Goal: Task Accomplishment & Management: Use online tool/utility

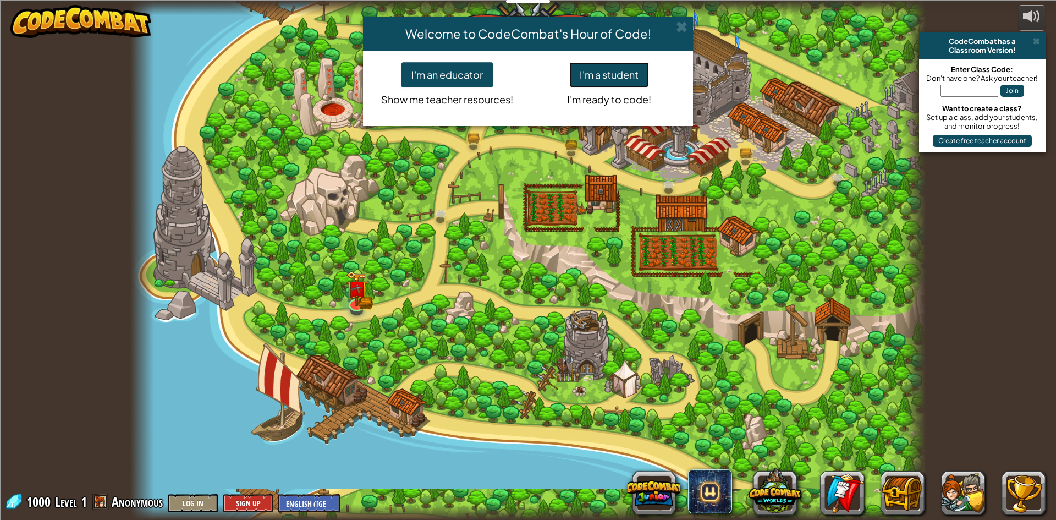
click at [588, 78] on button "I'm a student" at bounding box center [609, 74] width 80 height 25
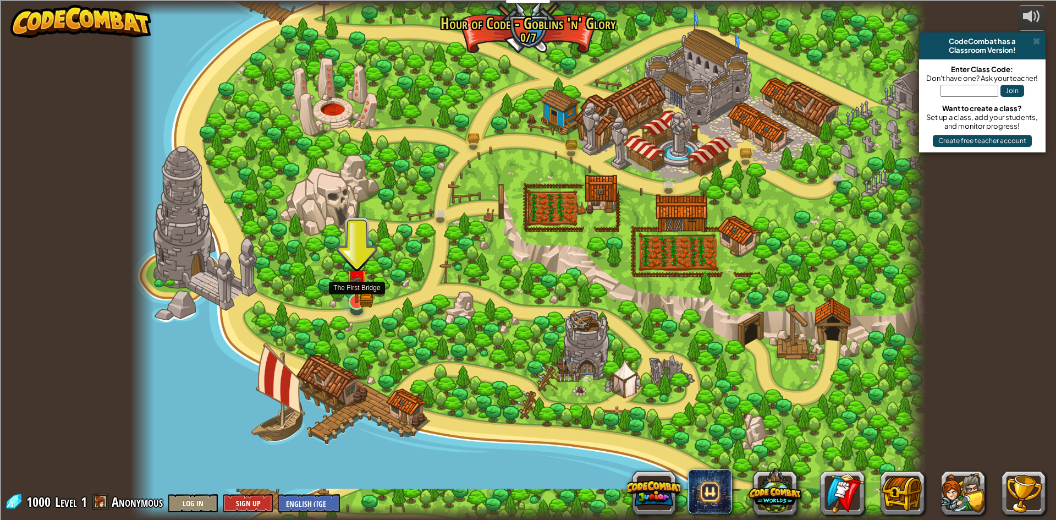
click at [359, 285] on img at bounding box center [356, 280] width 13 height 13
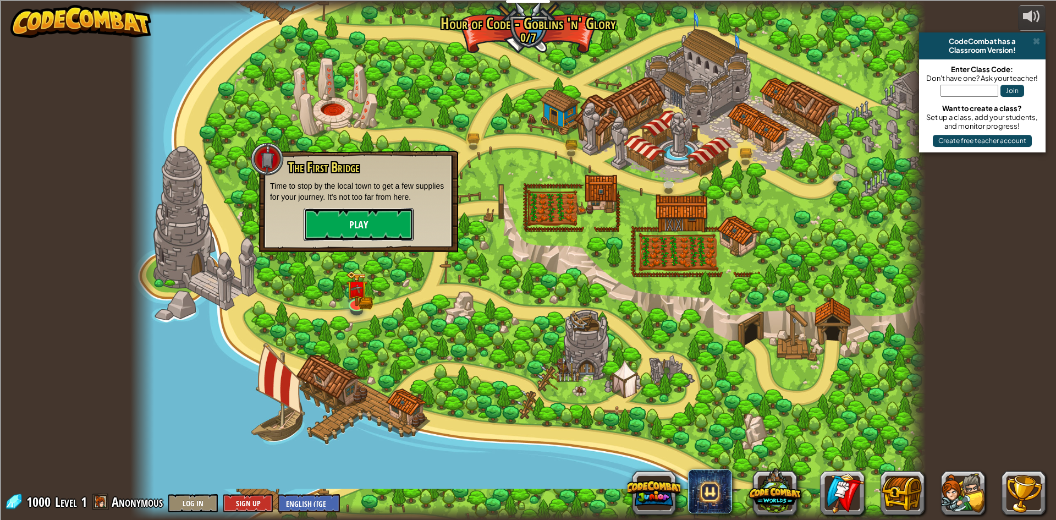
click at [374, 222] on button "Play" at bounding box center [359, 224] width 110 height 33
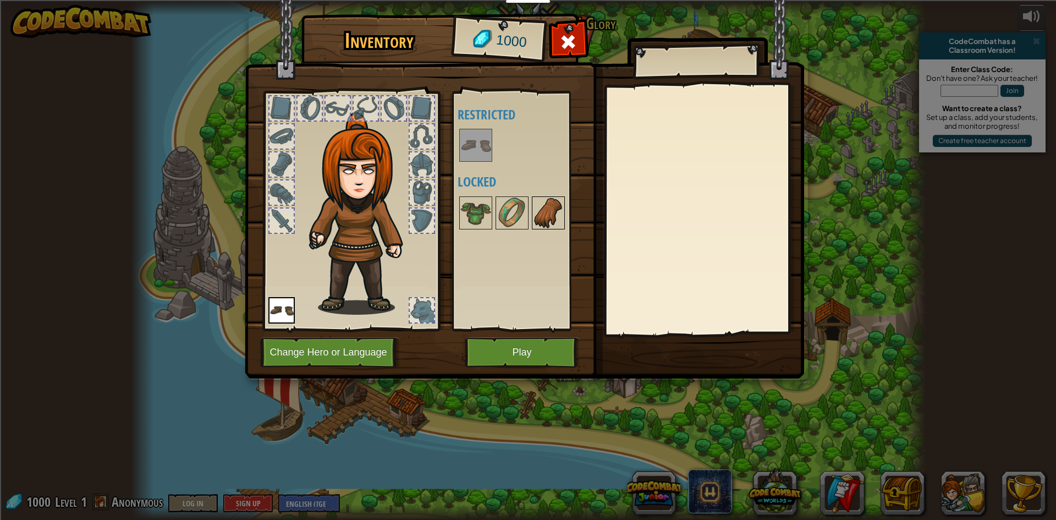
click at [551, 207] on img at bounding box center [548, 212] width 31 height 31
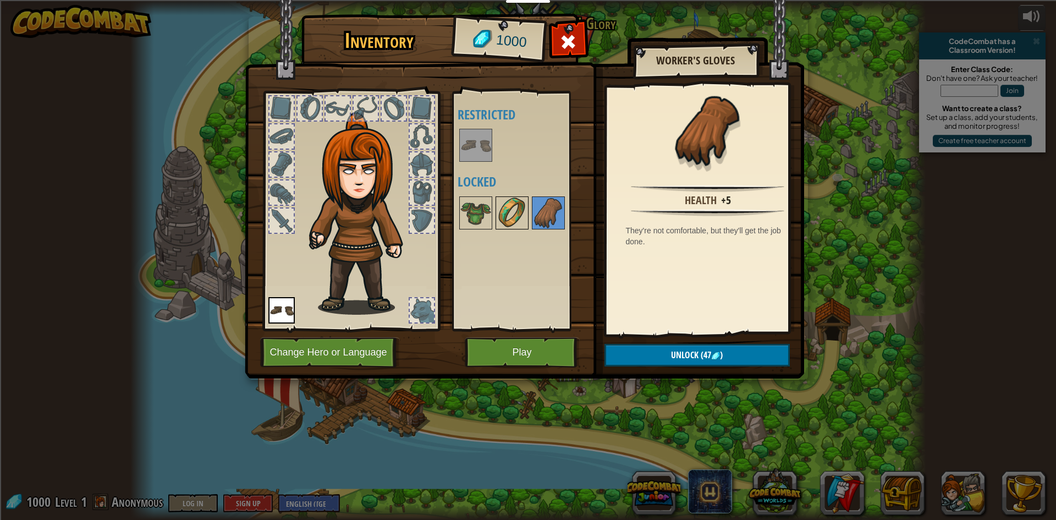
click at [515, 210] on img at bounding box center [512, 212] width 31 height 31
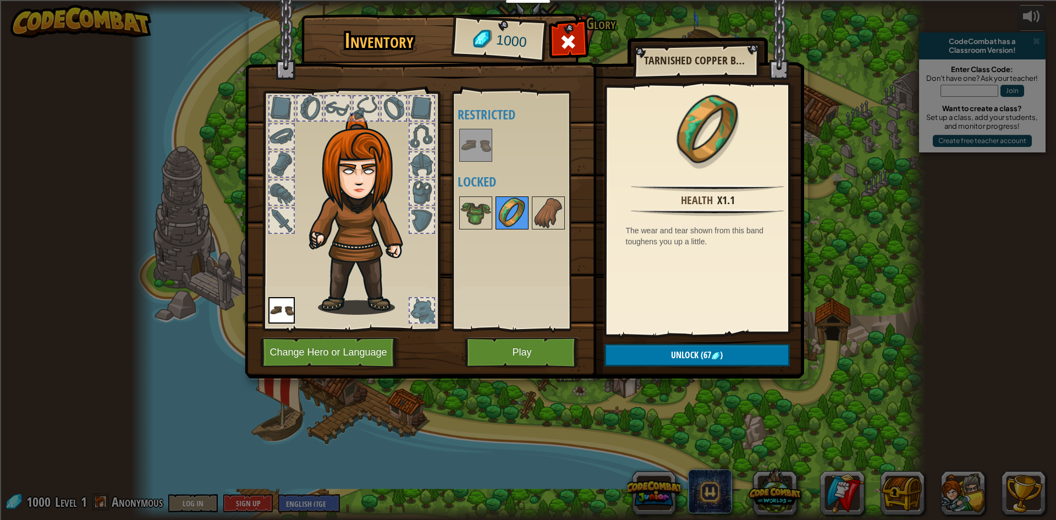
click at [497, 210] on img at bounding box center [512, 212] width 31 height 31
click at [466, 49] on div "1000" at bounding box center [498, 41] width 91 height 44
click at [467, 41] on div "1000" at bounding box center [498, 41] width 91 height 44
click at [354, 351] on button "Change Hero or Language" at bounding box center [330, 352] width 140 height 30
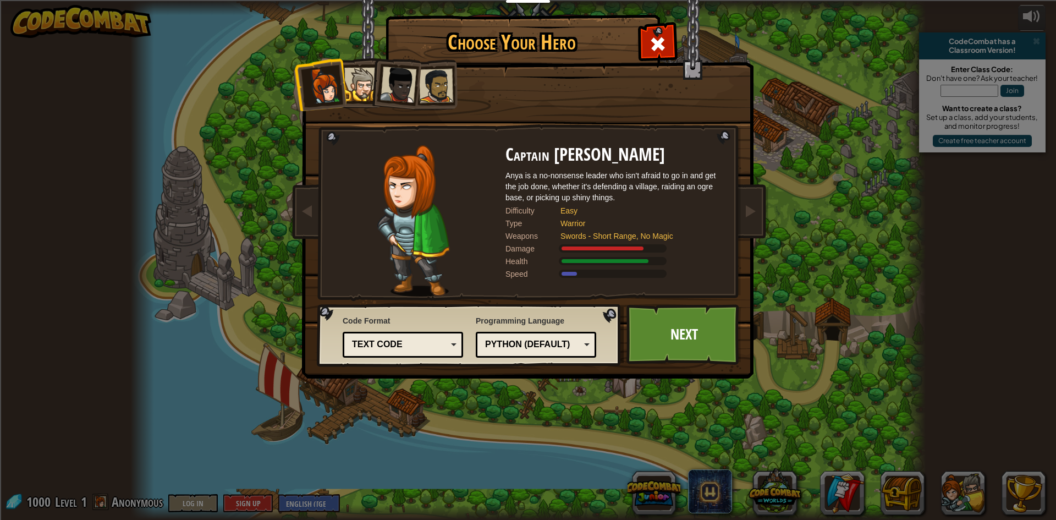
click at [392, 90] on div at bounding box center [398, 85] width 36 height 36
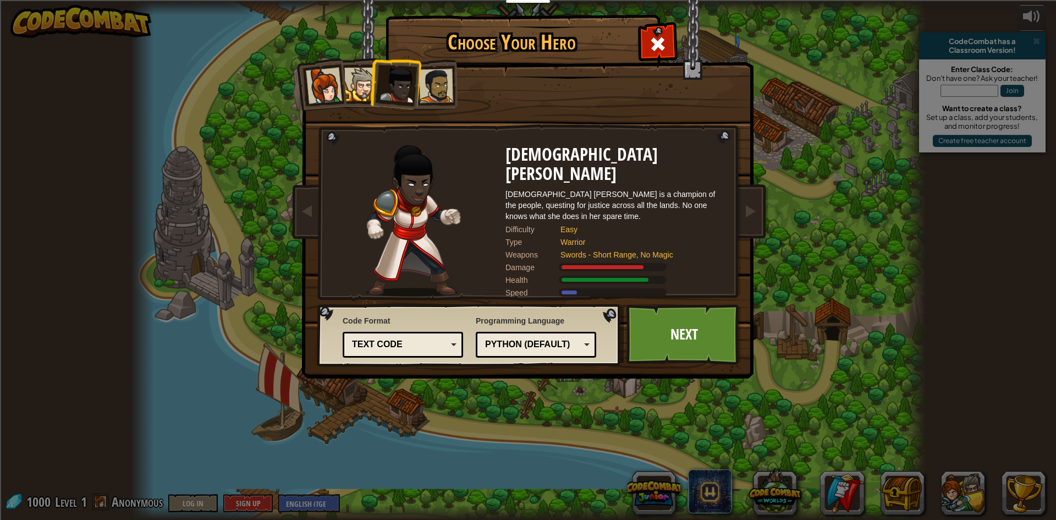
click at [362, 80] on div at bounding box center [361, 85] width 34 height 34
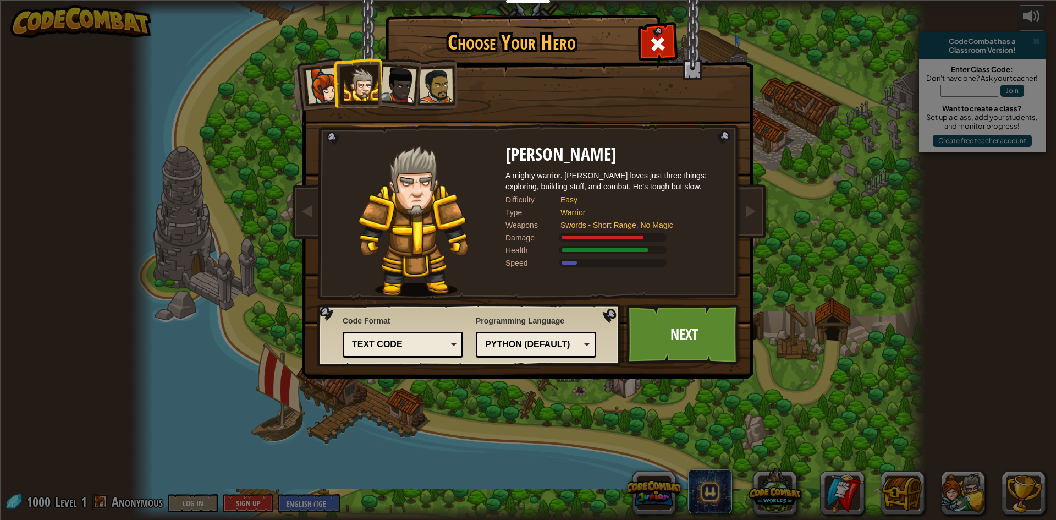
click at [438, 90] on div at bounding box center [436, 86] width 34 height 34
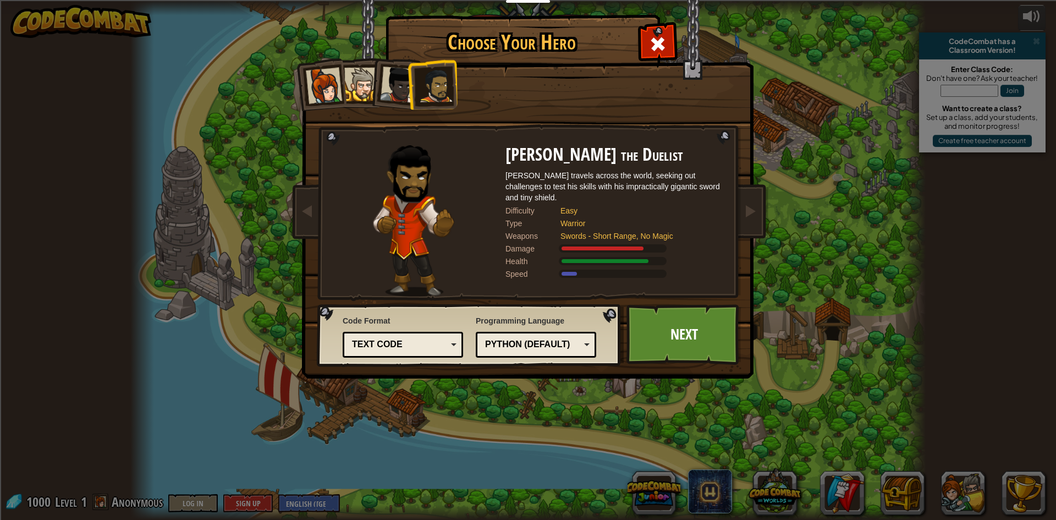
click at [371, 59] on ol at bounding box center [528, 59] width 454 height 0
click at [339, 85] on div at bounding box center [324, 86] width 36 height 36
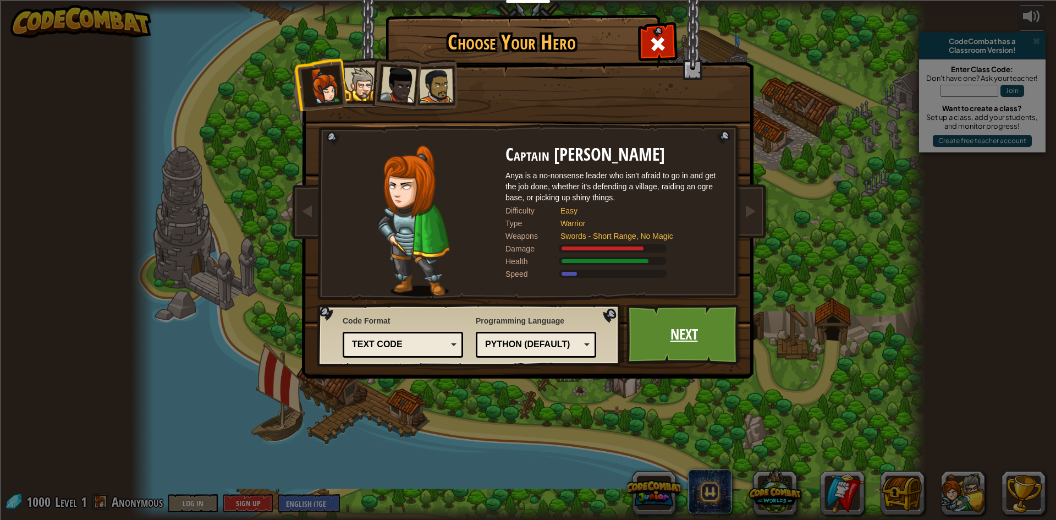
click at [665, 327] on link "Next" at bounding box center [683, 334] width 115 height 60
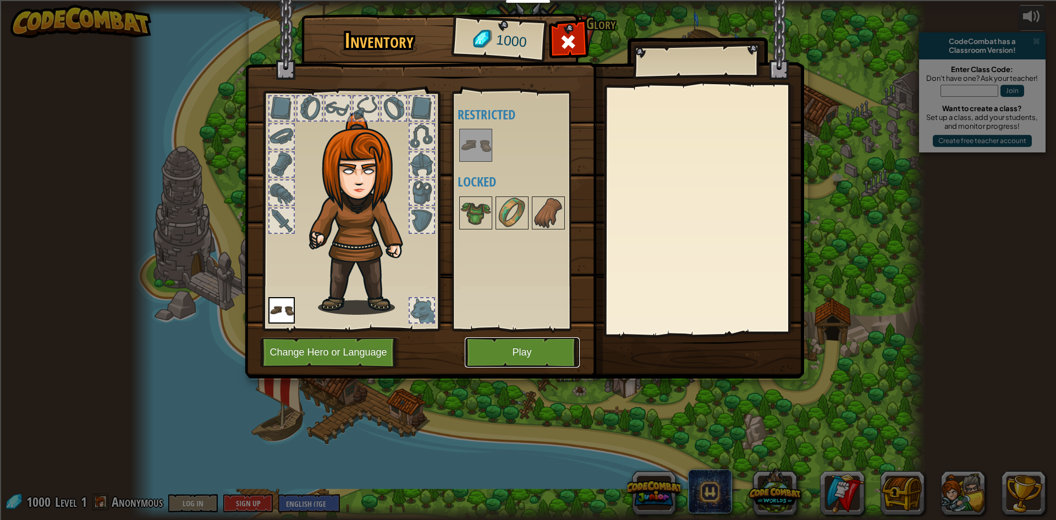
click at [527, 350] on button "Play" at bounding box center [522, 352] width 115 height 30
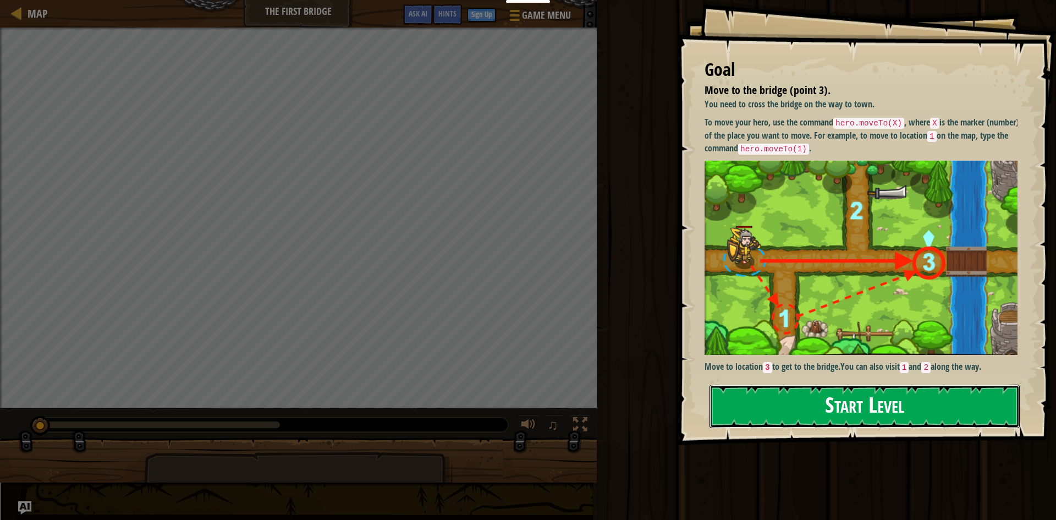
click at [830, 412] on button "Start Level" at bounding box center [864, 405] width 310 height 43
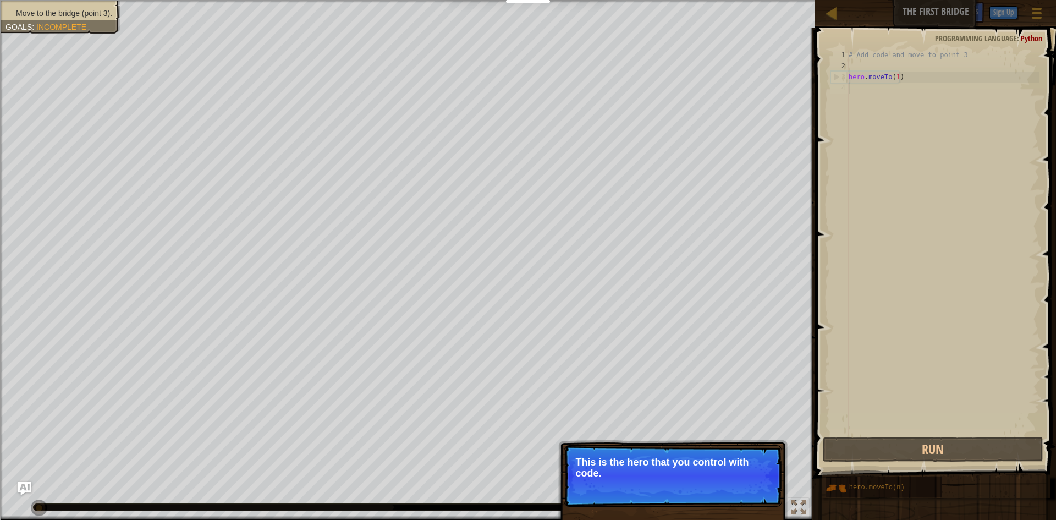
click at [606, 454] on p "Skip (esc) Continue This is the hero that you control with code." at bounding box center [673, 476] width 218 height 62
drag, startPoint x: 746, startPoint y: 485, endPoint x: 764, endPoint y: 482, distance: 18.3
click at [746, 484] on button "Continue" at bounding box center [751, 488] width 46 height 14
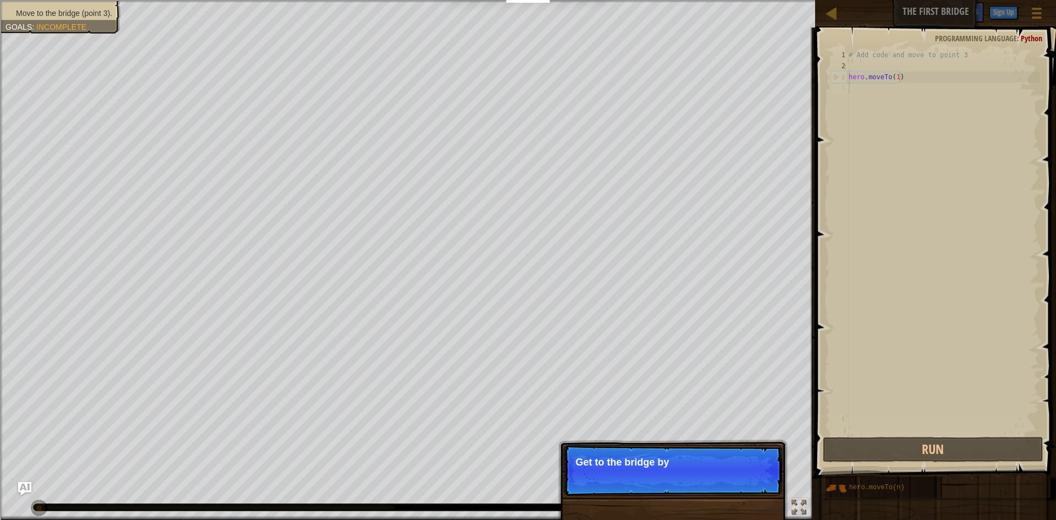
click at [609, 472] on p "Skip (esc) Continue Get to the bridge by" at bounding box center [673, 470] width 218 height 51
click at [609, 472] on p "Skip (esc) Continue Get to the bridge by going to point" at bounding box center [673, 470] width 218 height 51
click at [624, 467] on p "Get to the bridge by going to point" at bounding box center [672, 461] width 195 height 11
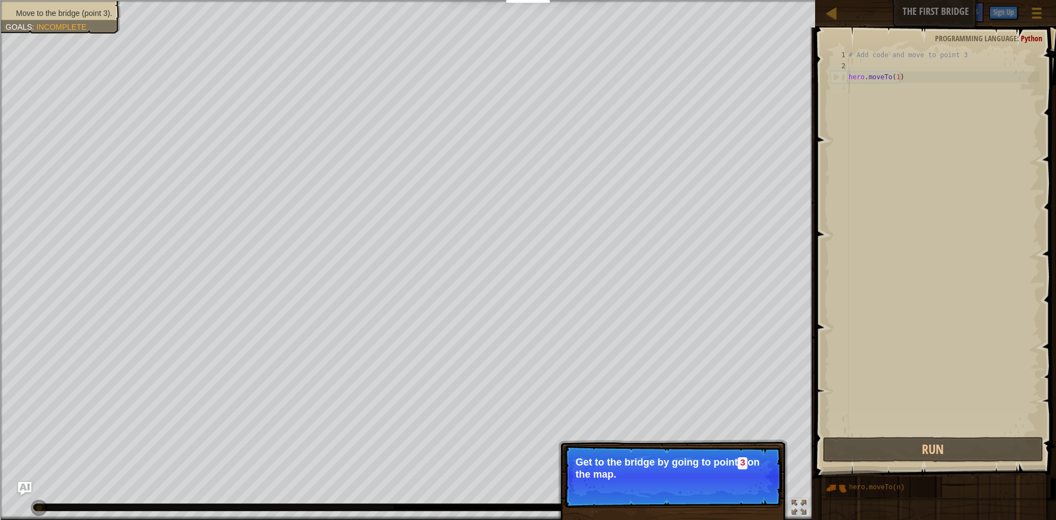
click at [667, 466] on p "Get to the bridge by going to point 3 on the map." at bounding box center [672, 467] width 195 height 23
click at [739, 491] on button "Continue" at bounding box center [751, 489] width 46 height 14
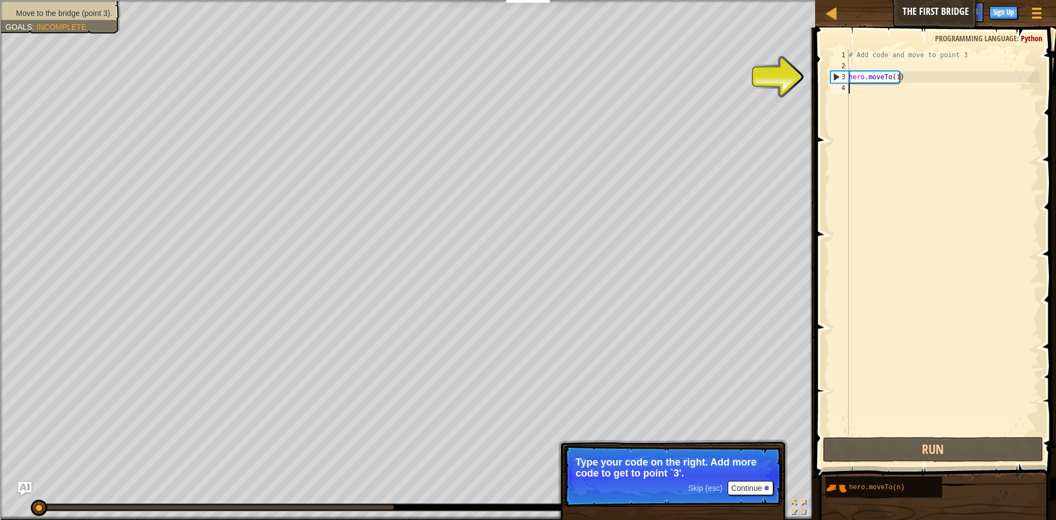
type textarea "`"
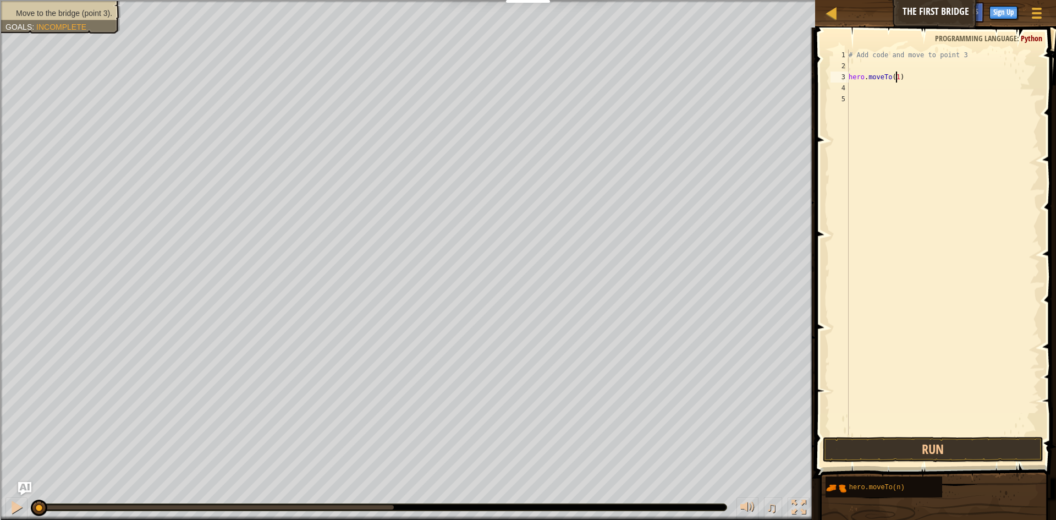
click at [895, 75] on div "# Add code and move to point 3 hero . moveTo ( 1 )" at bounding box center [942, 252] width 193 height 407
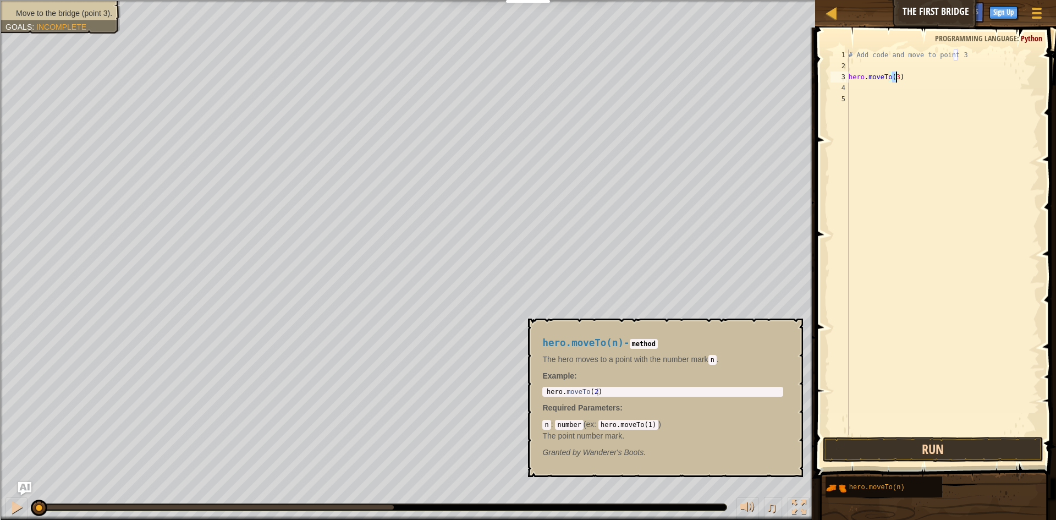
type textarea "hero.moveTo(3)"
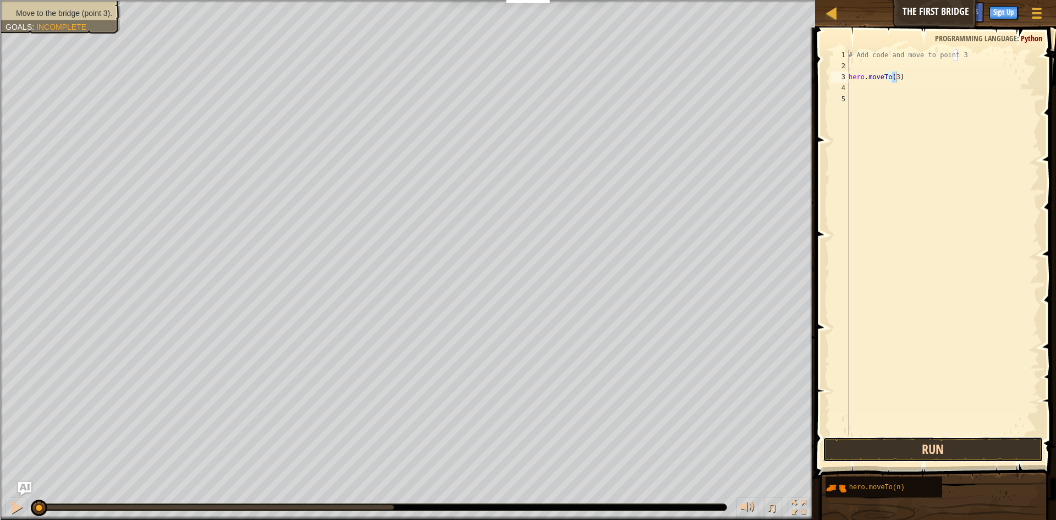
click at [896, 450] on button "Run" at bounding box center [933, 449] width 221 height 25
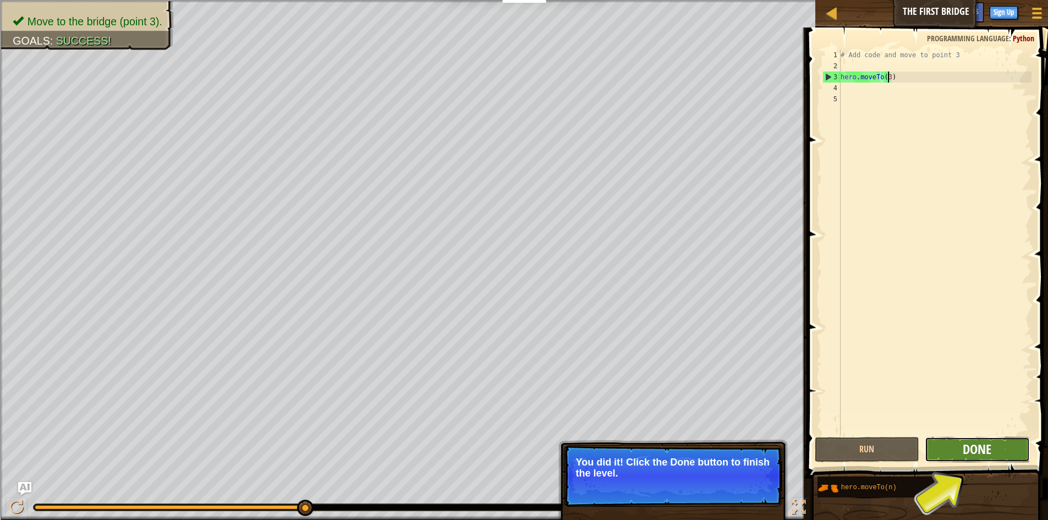
click at [968, 449] on span "Done" at bounding box center [976, 449] width 29 height 18
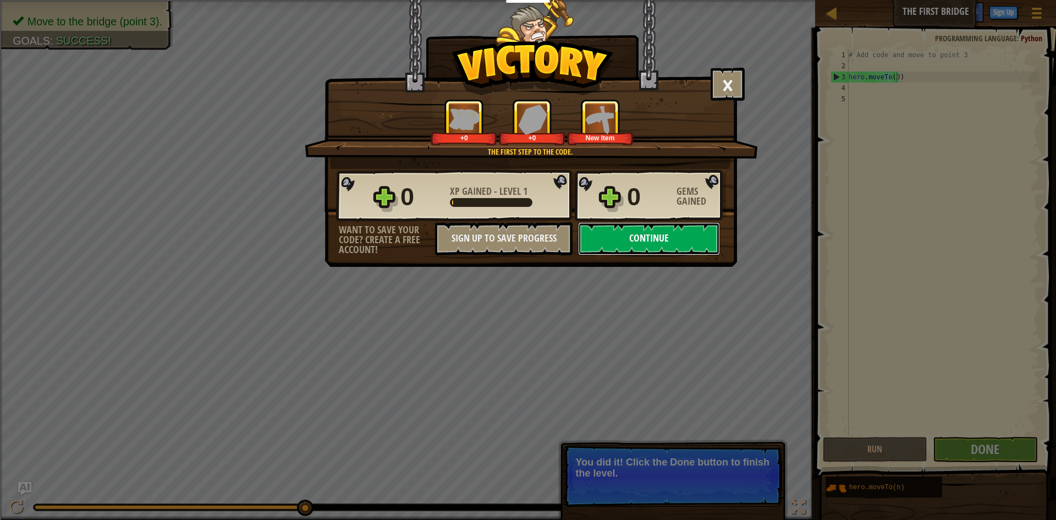
click at [621, 229] on button "Continue" at bounding box center [649, 238] width 142 height 33
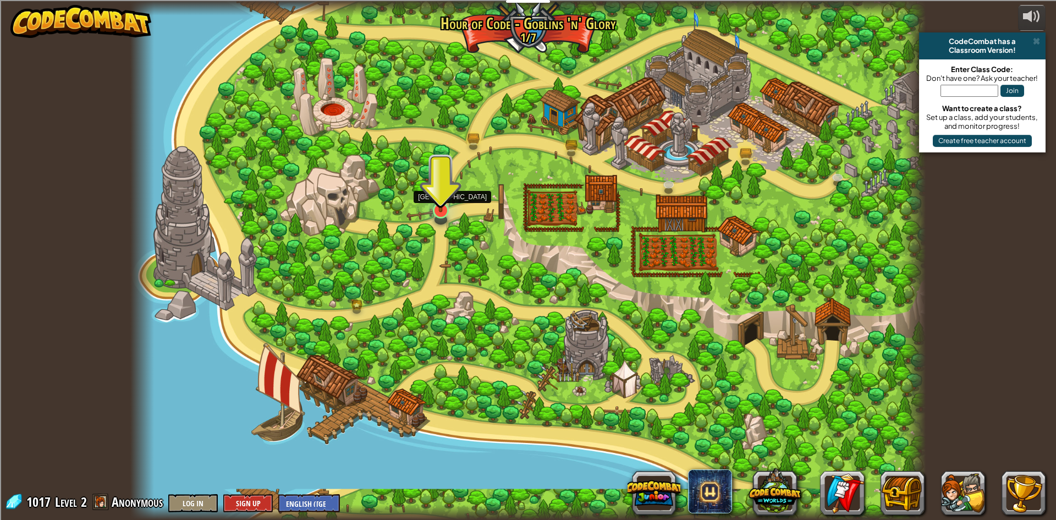
click at [444, 211] on img at bounding box center [440, 187] width 21 height 49
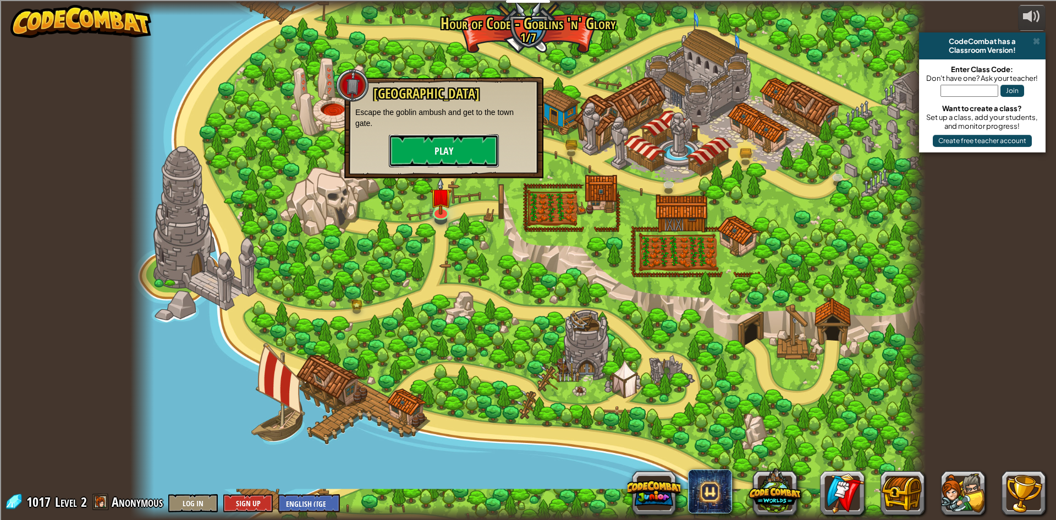
click at [460, 146] on button "Play" at bounding box center [444, 150] width 110 height 33
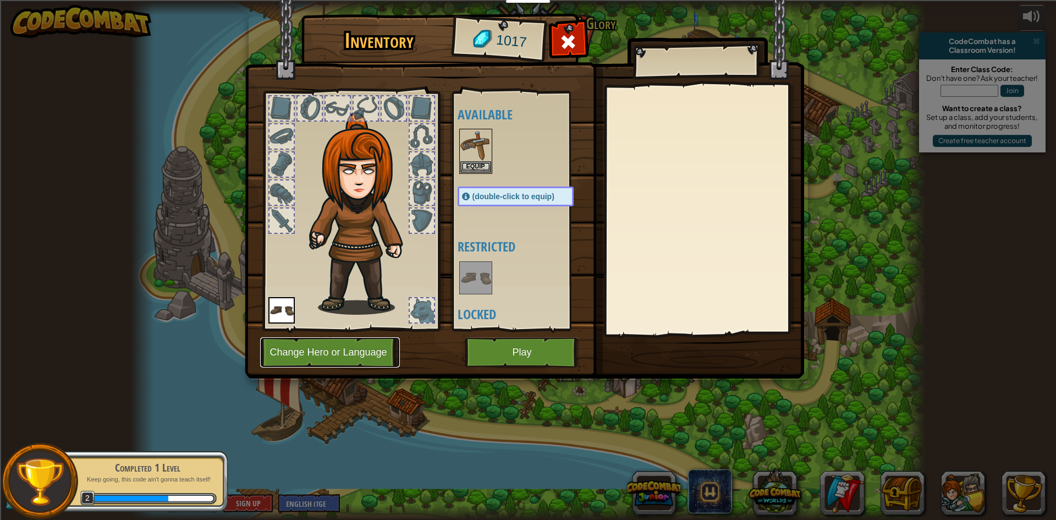
click at [328, 352] on button "Change Hero or Language" at bounding box center [330, 352] width 140 height 30
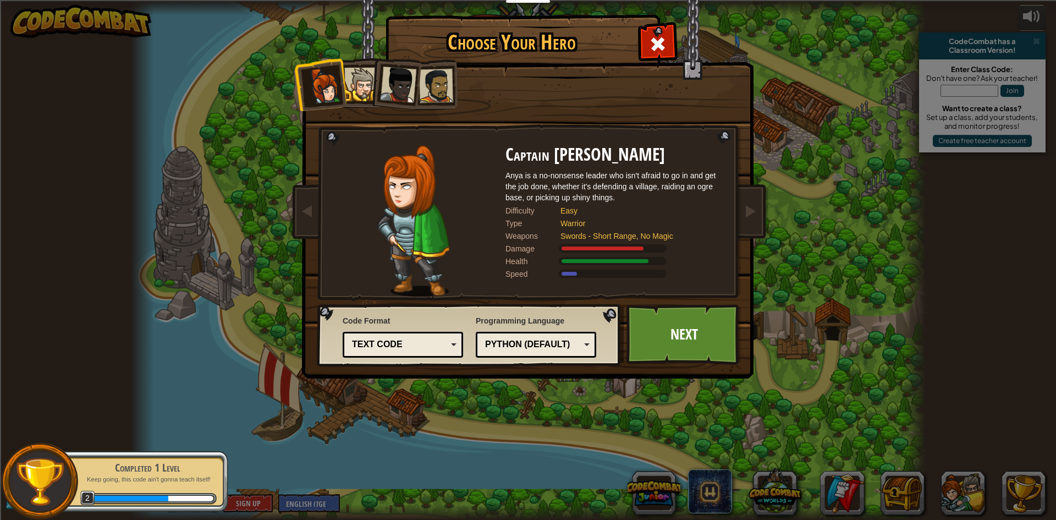
click at [299, 75] on li at bounding box center [320, 84] width 54 height 54
click at [398, 76] on div at bounding box center [398, 85] width 36 height 36
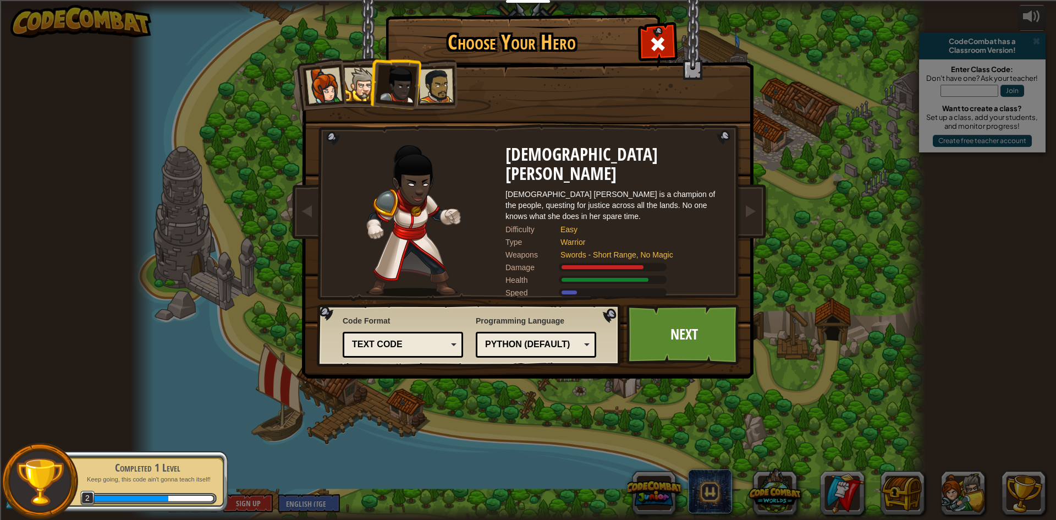
click at [427, 91] on div at bounding box center [436, 86] width 34 height 34
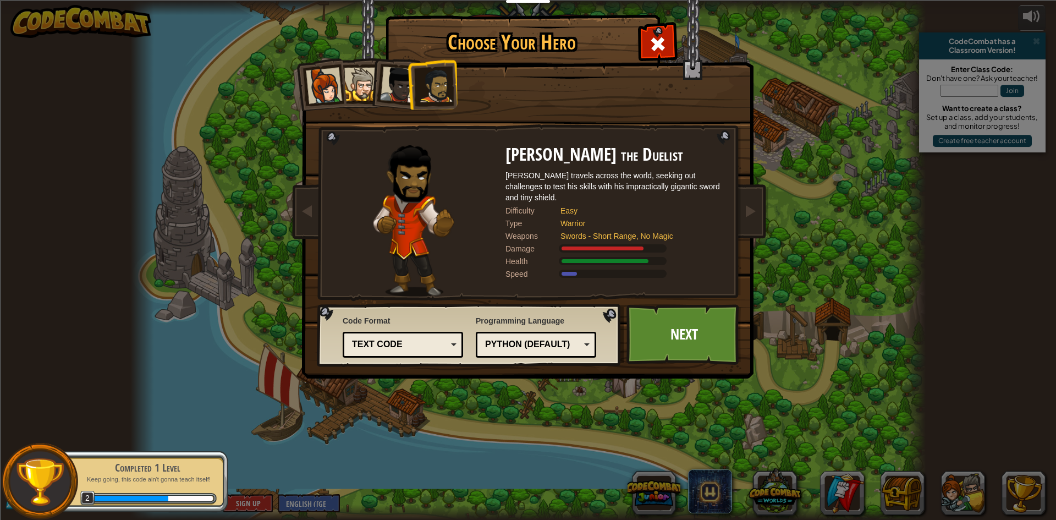
click at [397, 86] on div at bounding box center [398, 85] width 36 height 36
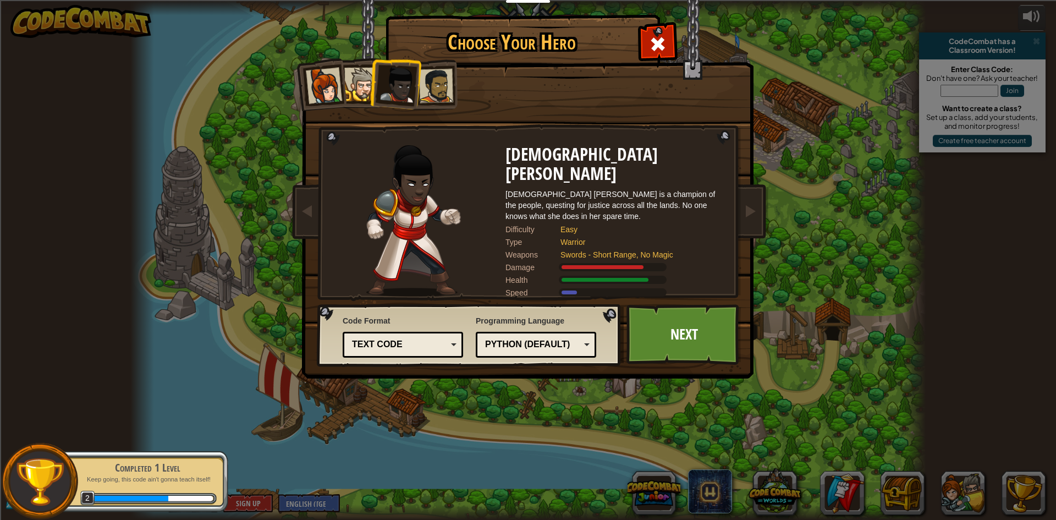
click at [373, 87] on li at bounding box center [395, 83] width 54 height 54
click at [367, 59] on ol at bounding box center [528, 59] width 454 height 0
click at [692, 354] on link "Next" at bounding box center [683, 334] width 115 height 60
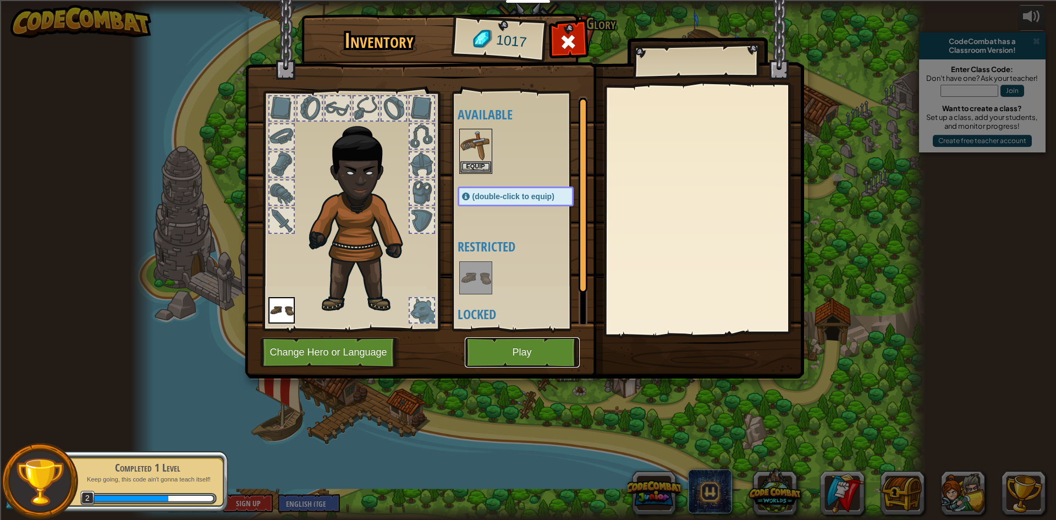
click at [532, 356] on button "Play" at bounding box center [522, 352] width 115 height 30
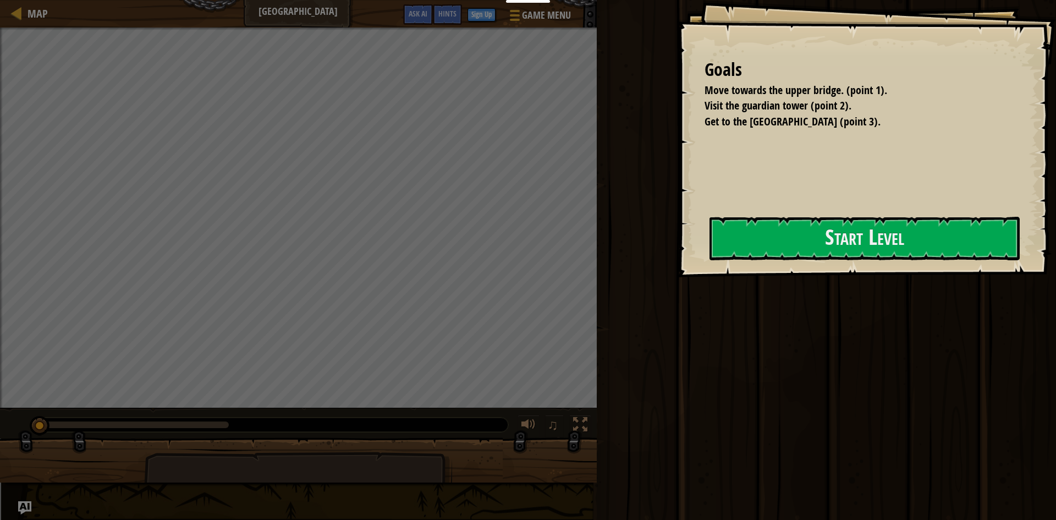
click at [606, 250] on div "Run Submit Done" at bounding box center [824, 257] width 463 height 514
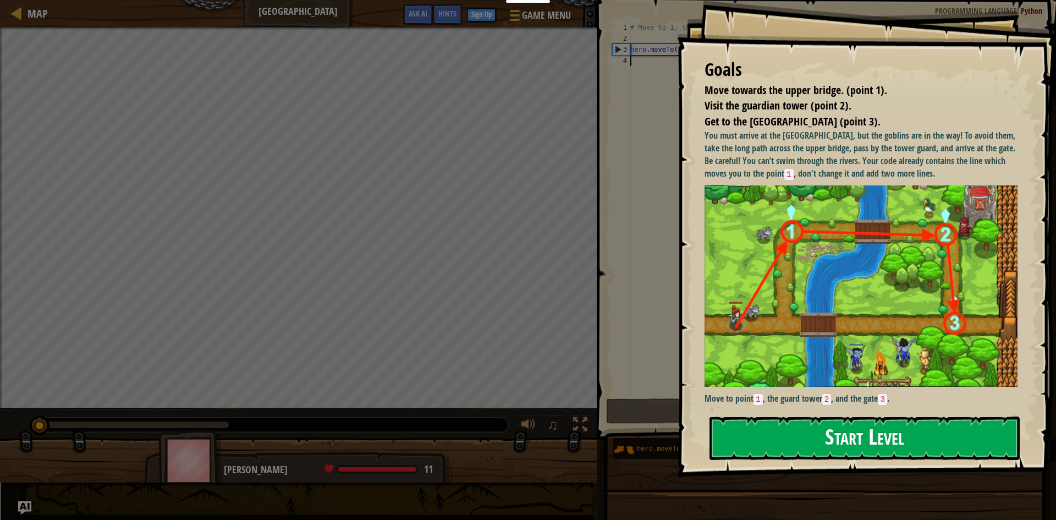
click at [767, 448] on button "Start Level" at bounding box center [864, 437] width 310 height 43
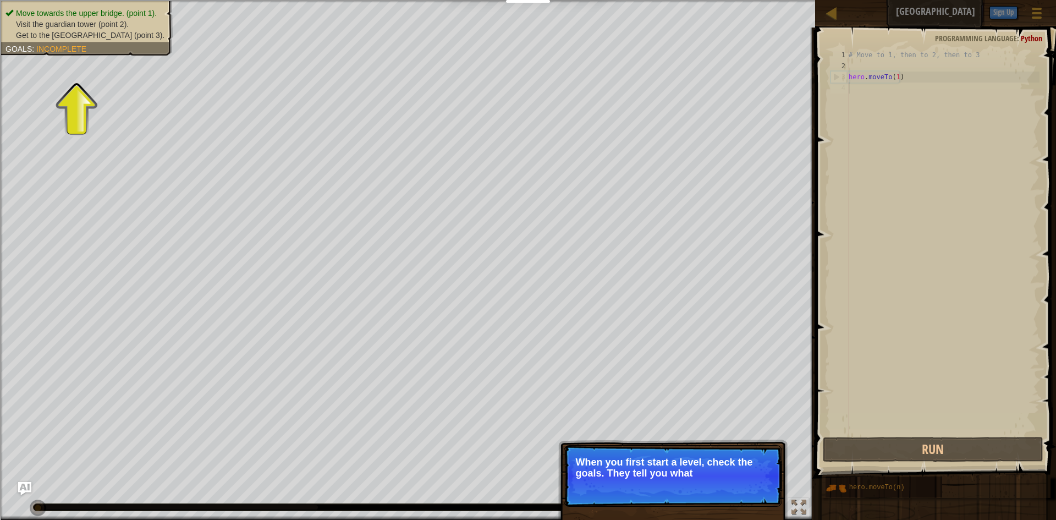
click at [74, 49] on span "Incomplete" at bounding box center [61, 49] width 50 height 9
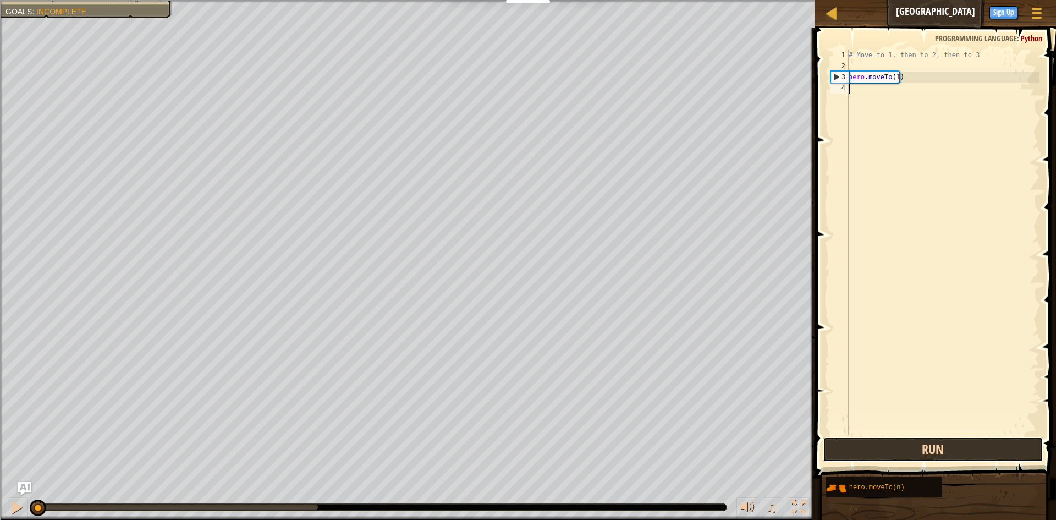
click at [869, 453] on button "Run" at bounding box center [933, 449] width 221 height 25
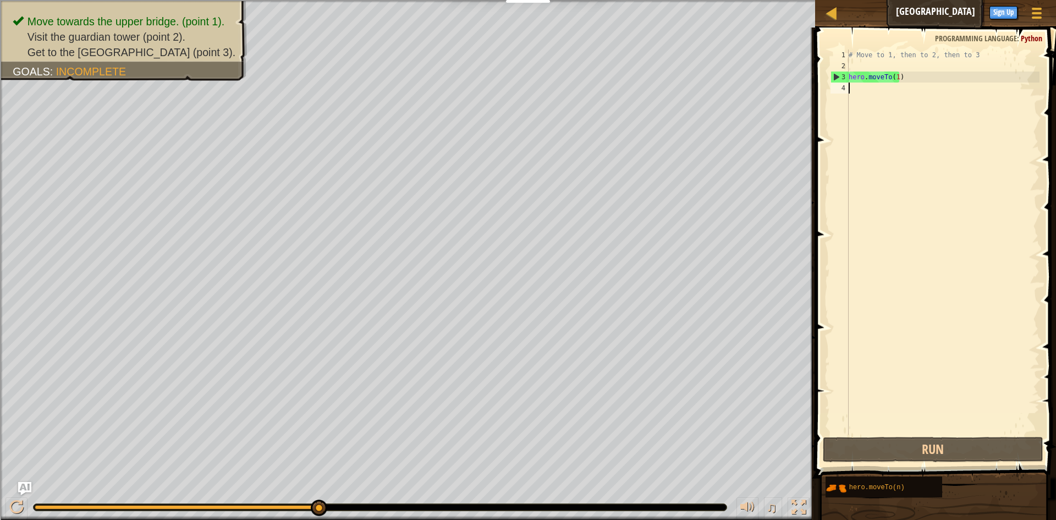
click at [894, 76] on div "# Move to 1, then to 2, then to 3 hero . moveTo ( 1 )" at bounding box center [942, 252] width 193 height 407
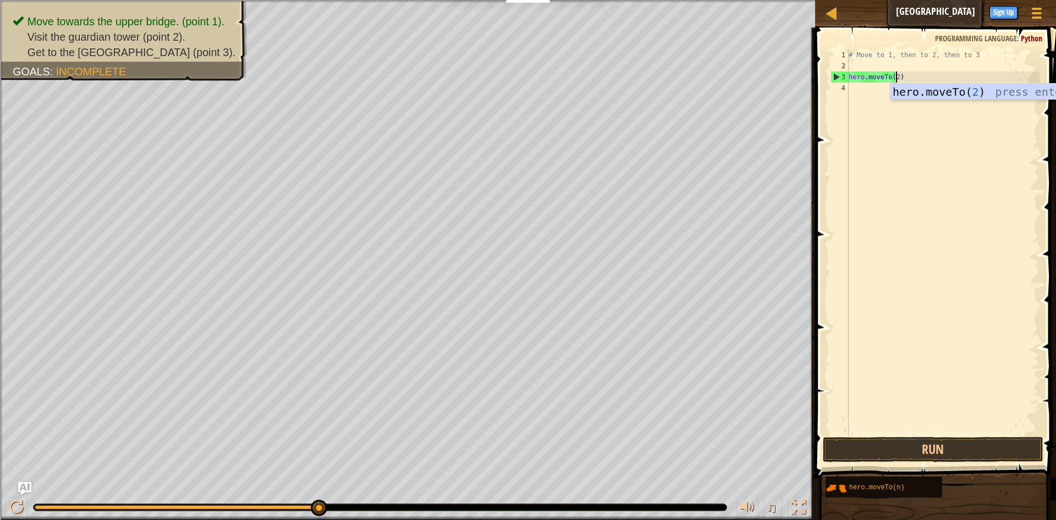
scroll to position [5, 4]
type textarea "hero.moveTo(2)"
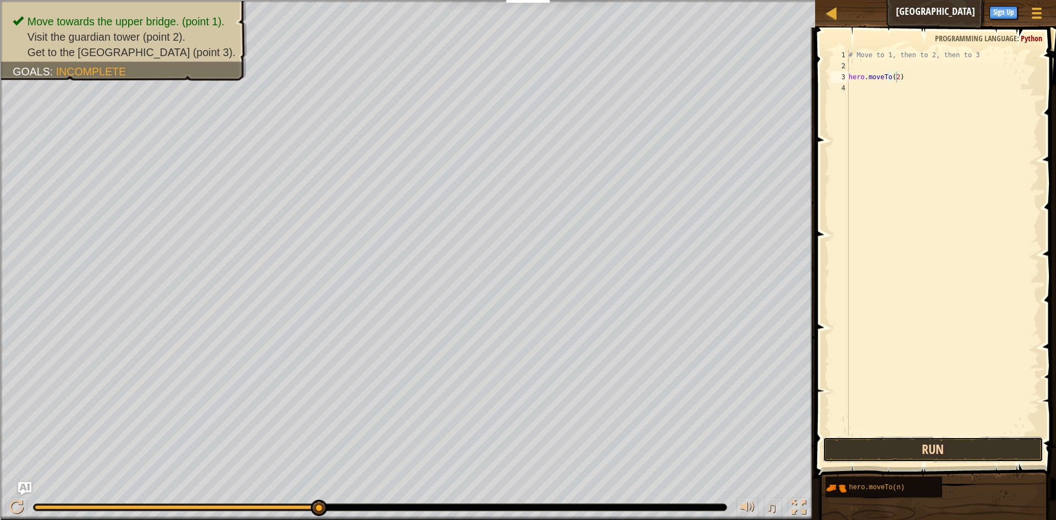
click at [949, 452] on button "Run" at bounding box center [933, 449] width 221 height 25
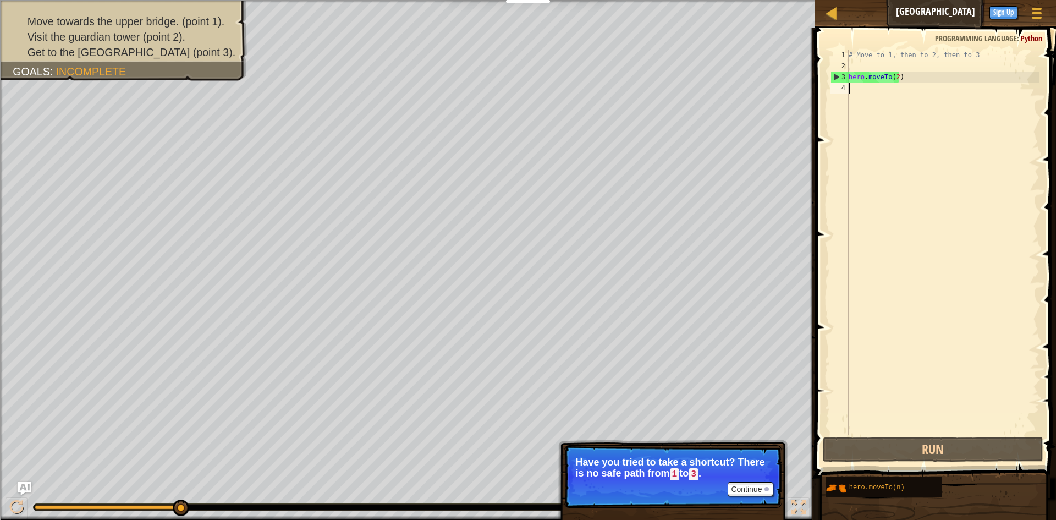
click at [859, 94] on div "# Move to 1, then to 2, then to 3 hero . moveTo ( 2 )" at bounding box center [942, 252] width 193 height 407
click at [896, 75] on div "# Move to 1, then to 2, then to 3 hero . moveTo ( 2 )" at bounding box center [942, 252] width 193 height 407
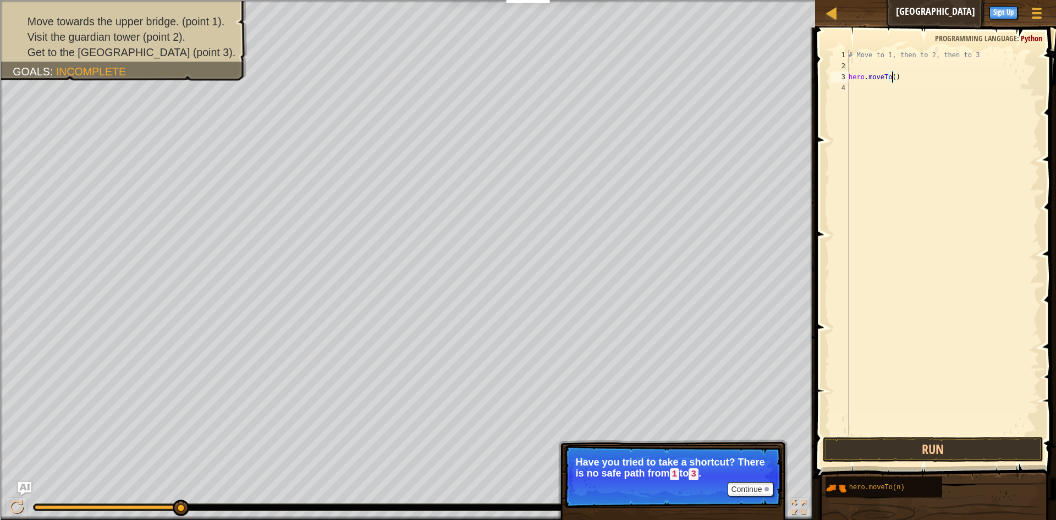
type textarea "hero.moveTo(1)"
click at [878, 100] on div "# Move to 1, then to 2, then to 3 hero . moveTo ( 1 )" at bounding box center [942, 252] width 193 height 407
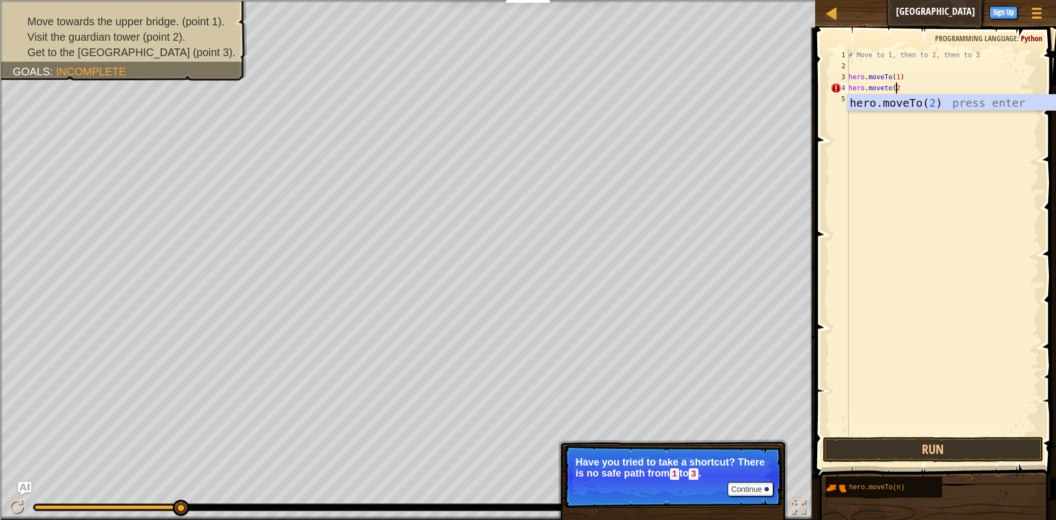
type textarea "hero.moveto(2)"
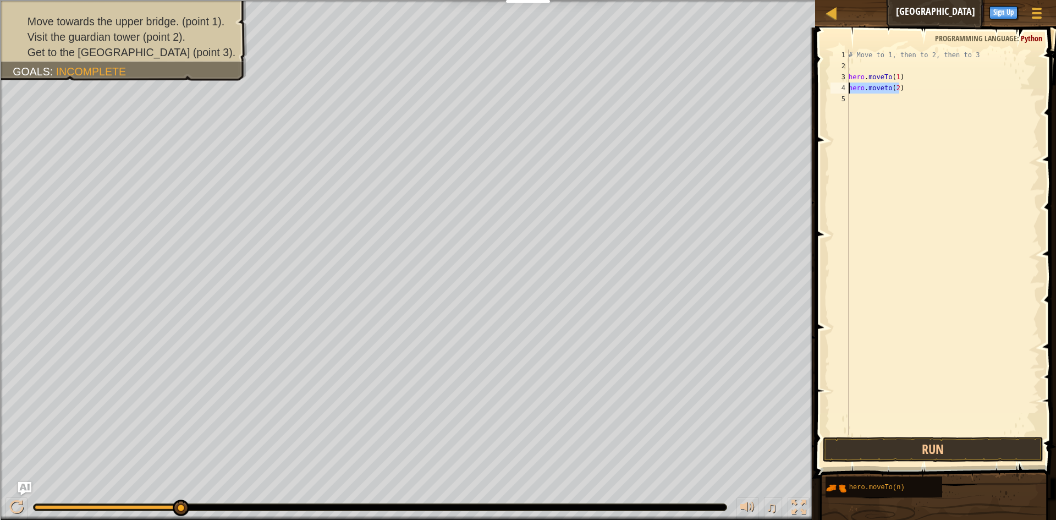
drag, startPoint x: 909, startPoint y: 85, endPoint x: 849, endPoint y: 91, distance: 59.7
click at [849, 91] on div "# Move to 1, then to 2, then to 3 hero . moveTo ( 1 ) hero . moveto ( 2 )" at bounding box center [942, 252] width 193 height 407
click at [884, 103] on div "# Move to 1, then to 2, then to 3 hero . moveTo ( 1 ) hero . moveto ( 2 )" at bounding box center [942, 252] width 193 height 407
paste textarea "hero.moveto(2)"
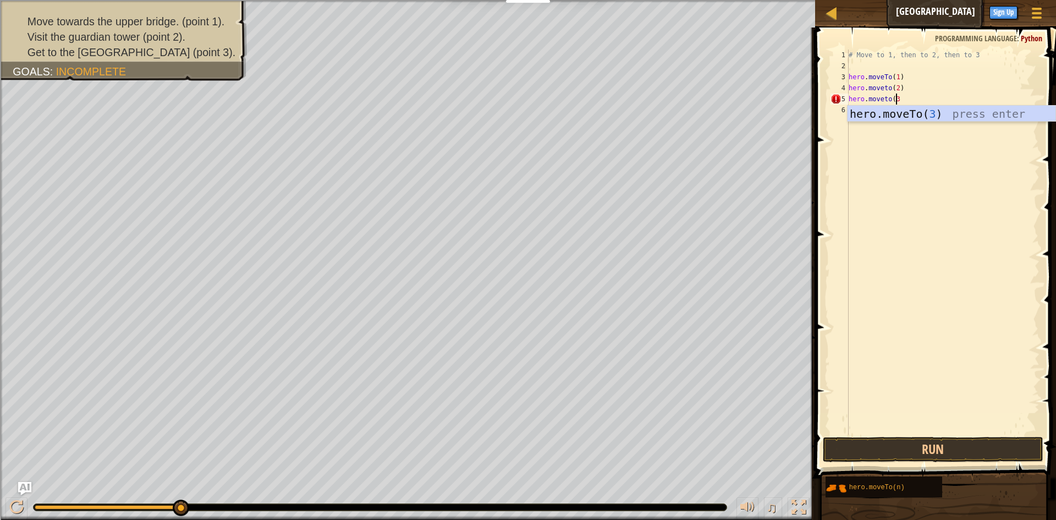
scroll to position [5, 4]
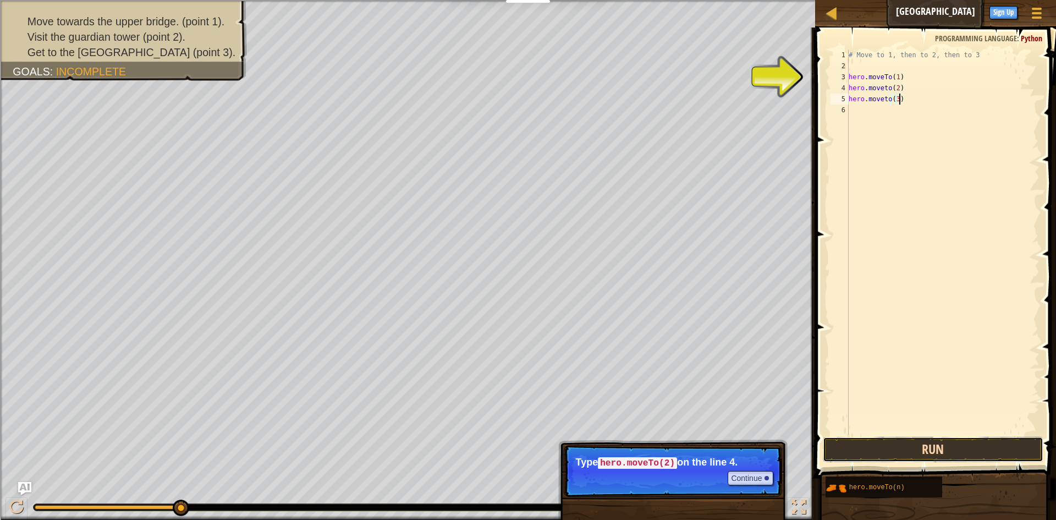
click at [909, 441] on button "Run" at bounding box center [933, 449] width 221 height 25
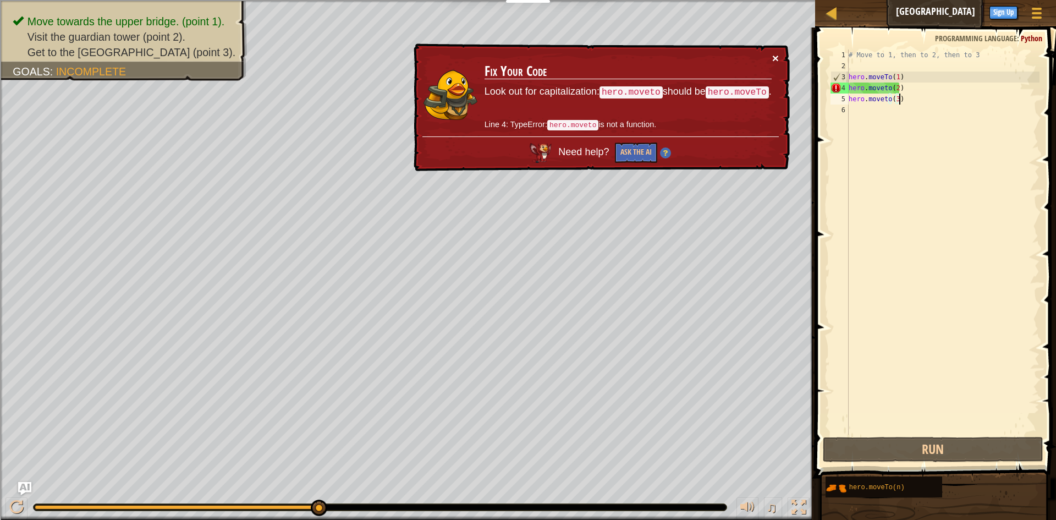
click at [773, 54] on button "×" at bounding box center [775, 58] width 7 height 12
click at [851, 84] on div "# Move to 1, then to 2, then to 3 hero . moveTo ( 1 ) hero . moveto ( 2 ) hero …" at bounding box center [942, 252] width 193 height 407
click at [873, 87] on div "# Move to 1, then to 2, then to 3 hero . moveTo ( 1 ) hero . moveto ( 2 ) hero …" at bounding box center [942, 252] width 193 height 407
click at [901, 96] on div "# Move to 1, then to 2, then to 3 hero . moveTo ( 1 ) hero . moveto ( 2 ) hero …" at bounding box center [942, 252] width 193 height 407
click at [884, 101] on div "# Move to 1, then to 2, then to 3 hero . moveTo ( 1 ) hero . moveto ( 2 ) hero …" at bounding box center [942, 252] width 193 height 407
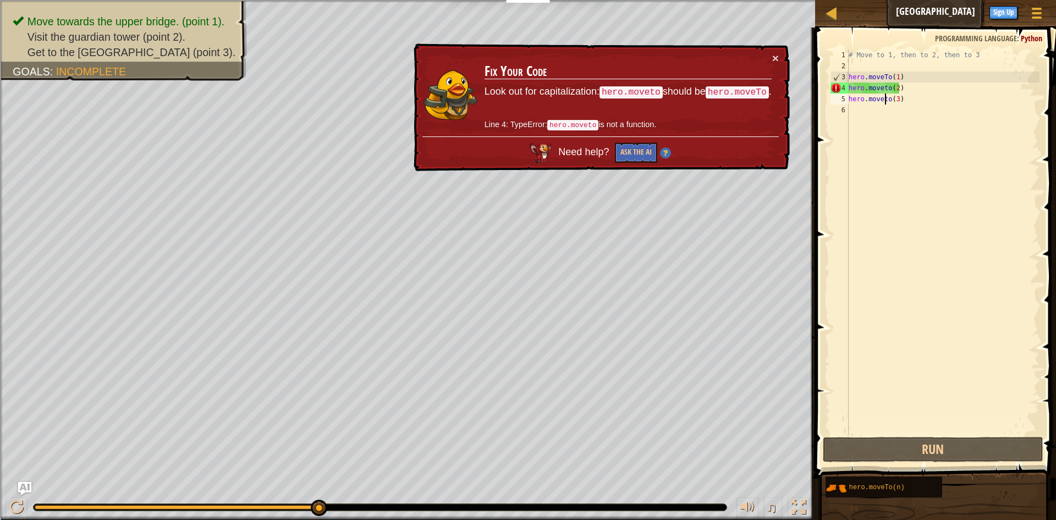
scroll to position [5, 3]
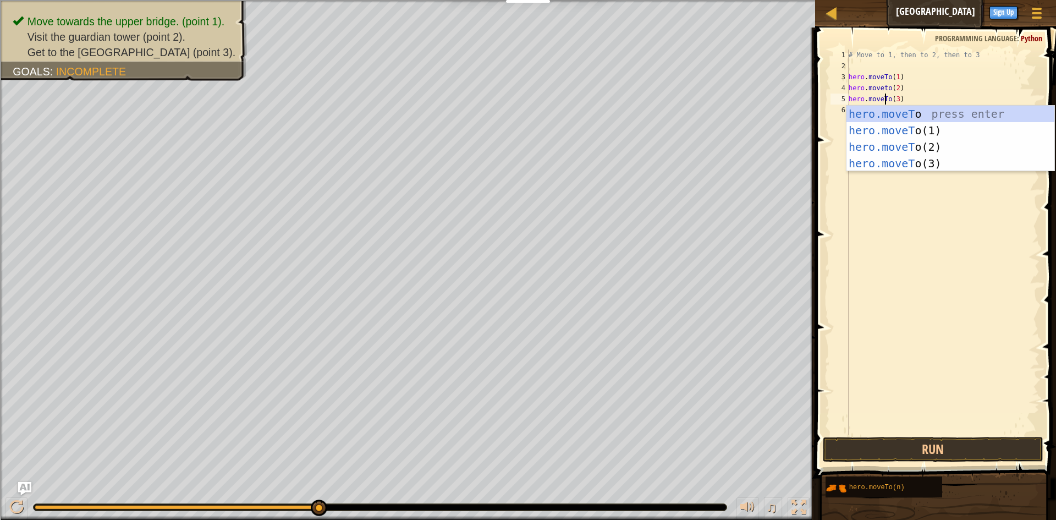
click at [882, 87] on div "# Move to 1, then to 2, then to 3 hero . moveTo ( 1 ) hero . moveto ( 2 ) hero …" at bounding box center [942, 252] width 193 height 407
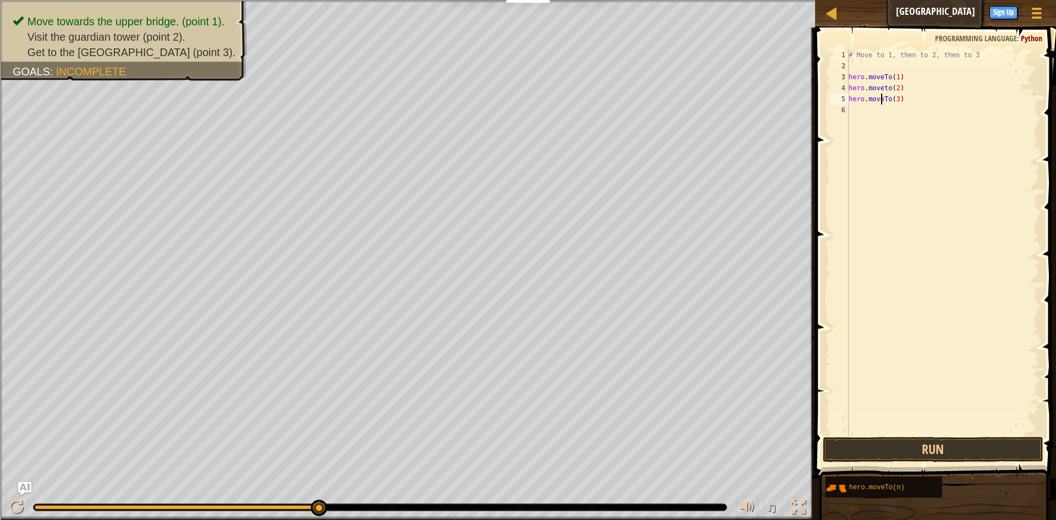
click at [883, 95] on div "# Move to 1, then to 2, then to 3 hero . moveTo ( 1 ) hero . moveto ( 2 ) hero …" at bounding box center [942, 252] width 193 height 407
click at [884, 90] on div "# Move to 1, then to 2, then to 3 hero . moveTo ( 1 ) hero . moveto ( 2 ) hero …" at bounding box center [942, 252] width 193 height 407
type textarea "hero.moveTo(2)"
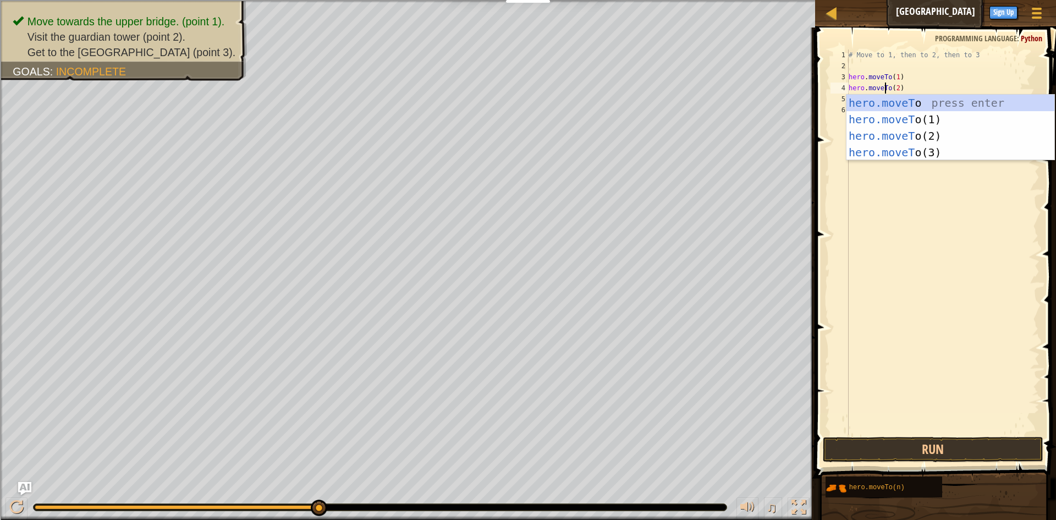
click at [905, 352] on div "# Move to 1, then to 2, then to 3 hero . moveTo ( 1 ) hero . moveTo ( 2 ) hero …" at bounding box center [942, 252] width 193 height 407
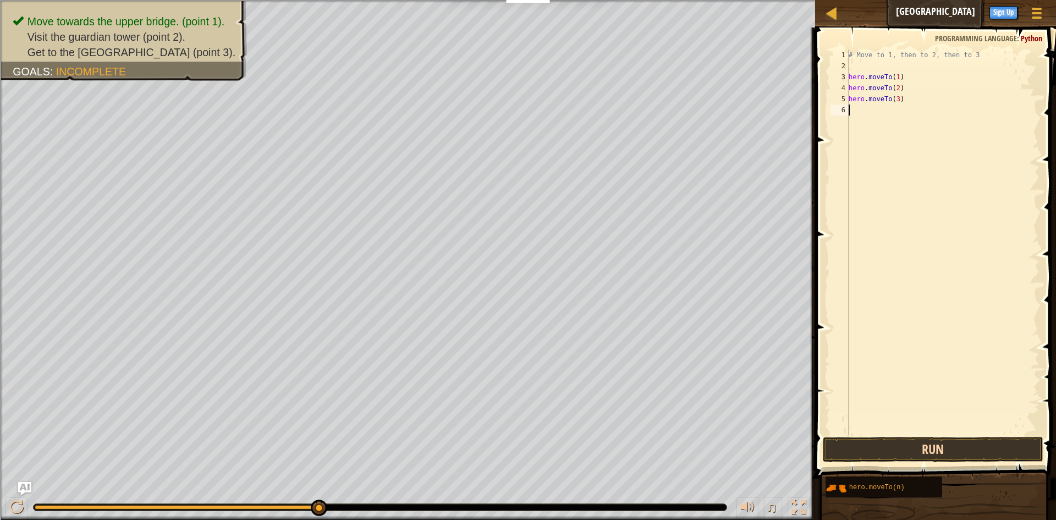
scroll to position [5, 0]
click at [923, 454] on button "Run" at bounding box center [933, 449] width 221 height 25
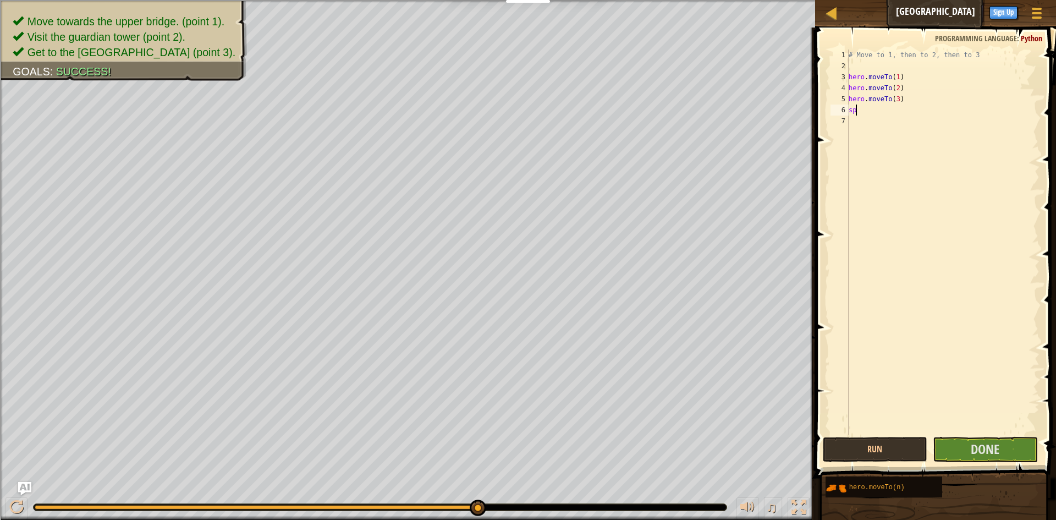
type textarea "s"
click at [1008, 445] on button "Done" at bounding box center [985, 449] width 105 height 25
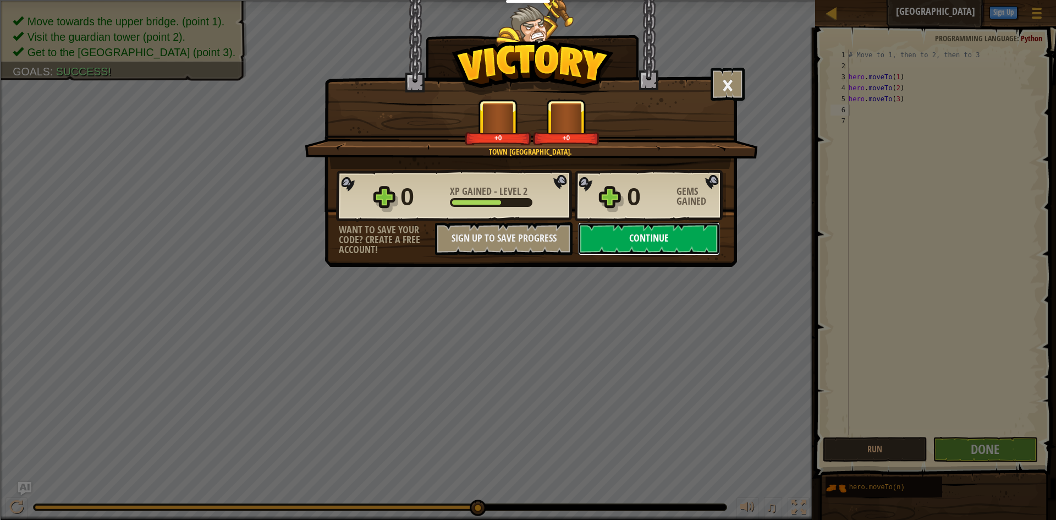
click at [712, 250] on button "Continue" at bounding box center [649, 238] width 142 height 33
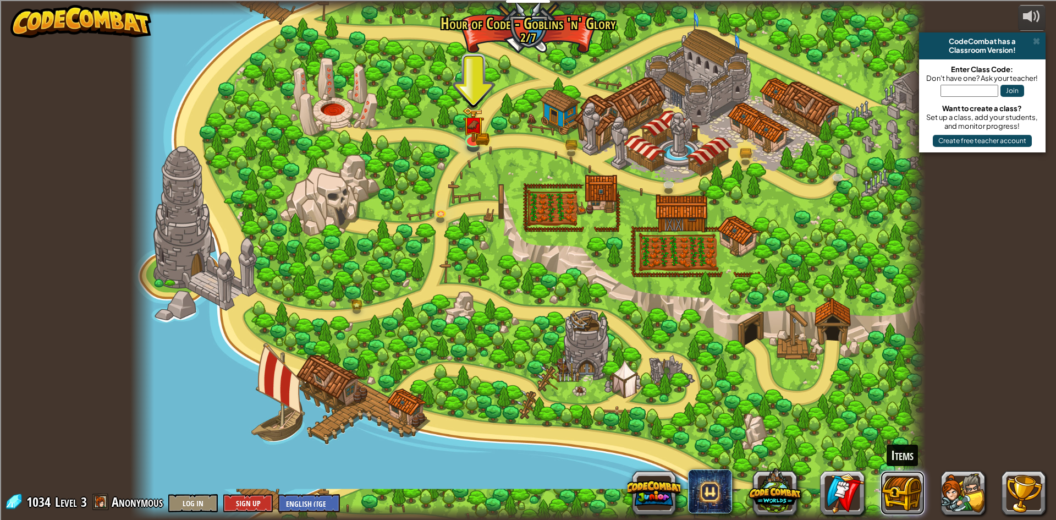
click at [902, 479] on button at bounding box center [902, 493] width 44 height 44
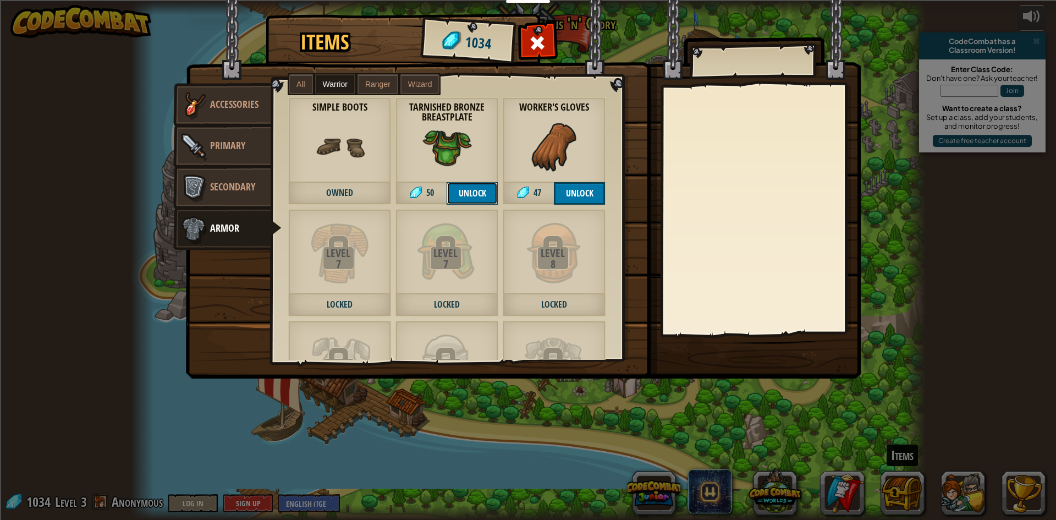
click at [470, 190] on button "Unlock" at bounding box center [472, 193] width 51 height 23
click at [576, 196] on button "Unlock" at bounding box center [579, 193] width 51 height 23
drag, startPoint x: 483, startPoint y: 191, endPoint x: 500, endPoint y: 191, distance: 17.0
click at [483, 191] on button "Confirm" at bounding box center [472, 193] width 51 height 23
click at [570, 192] on button "Unlock" at bounding box center [579, 193] width 51 height 23
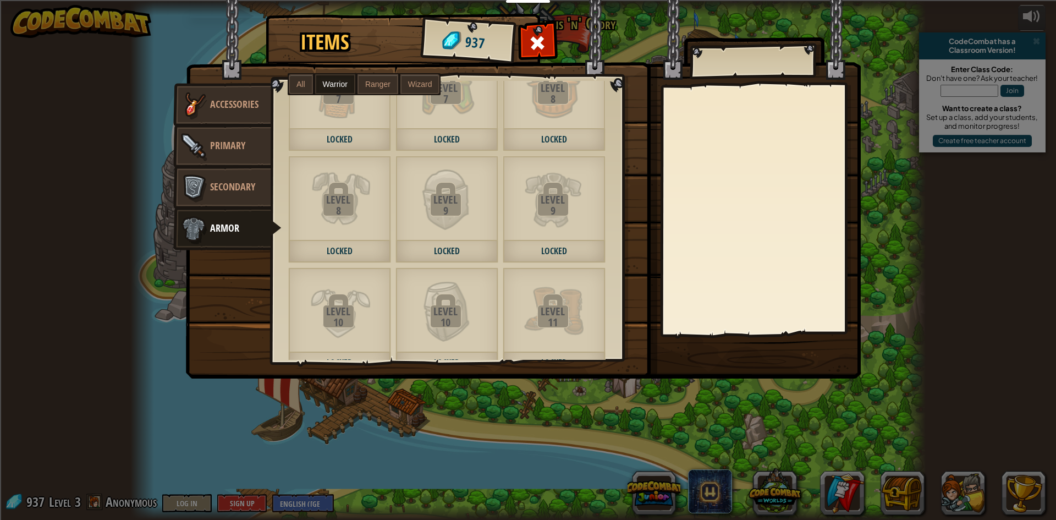
scroll to position [275, 0]
click at [548, 54] on div at bounding box center [537, 46] width 35 height 35
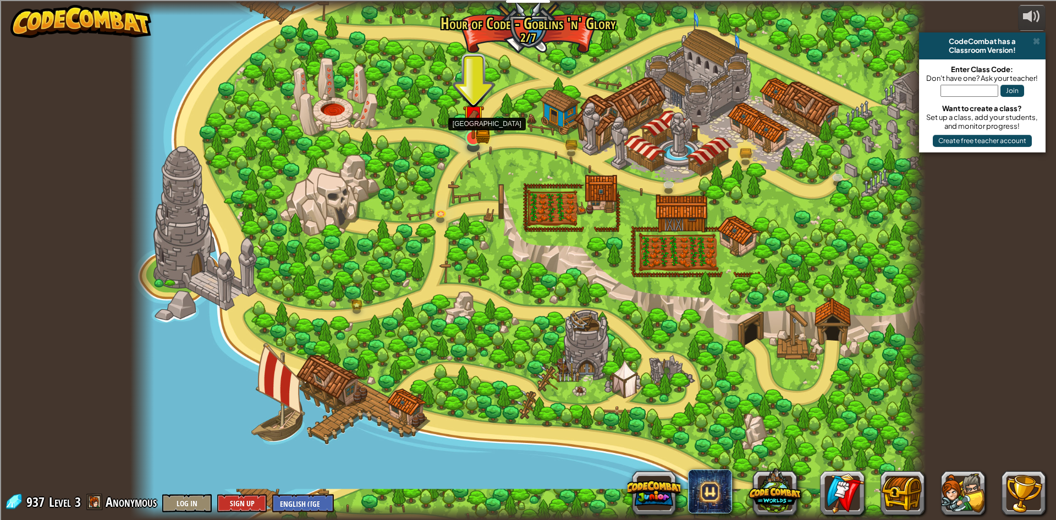
click at [473, 119] on img at bounding box center [473, 116] width 13 height 13
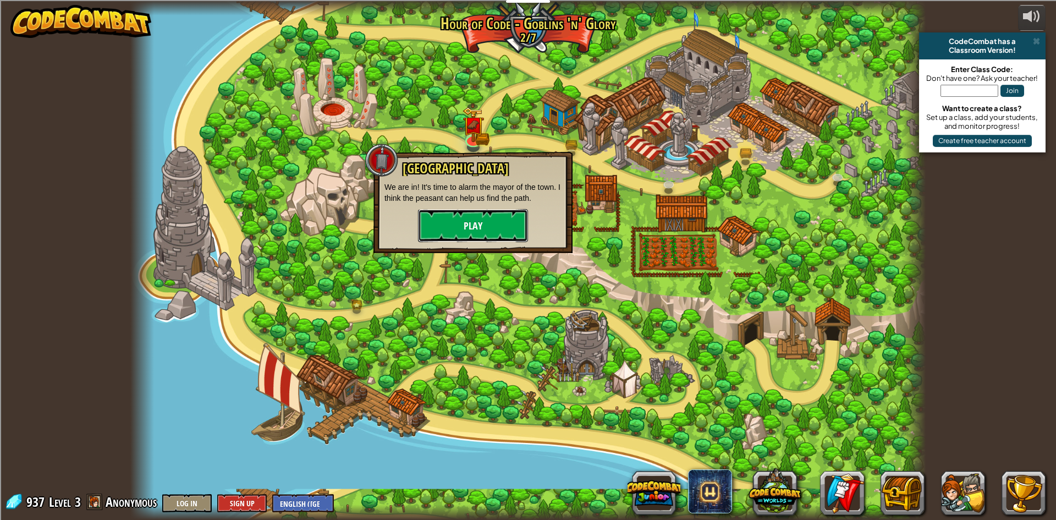
click at [453, 213] on button "Play" at bounding box center [473, 225] width 110 height 33
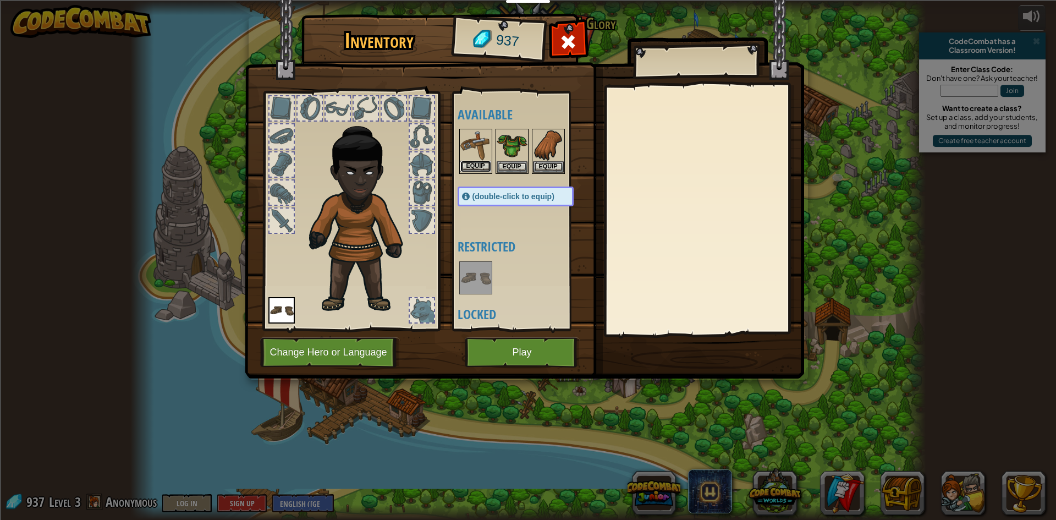
click at [477, 164] on button "Equip" at bounding box center [475, 167] width 31 height 12
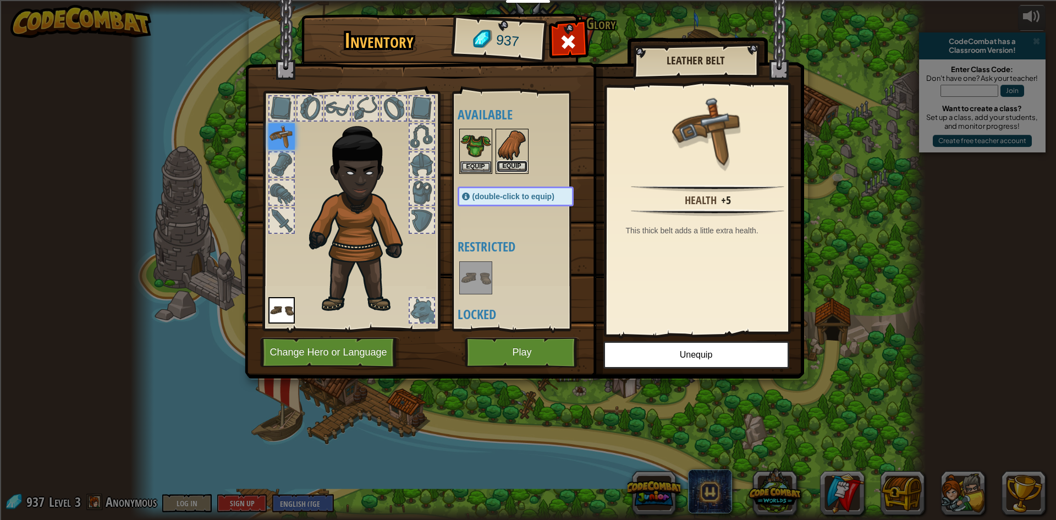
click at [502, 163] on button "Equip" at bounding box center [512, 167] width 31 height 12
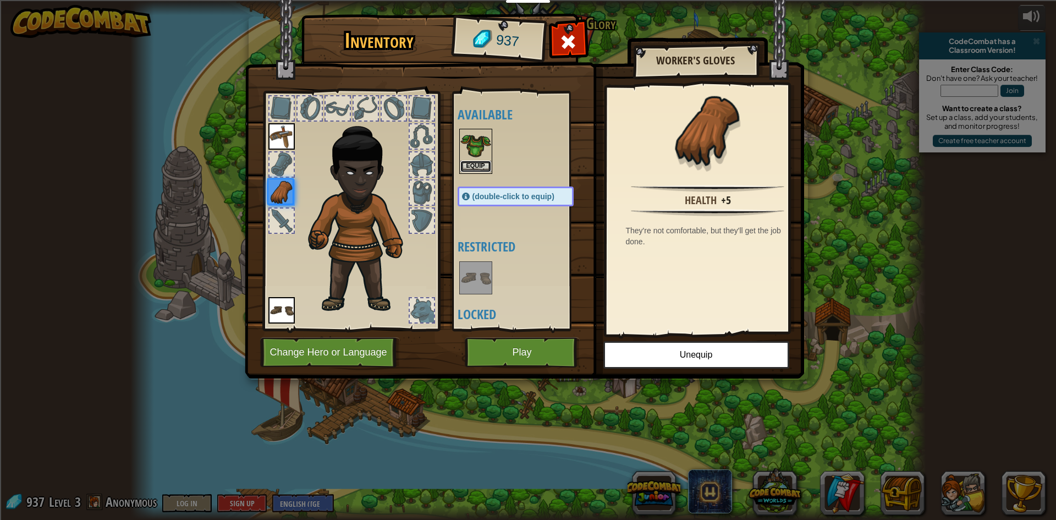
click at [463, 162] on button "Equip" at bounding box center [475, 167] width 31 height 12
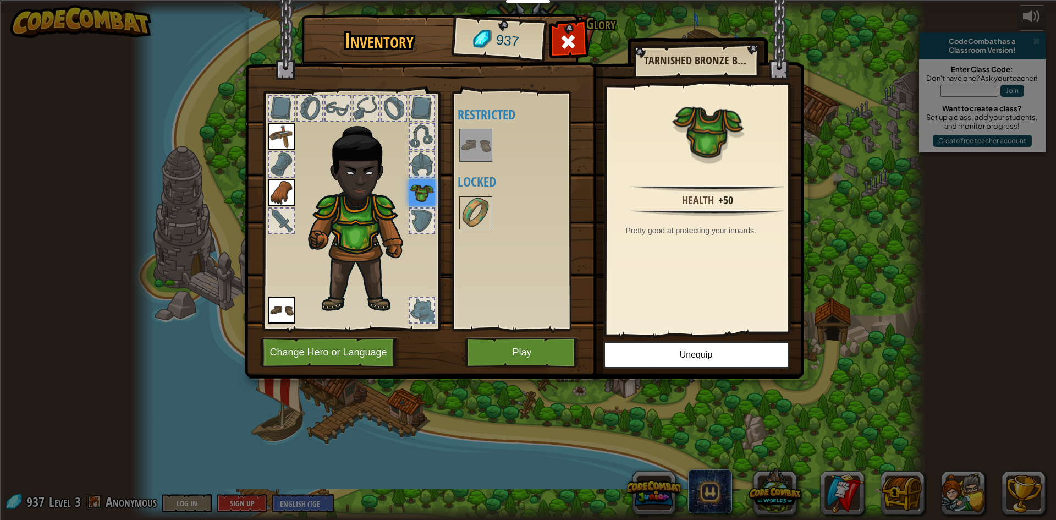
click at [429, 140] on div at bounding box center [422, 136] width 24 height 24
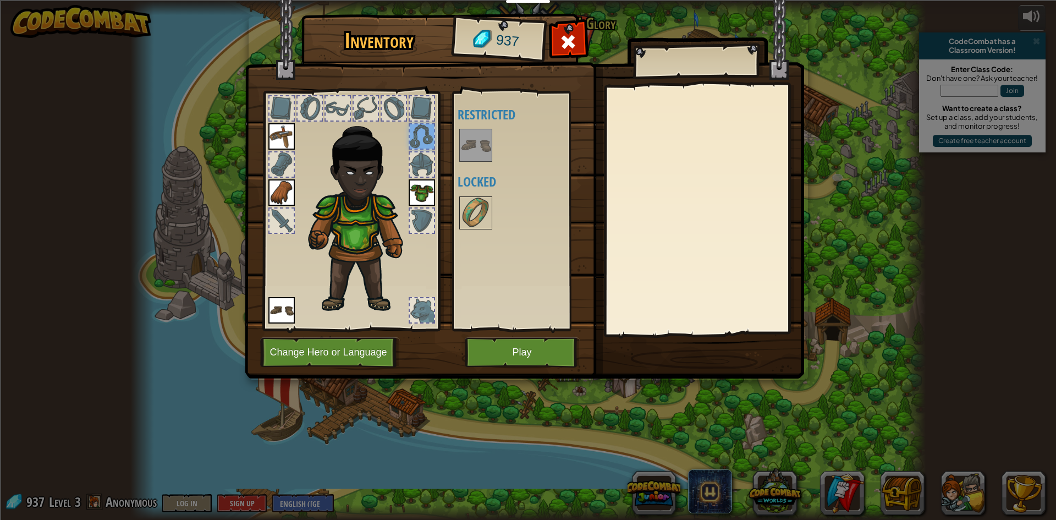
click at [447, 168] on img at bounding box center [524, 178] width 559 height 399
click at [425, 164] on div at bounding box center [422, 164] width 24 height 24
drag, startPoint x: 472, startPoint y: 202, endPoint x: 472, endPoint y: 207, distance: 5.5
click at [472, 202] on img at bounding box center [475, 212] width 31 height 31
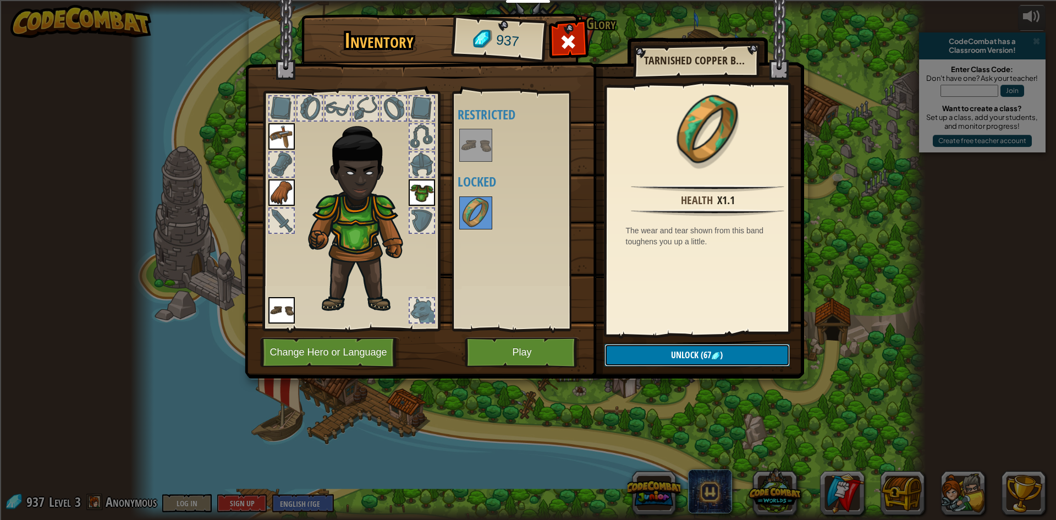
click at [693, 346] on button "Unlock (67 )" at bounding box center [696, 355] width 185 height 23
click at [728, 359] on button "Confirm" at bounding box center [696, 355] width 185 height 23
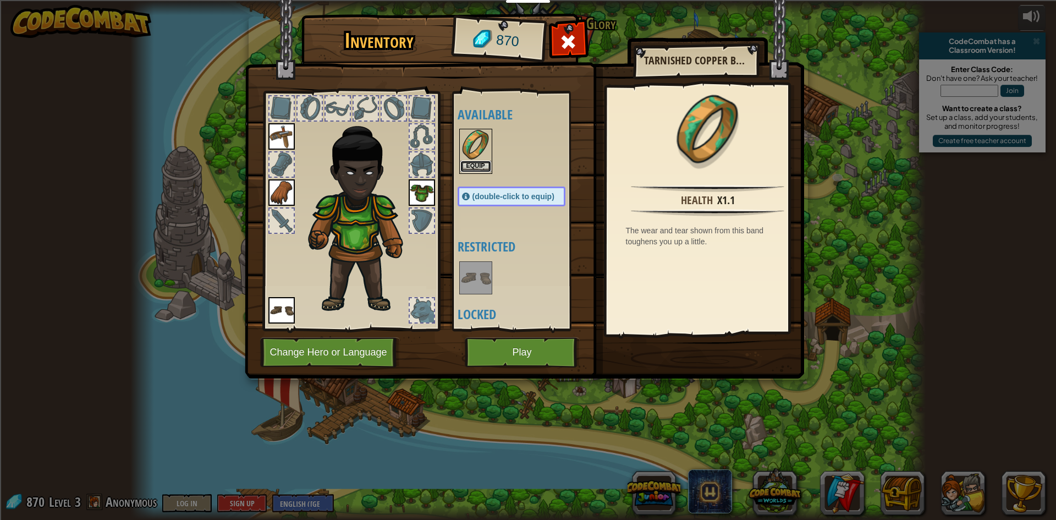
click at [480, 168] on button "Equip" at bounding box center [475, 167] width 31 height 12
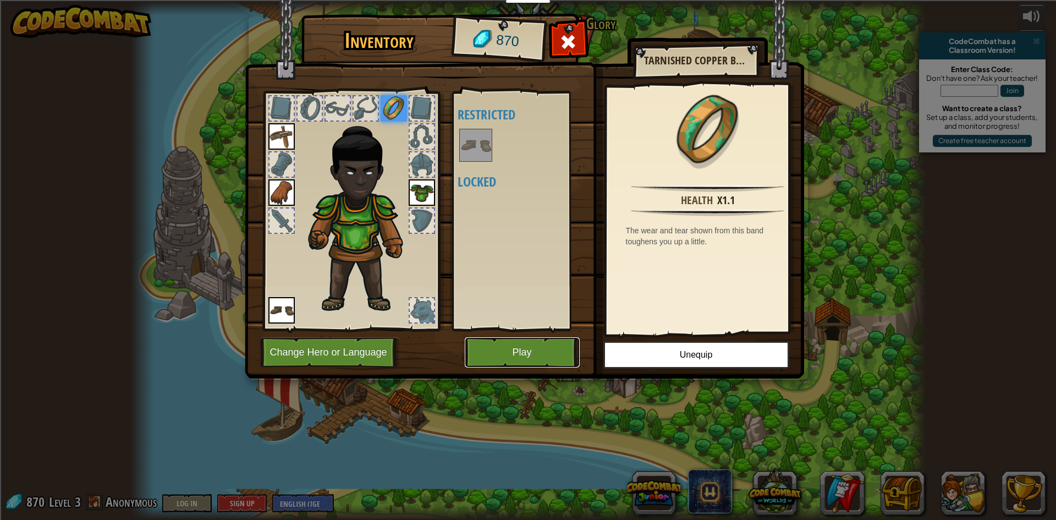
click at [492, 353] on button "Play" at bounding box center [522, 352] width 115 height 30
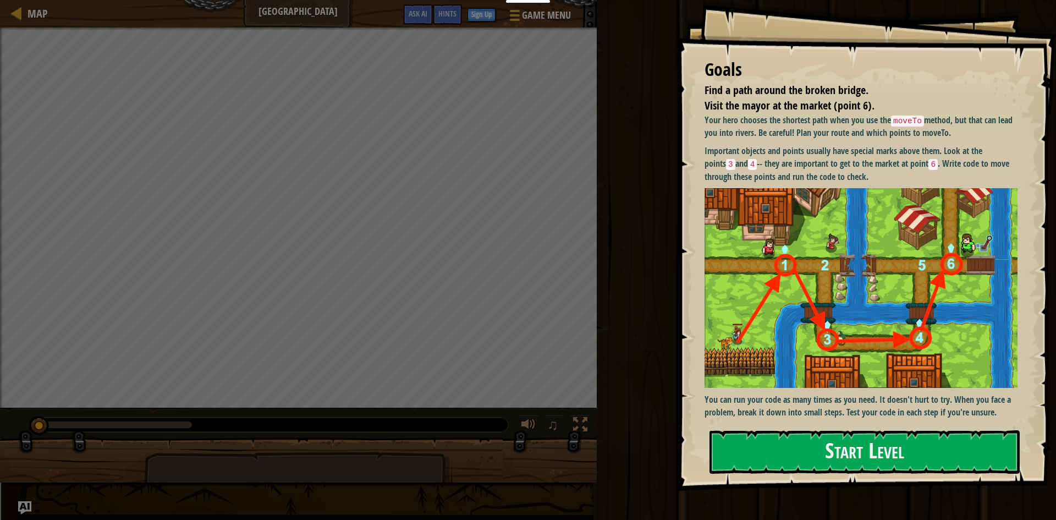
drag, startPoint x: 825, startPoint y: 423, endPoint x: 843, endPoint y: 457, distance: 38.1
click at [825, 424] on div "Goals Find a path around the broken bridge. Visit the mayor at the market (poin…" at bounding box center [866, 245] width 379 height 491
click at [843, 457] on button "Start Level" at bounding box center [864, 451] width 310 height 43
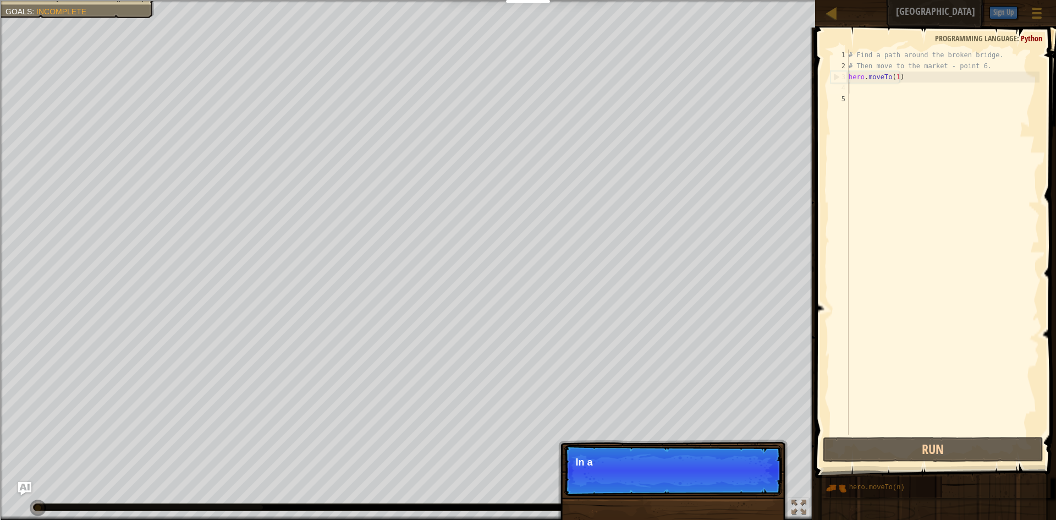
click at [857, 92] on div "# Find a path around the broken bridge. # Then move to the market - point 6. he…" at bounding box center [942, 252] width 193 height 407
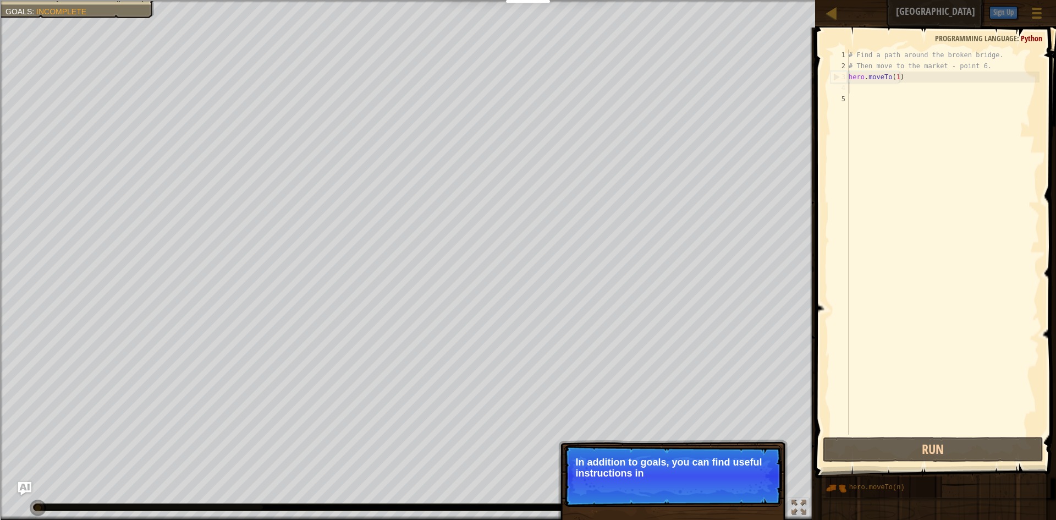
click at [863, 86] on div "# Find a path around the broken bridge. # Then move to the market - point 6. he…" at bounding box center [942, 252] width 193 height 407
click at [744, 491] on button "Continue" at bounding box center [751, 488] width 46 height 14
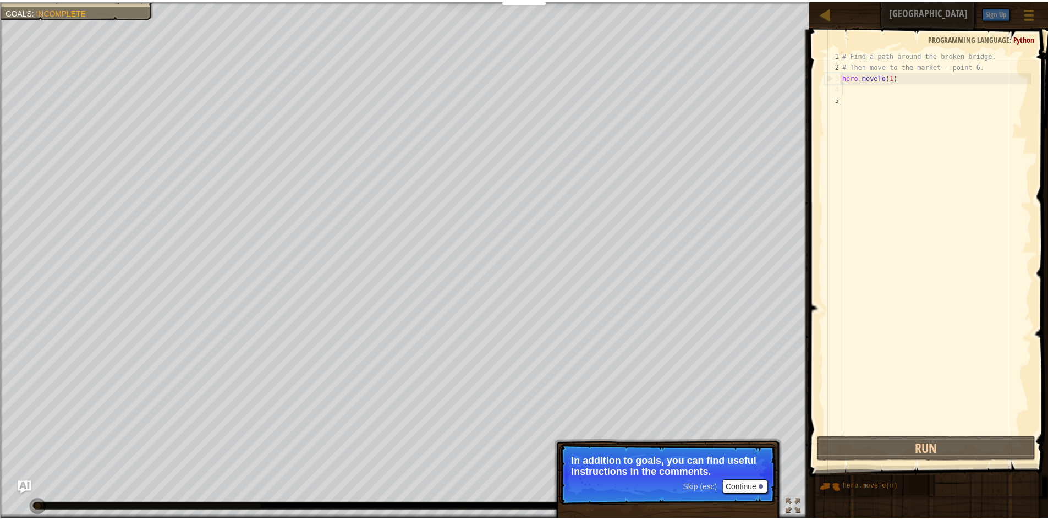
scroll to position [5, 0]
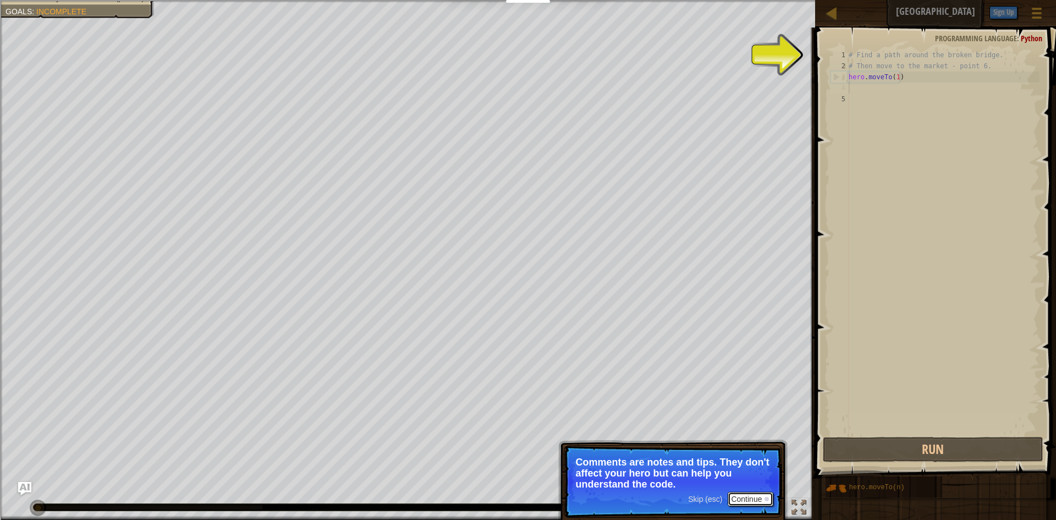
click at [752, 496] on button "Continue" at bounding box center [751, 499] width 46 height 14
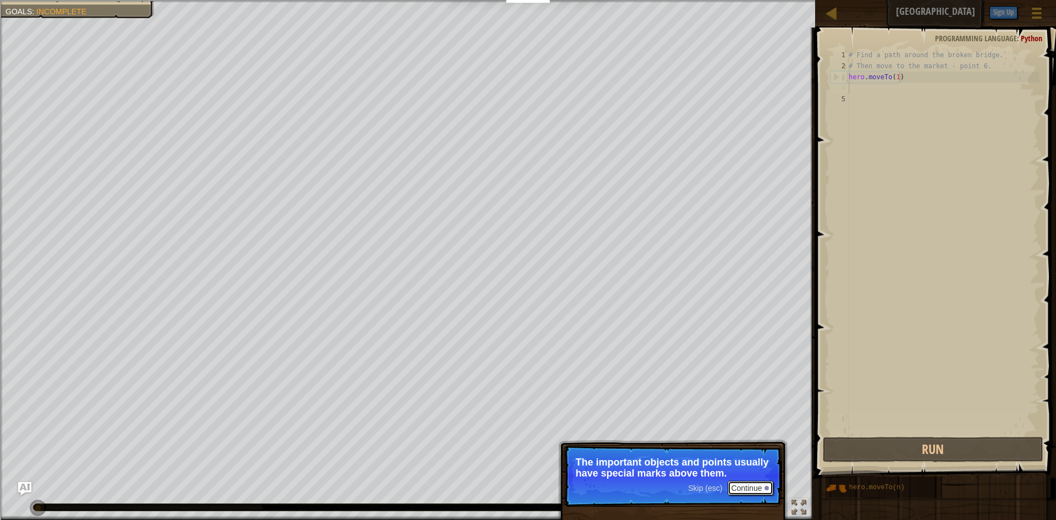
click at [745, 484] on button "Continue" at bounding box center [751, 488] width 46 height 14
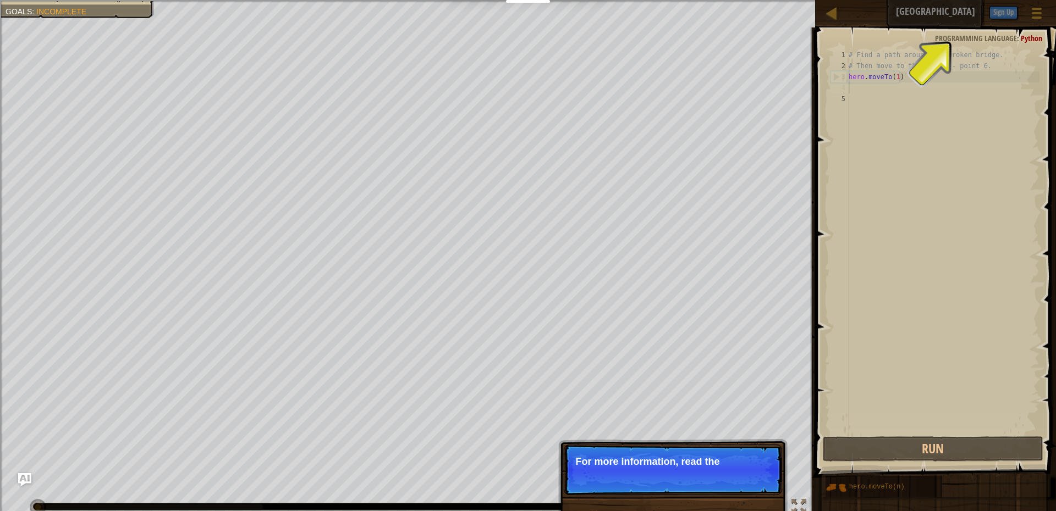
click at [754, 470] on p "Skip (esc) Continue For more information, read the" at bounding box center [673, 470] width 218 height 51
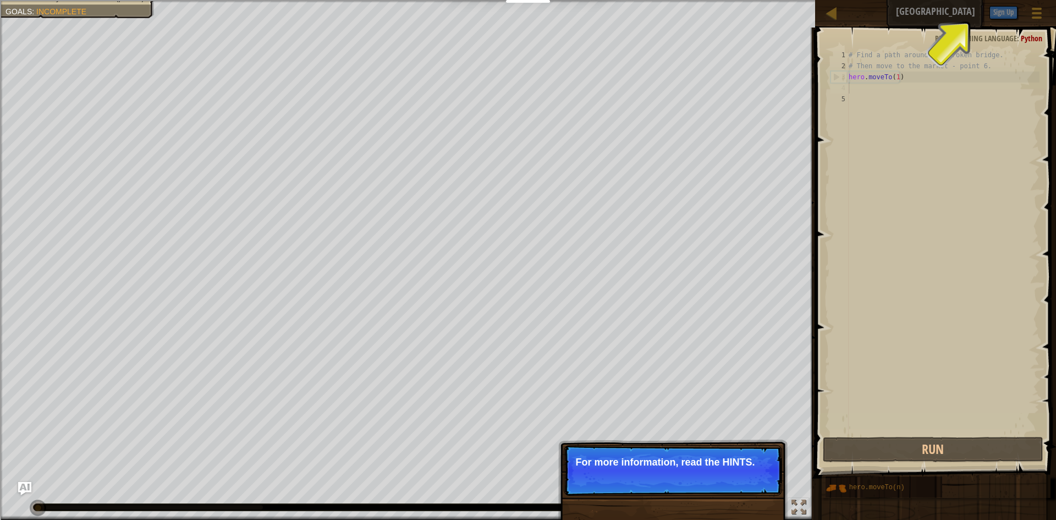
click at [755, 475] on button "Continue" at bounding box center [751, 477] width 46 height 14
click at [755, 475] on p "Skip (esc) Continue For more information, read the HINTS." at bounding box center [673, 470] width 218 height 51
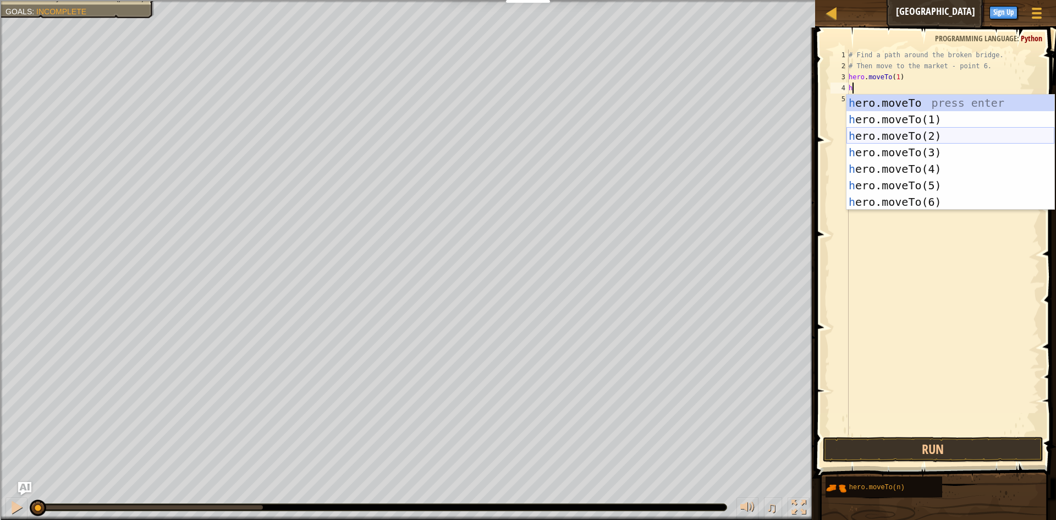
click at [890, 138] on div "h ero.moveTo press enter h ero.moveTo(1) press enter h ero.moveTo(2) press ente…" at bounding box center [950, 169] width 208 height 148
type textarea "hero.moveTo(2)"
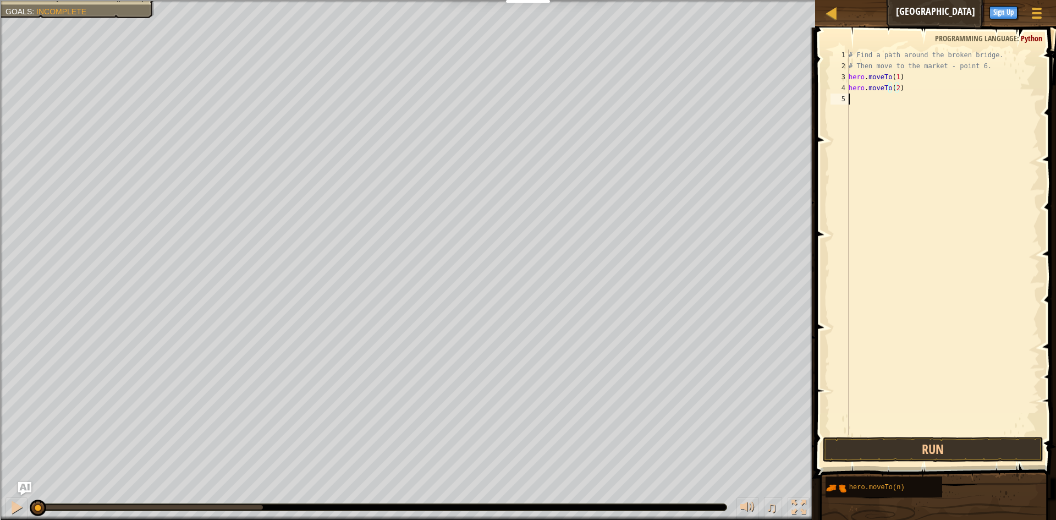
click at [867, 98] on div "# Find a path around the broken bridge. # Then move to the market - point 6. he…" at bounding box center [942, 252] width 193 height 407
click at [855, 100] on div "# Find a path around the broken bridge. # Then move to the market - point 6. he…" at bounding box center [942, 252] width 193 height 407
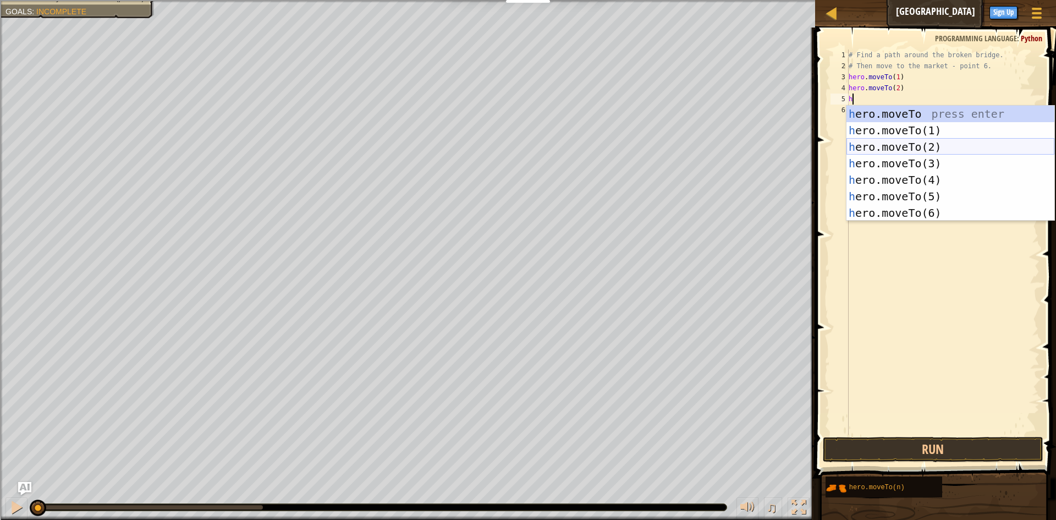
click at [868, 156] on div "h ero.moveTo press enter h ero.moveTo(1) press enter h ero.moveTo(2) press ente…" at bounding box center [950, 180] width 208 height 148
type textarea "hero.moveTo(3)"
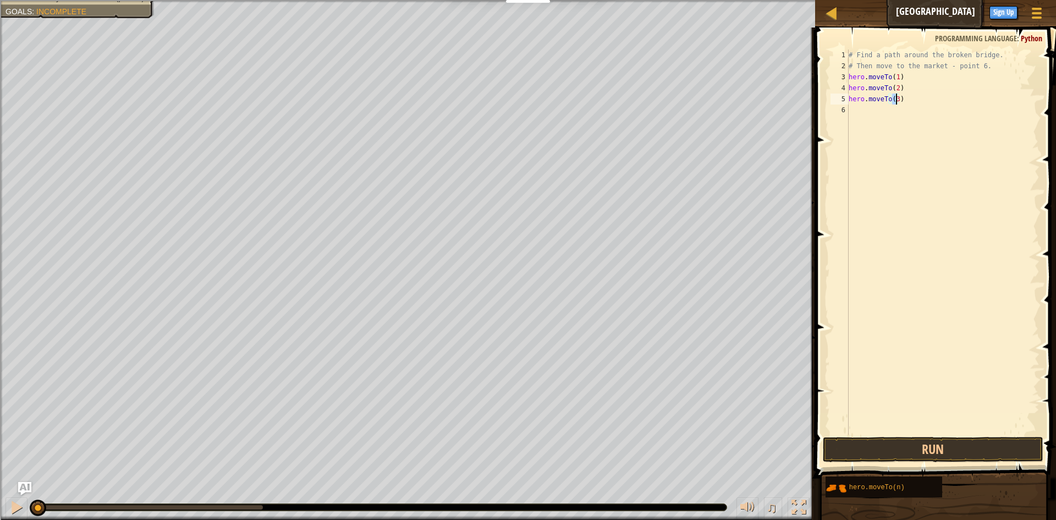
click at [858, 115] on div "# Find a path around the broken bridge. # Then move to the market - point 6. he…" at bounding box center [942, 252] width 193 height 407
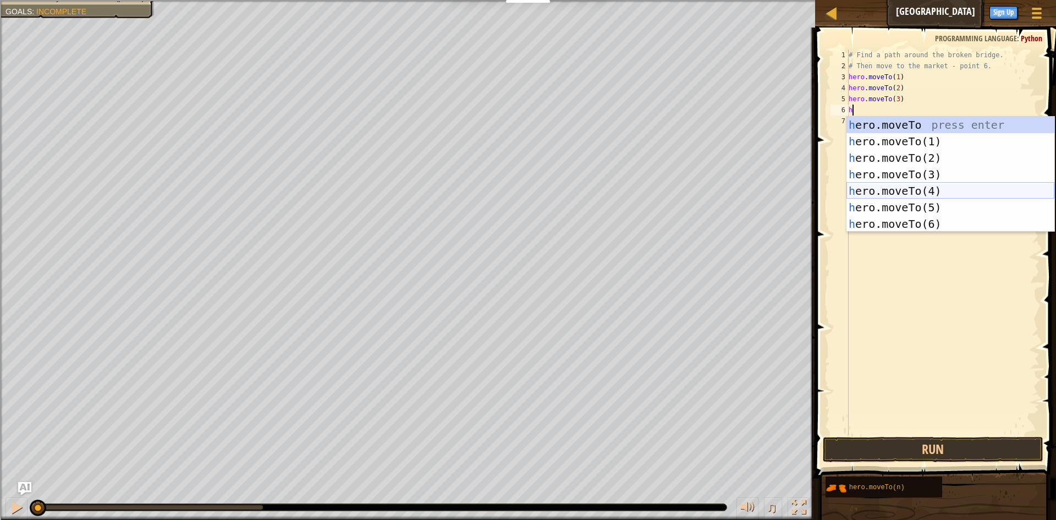
click at [862, 189] on div "h ero.moveTo press enter h ero.moveTo(1) press enter h ero.moveTo(2) press ente…" at bounding box center [950, 191] width 208 height 148
type textarea "hero.moveTo(4)"
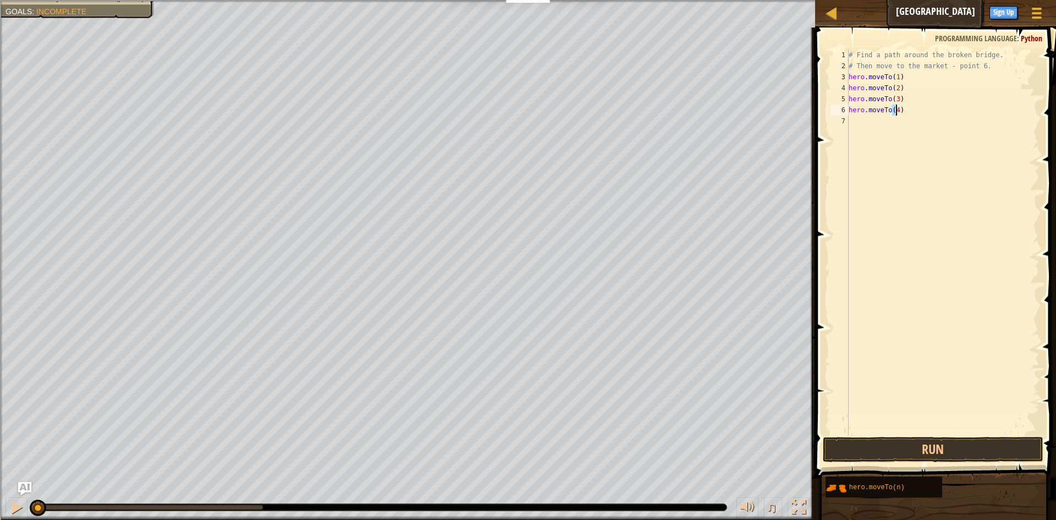
click at [869, 125] on div "# Find a path around the broken bridge. # Then move to the market - point 6. he…" at bounding box center [942, 252] width 193 height 407
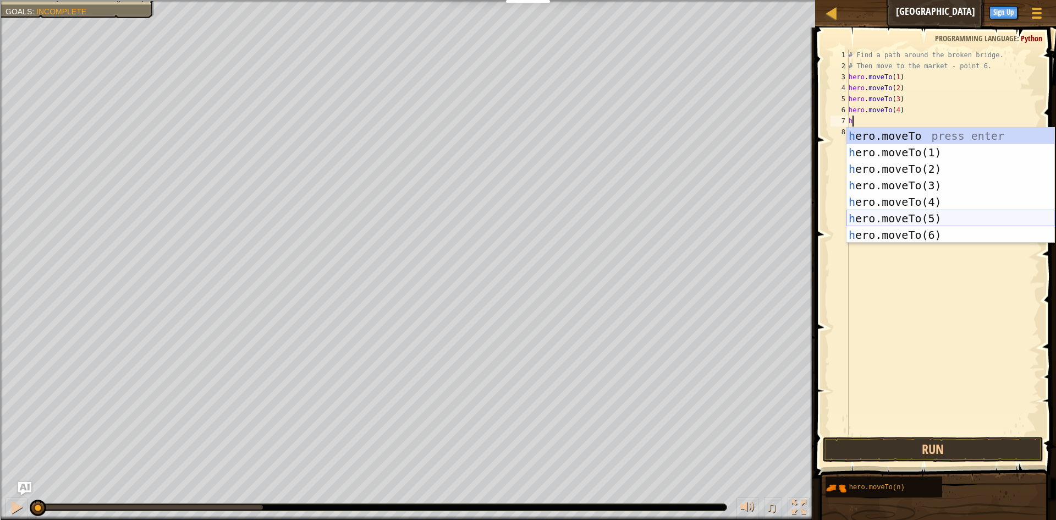
click at [883, 213] on div "h ero.moveTo press enter h ero.moveTo(1) press enter h ero.moveTo(2) press ente…" at bounding box center [950, 202] width 208 height 148
type textarea "hero.moveTo(5)"
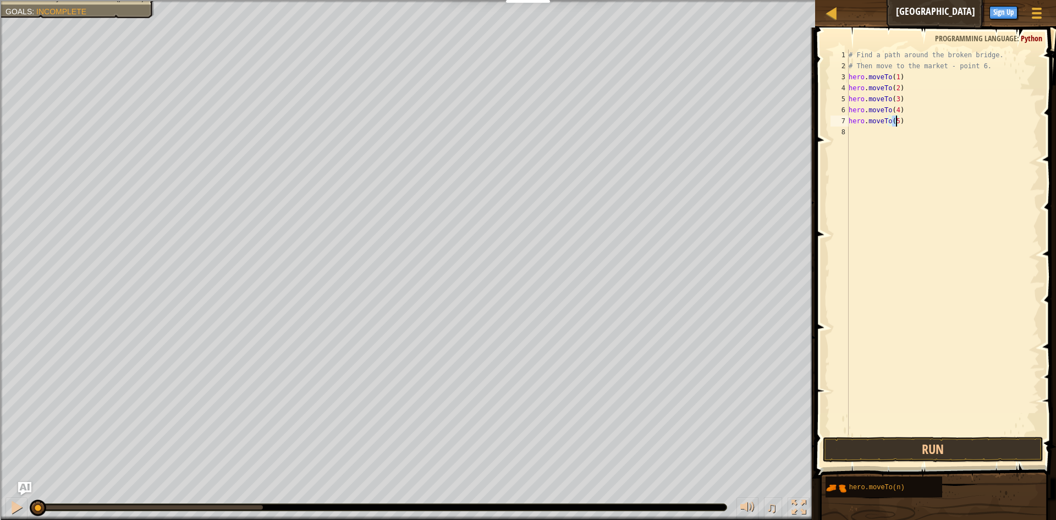
click at [877, 133] on div "# Find a path around the broken bridge. # Then move to the market - point 6. he…" at bounding box center [942, 252] width 193 height 407
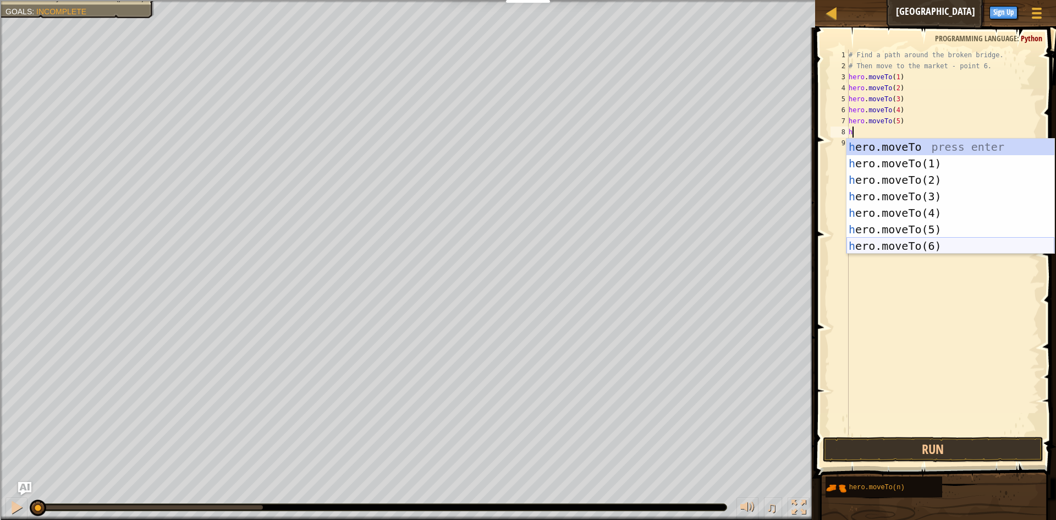
click at [869, 240] on div "h ero.moveTo press enter h ero.moveTo(1) press enter h ero.moveTo(2) press ente…" at bounding box center [950, 213] width 208 height 148
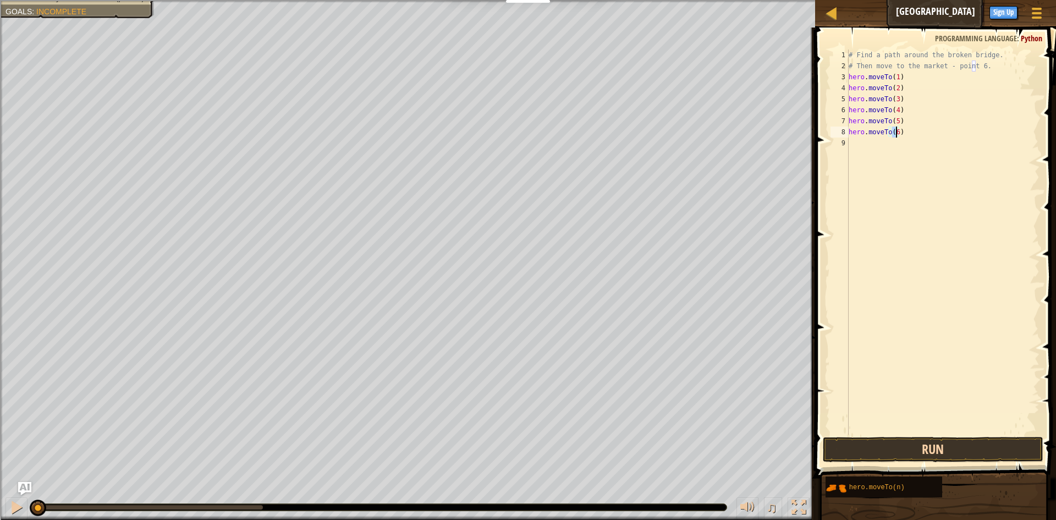
type textarea "hero.moveTo(6)"
click at [921, 448] on button "Run" at bounding box center [933, 449] width 221 height 25
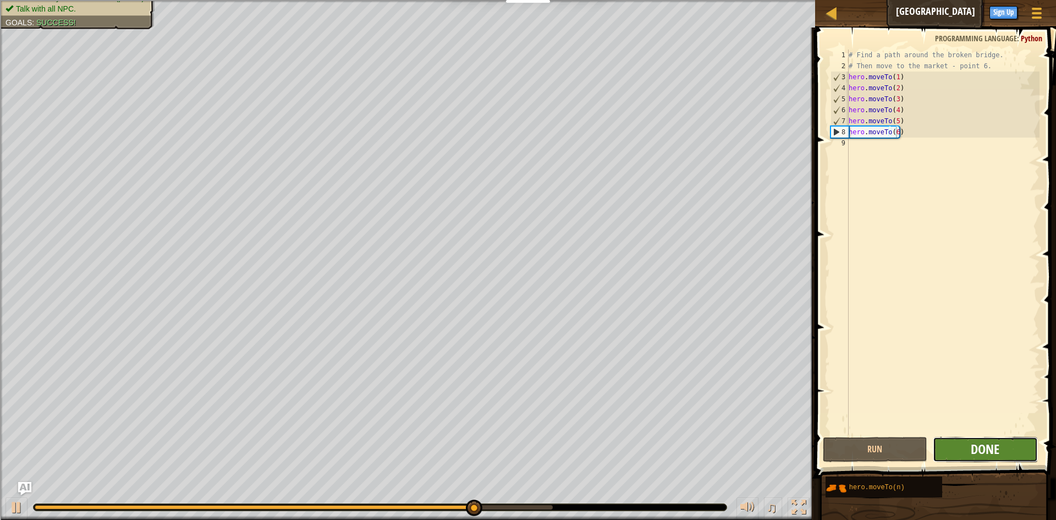
click at [979, 447] on span "Done" at bounding box center [985, 449] width 29 height 18
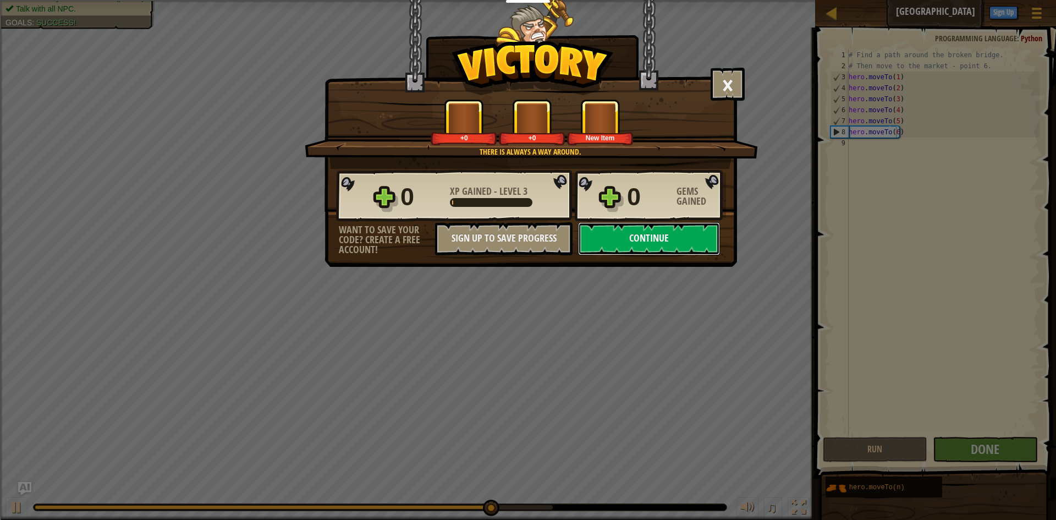
click at [642, 236] on button "Continue" at bounding box center [649, 238] width 142 height 33
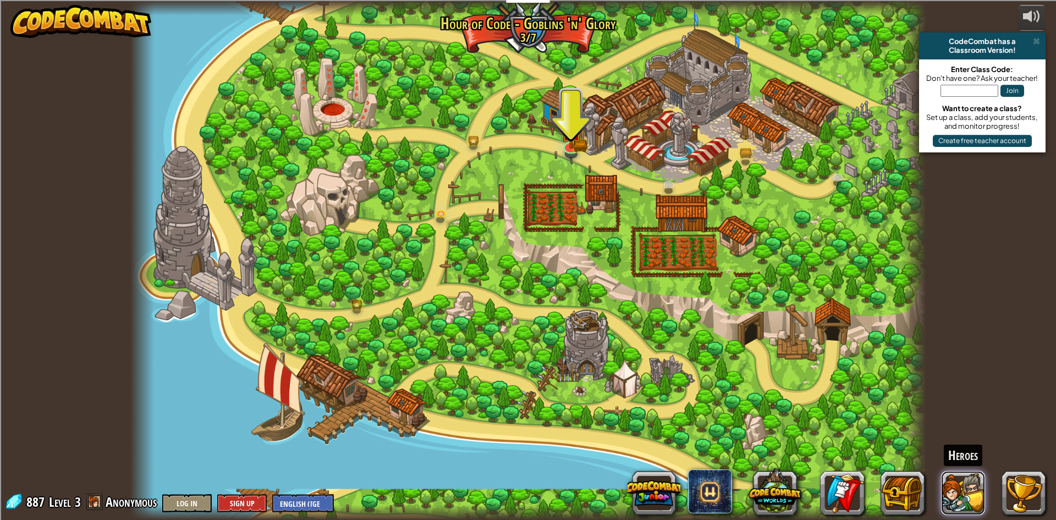
click at [964, 489] on button at bounding box center [963, 493] width 44 height 44
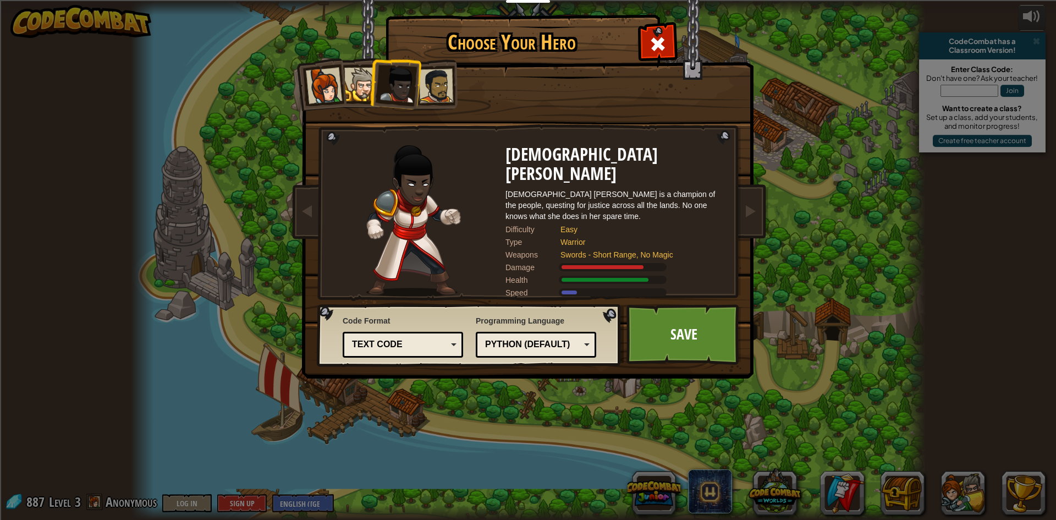
click at [443, 92] on div at bounding box center [436, 86] width 34 height 34
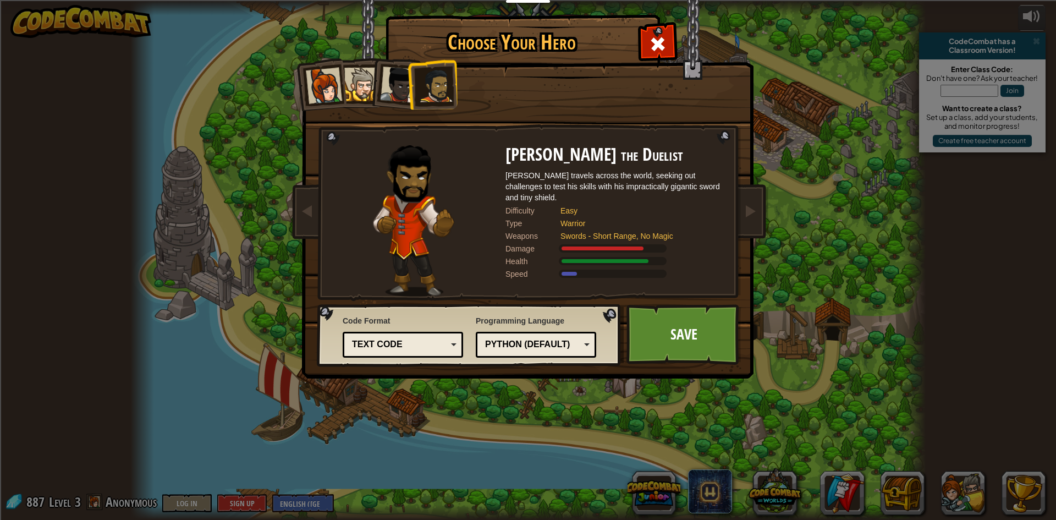
click at [672, 44] on div at bounding box center [657, 42] width 35 height 35
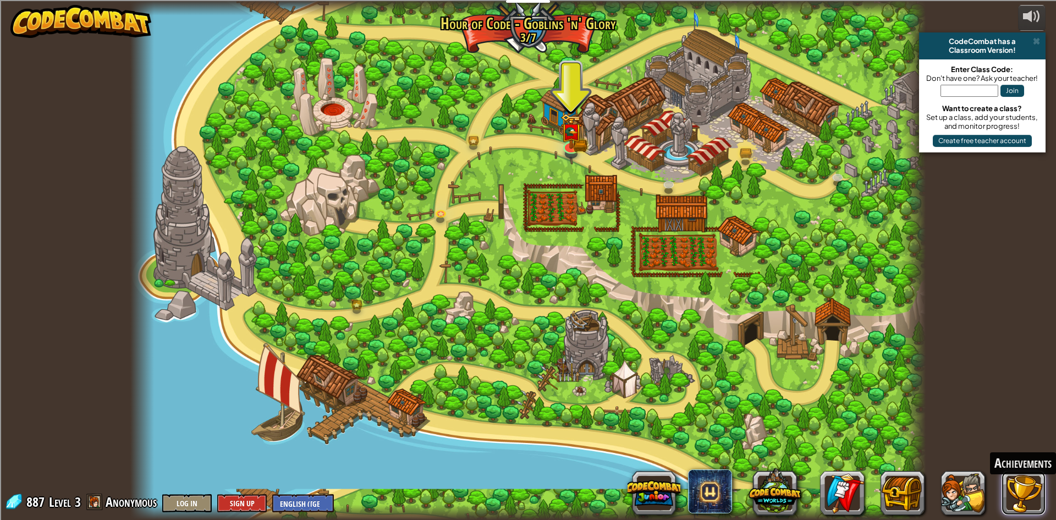
click at [1025, 503] on button at bounding box center [1023, 493] width 44 height 44
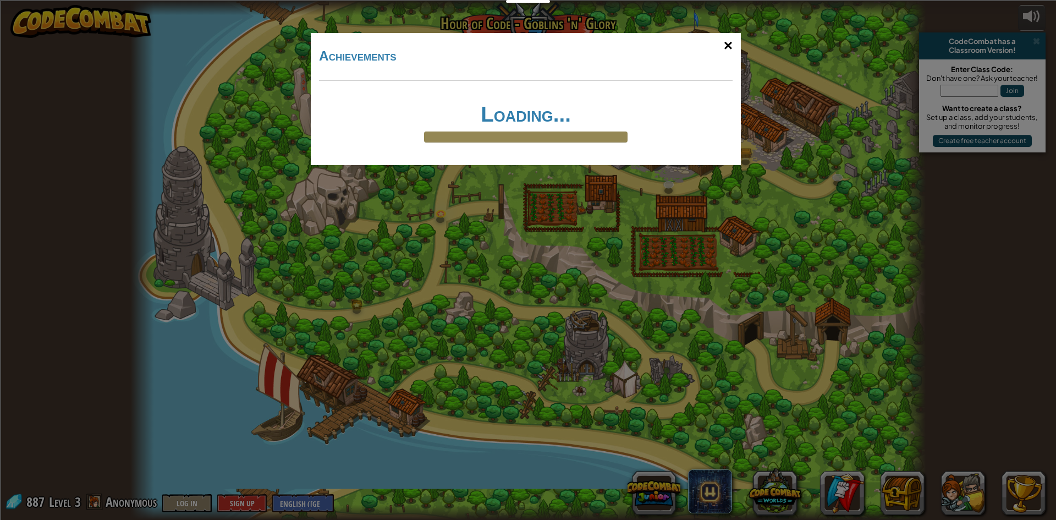
click at [731, 43] on div "×" at bounding box center [728, 46] width 25 height 32
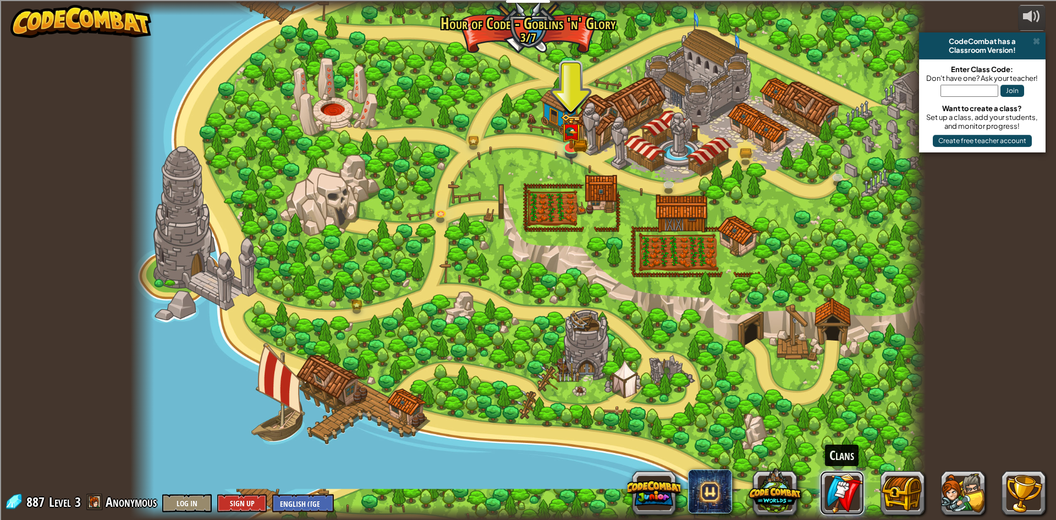
click at [854, 504] on link at bounding box center [842, 493] width 44 height 44
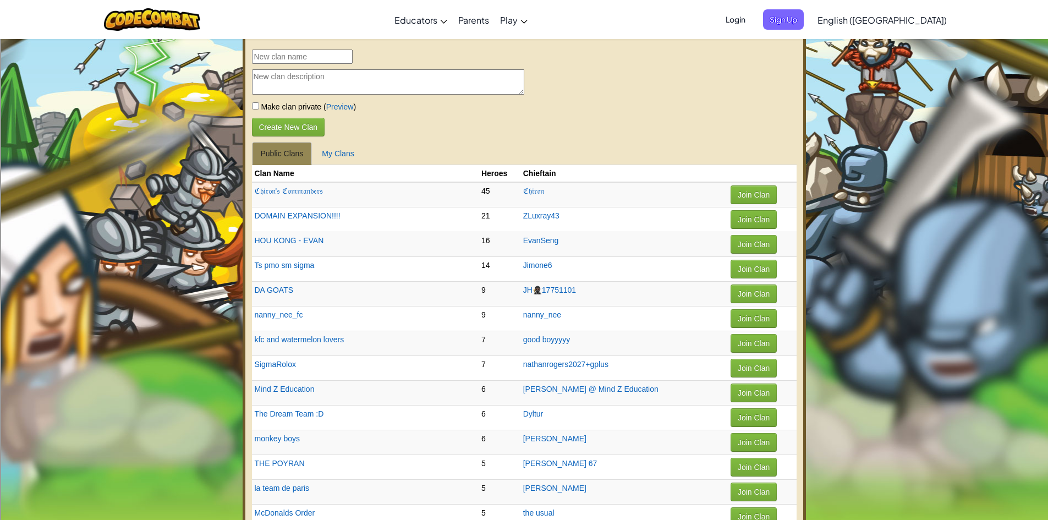
click at [326, 60] on input "text" at bounding box center [302, 56] width 101 height 14
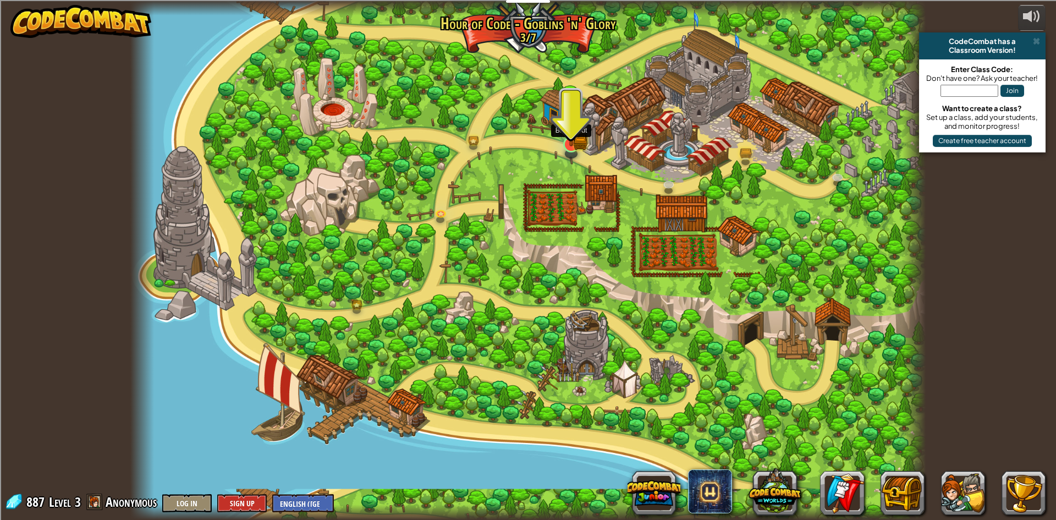
click at [568, 129] on img at bounding box center [571, 123] width 13 height 13
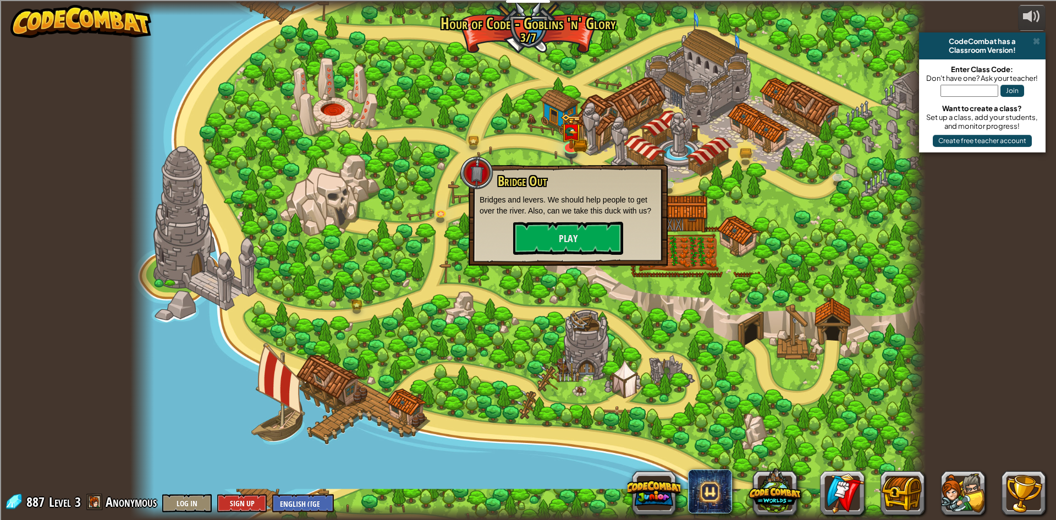
click at [535, 221] on div "Bridge Out Bridges and levers. We should help people to get over the river. Als…" at bounding box center [568, 214] width 177 height 81
click at [547, 229] on button "Play" at bounding box center [568, 238] width 110 height 33
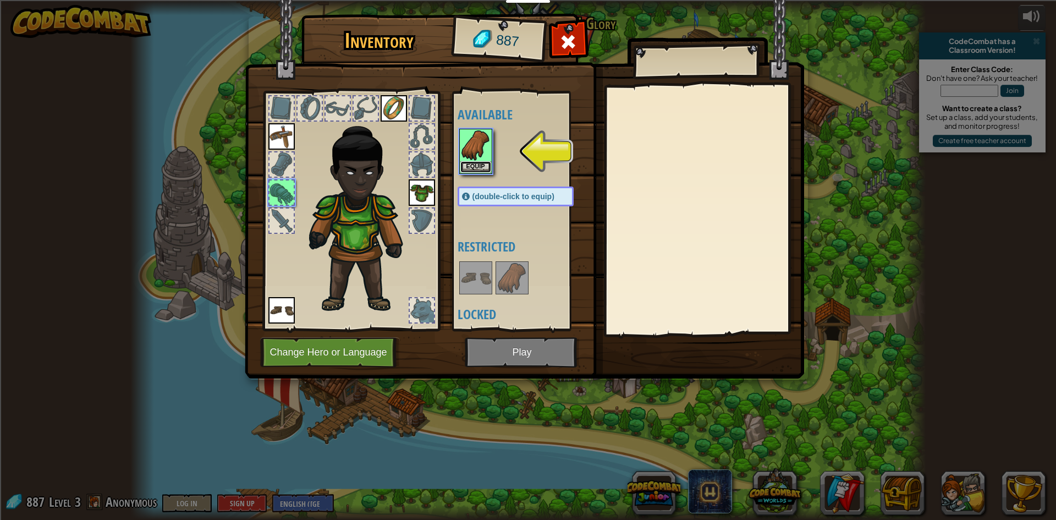
click at [471, 164] on button "Equip" at bounding box center [475, 167] width 31 height 12
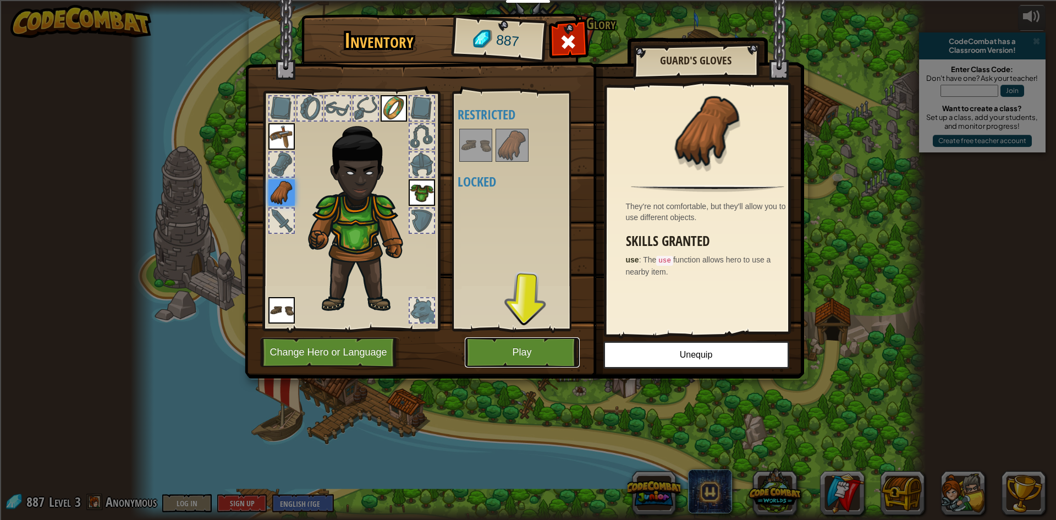
click at [503, 352] on button "Play" at bounding box center [522, 352] width 115 height 30
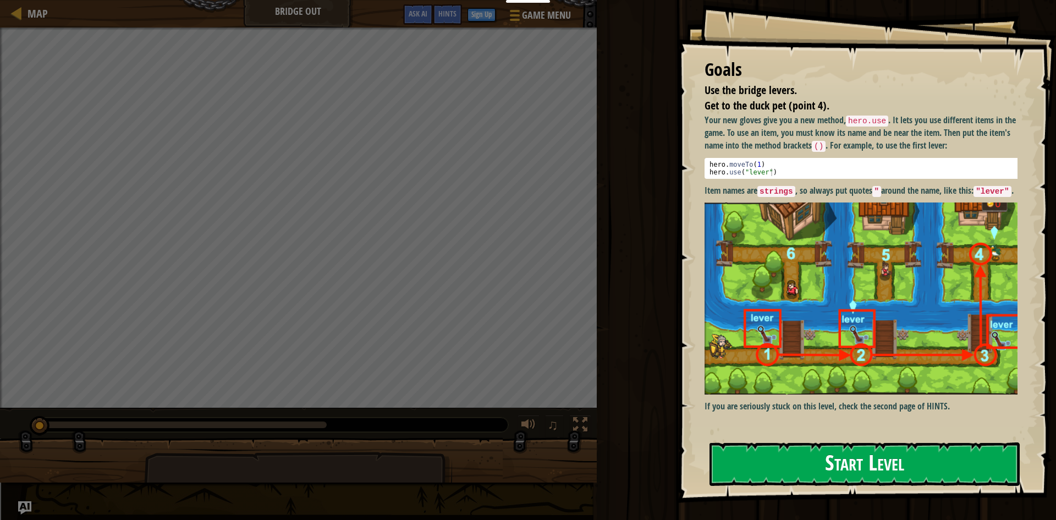
drag, startPoint x: 785, startPoint y: 459, endPoint x: 796, endPoint y: 454, distance: 11.6
click at [796, 458] on button "Start Level" at bounding box center [864, 463] width 310 height 43
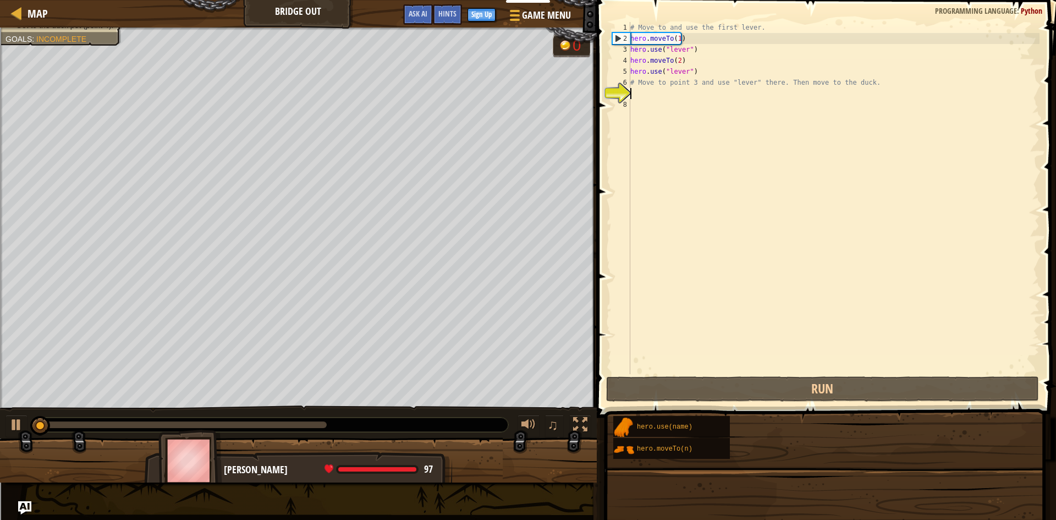
scroll to position [5, 0]
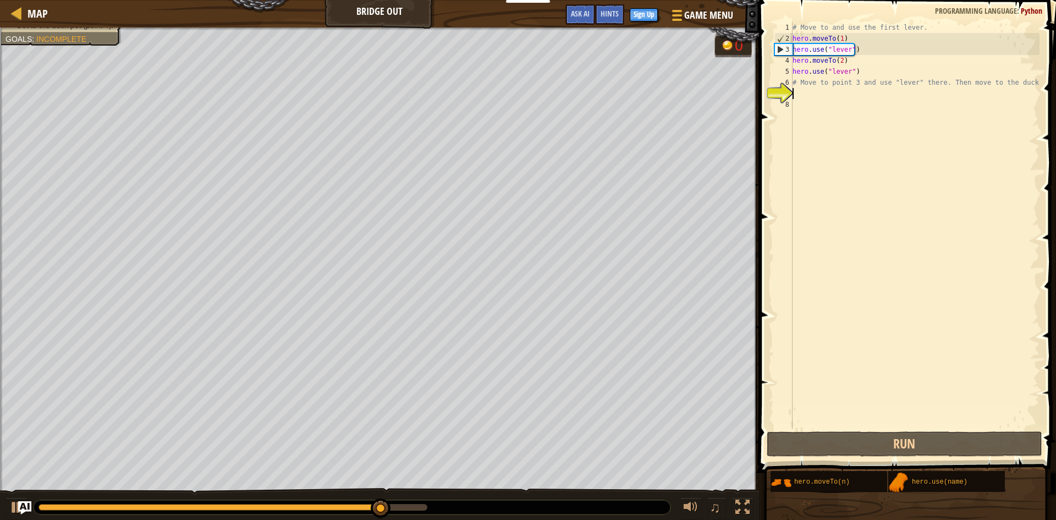
click at [807, 100] on div "# Move to and use the first lever. hero . moveTo ( 1 ) hero . use ( "lever" ) h…" at bounding box center [914, 236] width 249 height 429
click at [810, 95] on div "# Move to and use the first lever. hero . moveTo ( 1 ) hero . use ( "lever" ) h…" at bounding box center [914, 236] width 249 height 429
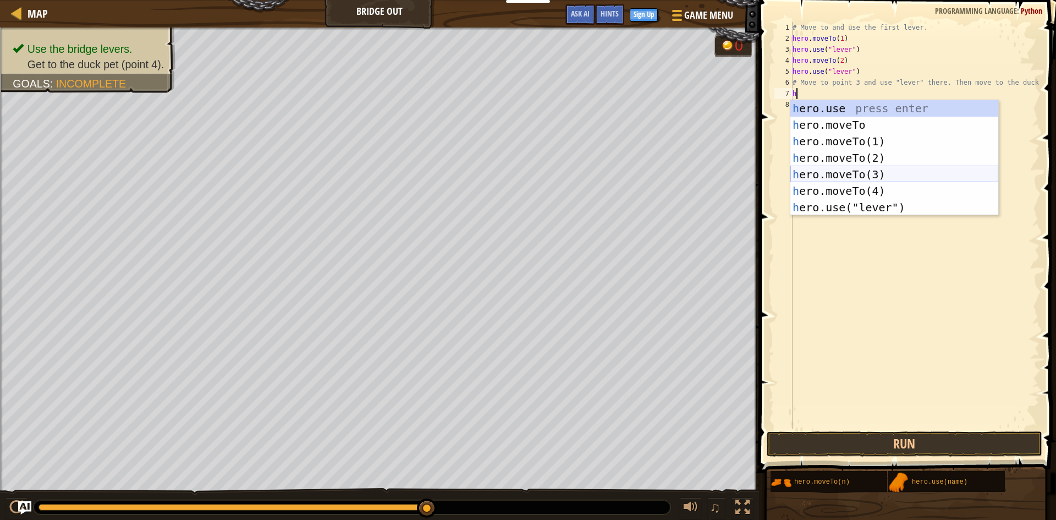
click at [813, 172] on div "h ero.use press enter h ero.moveTo press enter h ero.moveTo(1) press enter h er…" at bounding box center [894, 174] width 208 height 148
type textarea "hero.moveTo(3)"
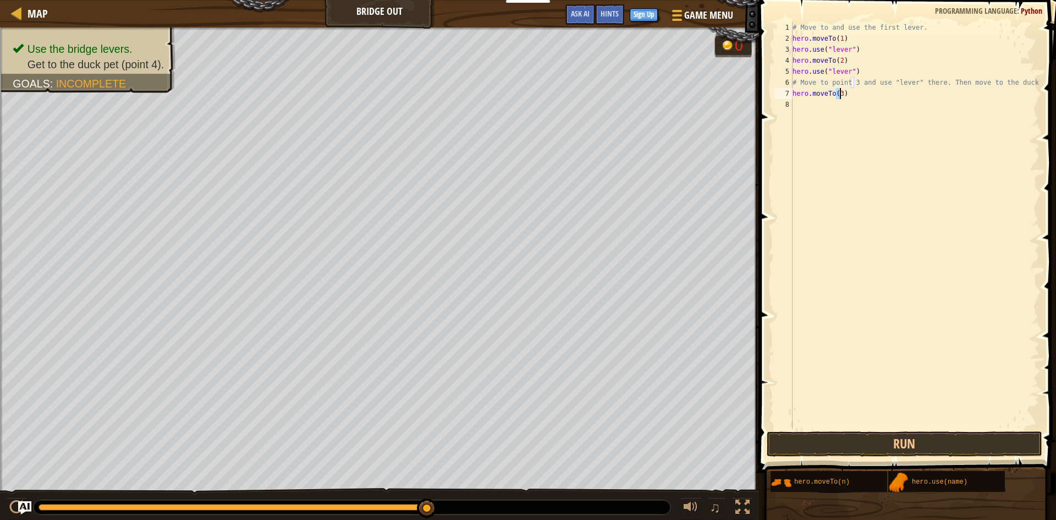
click at [815, 113] on div "# Move to and use the first lever. hero . moveTo ( 1 ) hero . use ( "lever" ) h…" at bounding box center [914, 236] width 249 height 429
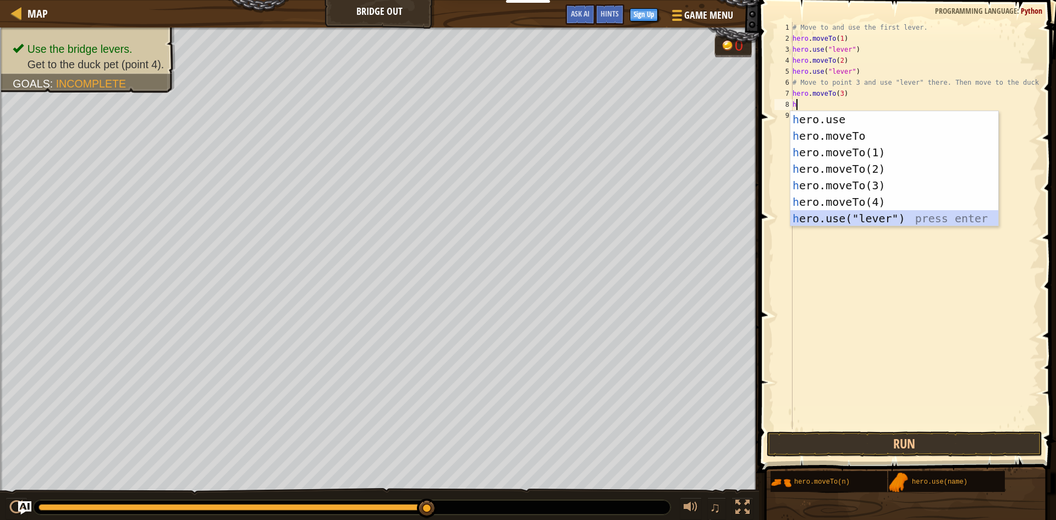
click at [828, 219] on div "h ero.use press enter h ero.moveTo press enter h ero.moveTo(1) press enter h er…" at bounding box center [894, 185] width 208 height 148
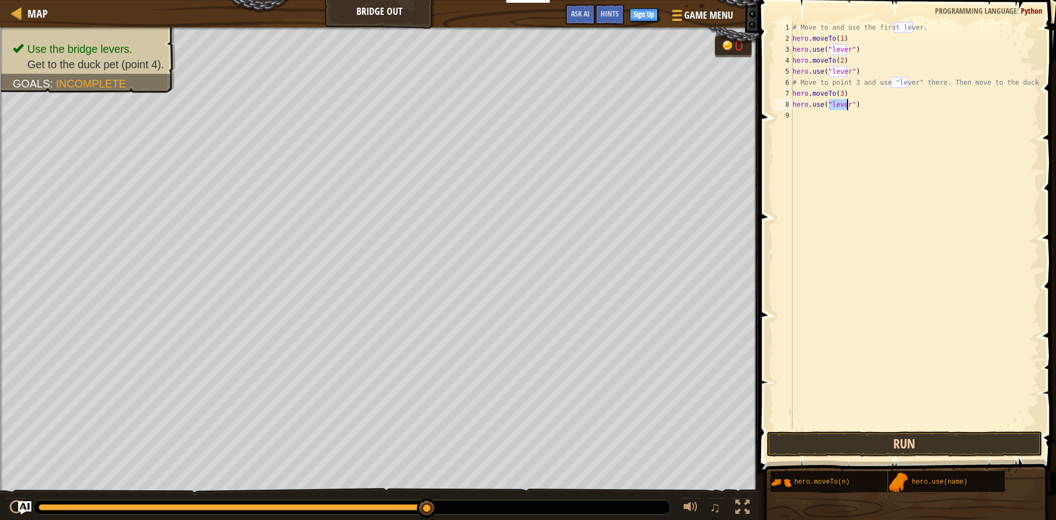
type textarea "hero.use("lever")"
click at [838, 443] on button "Run" at bounding box center [905, 443] width 276 height 25
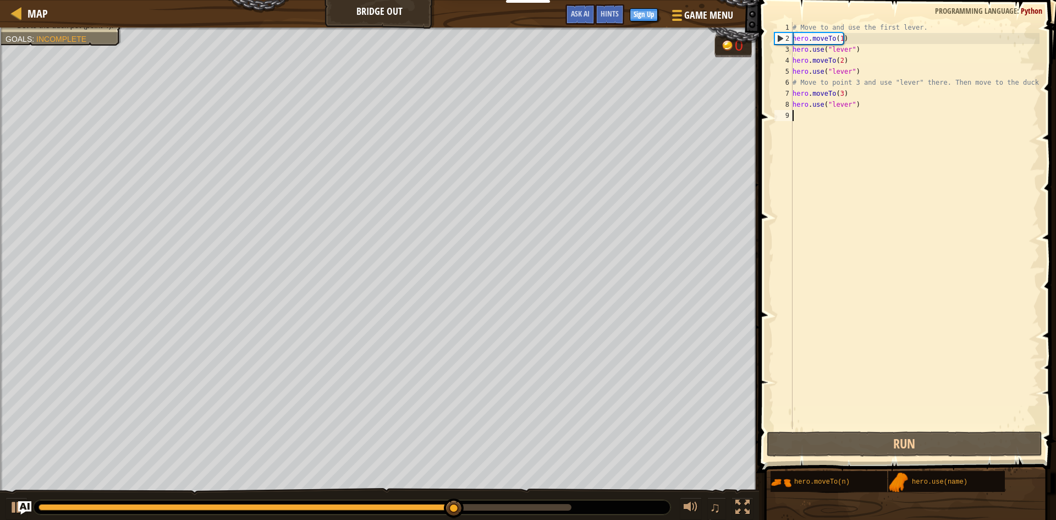
click at [825, 123] on div "# Move to and use the first lever. hero . moveTo ( 1 ) hero . use ( "lever" ) h…" at bounding box center [914, 236] width 249 height 429
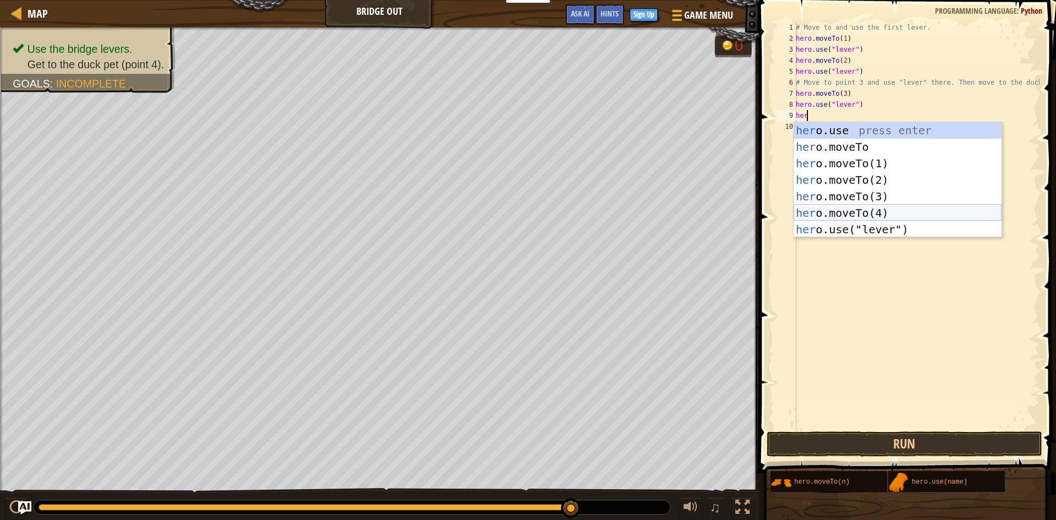
click at [877, 214] on div "her o.use press enter her o.moveTo press enter her o.moveTo(1) press enter her …" at bounding box center [898, 196] width 208 height 148
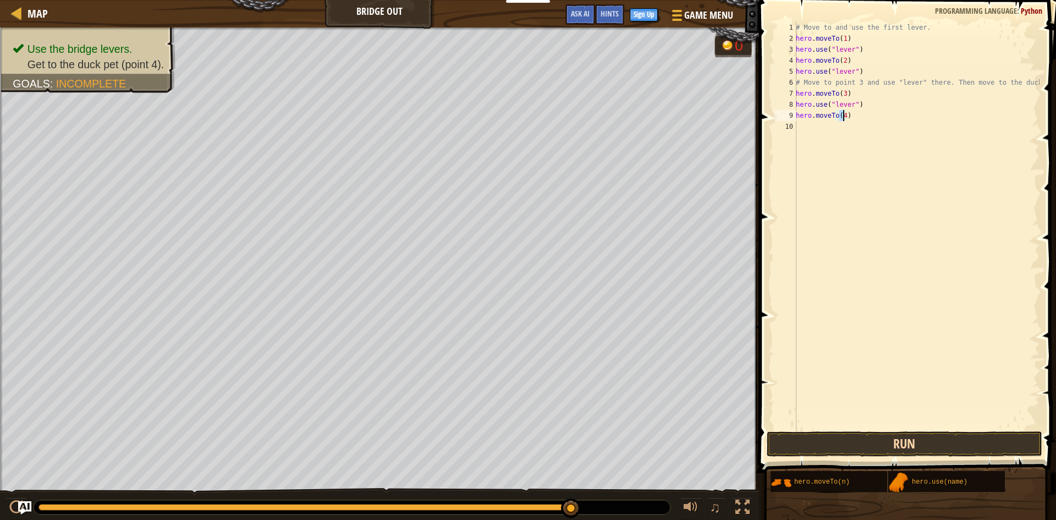
type textarea "hero.moveTo(4)"
click at [880, 444] on button "Run" at bounding box center [905, 443] width 276 height 25
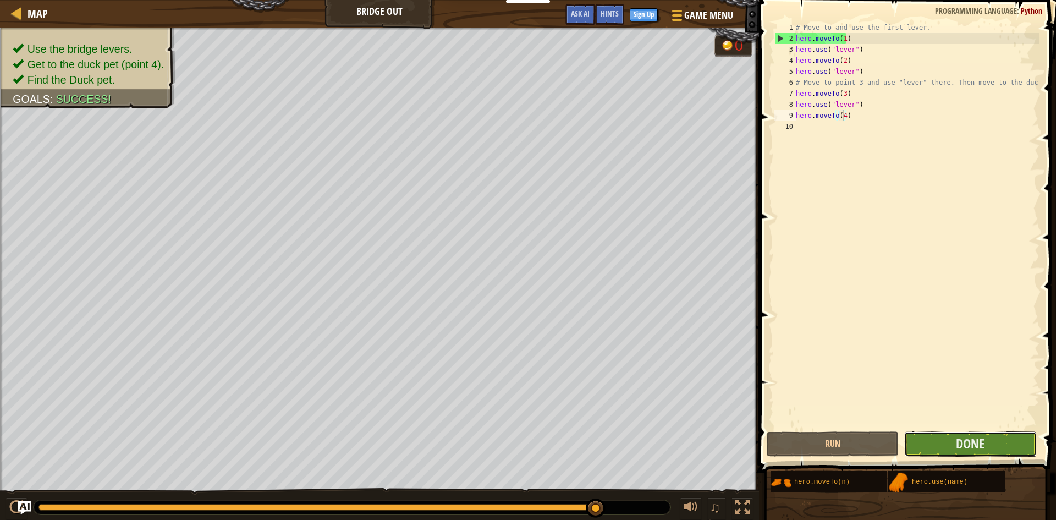
click at [1010, 436] on button "Done" at bounding box center [970, 443] width 132 height 25
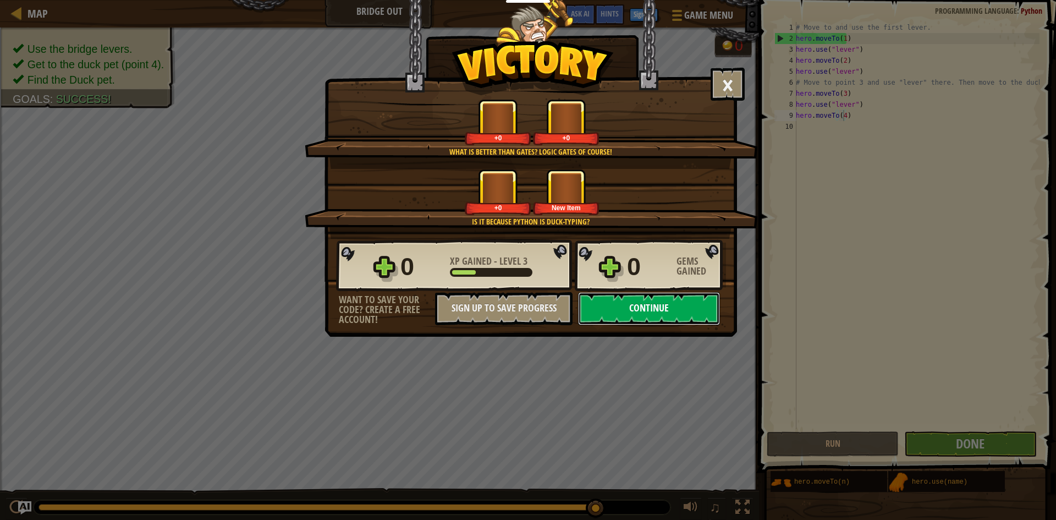
click at [630, 292] on button "Continue" at bounding box center [649, 308] width 142 height 33
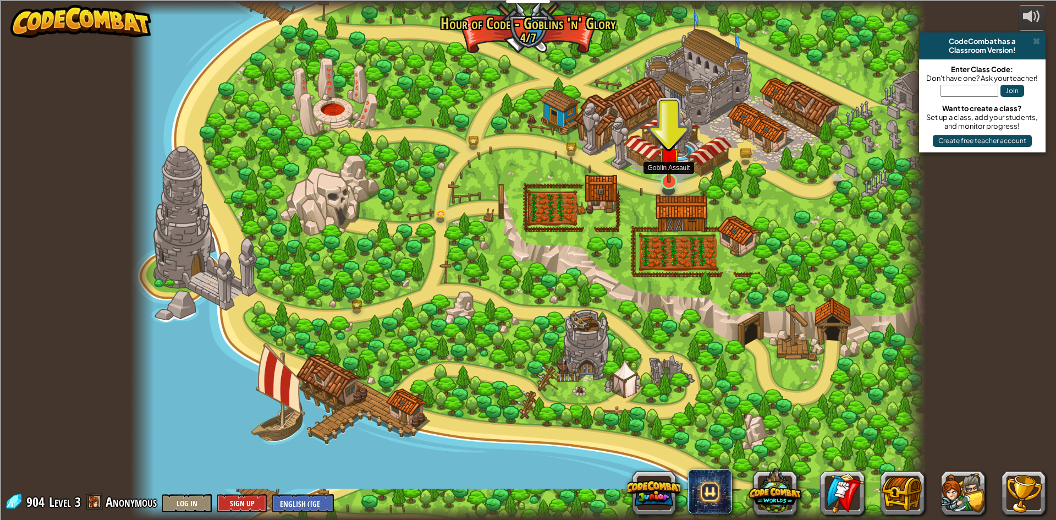
click at [664, 167] on img at bounding box center [668, 158] width 21 height 49
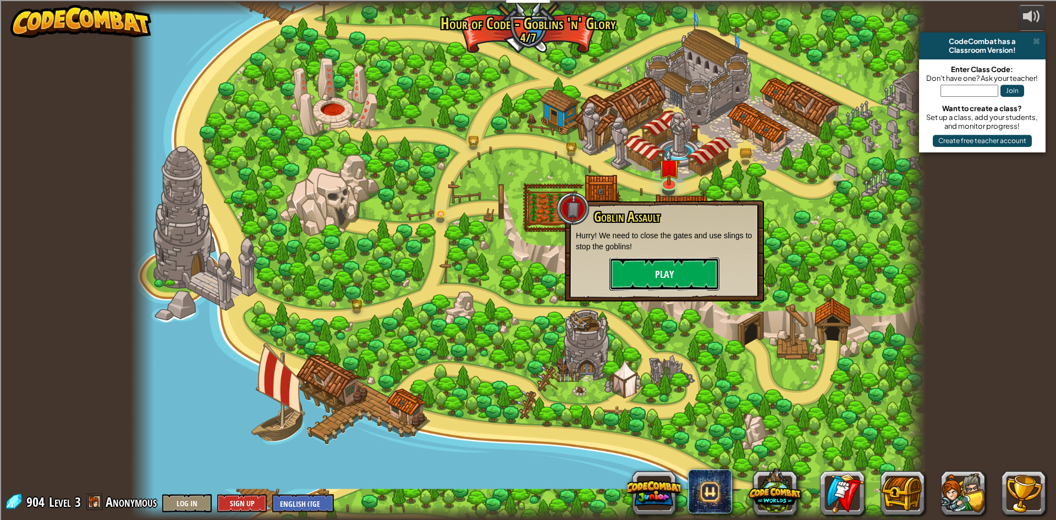
click at [681, 265] on button "Play" at bounding box center [664, 273] width 110 height 33
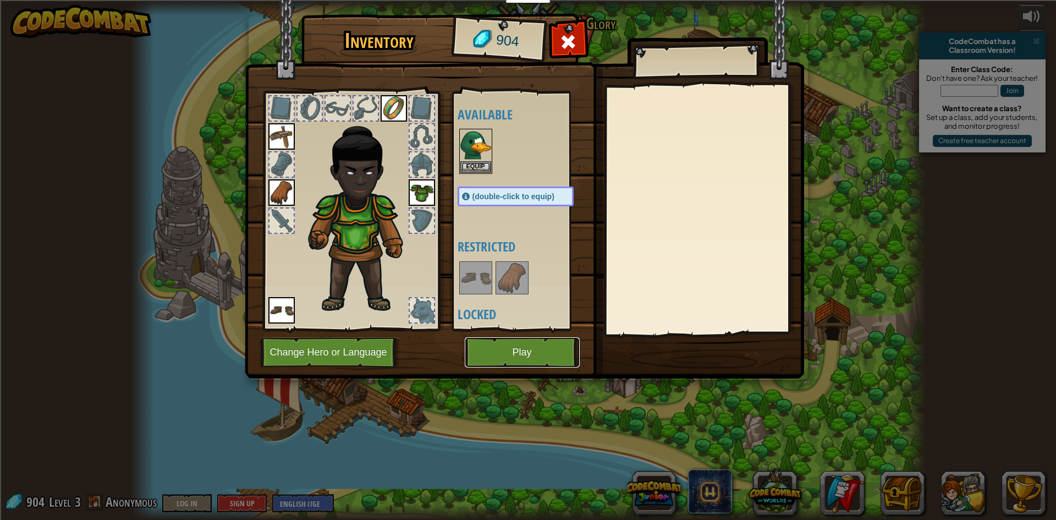
click at [547, 342] on button "Play" at bounding box center [522, 352] width 115 height 30
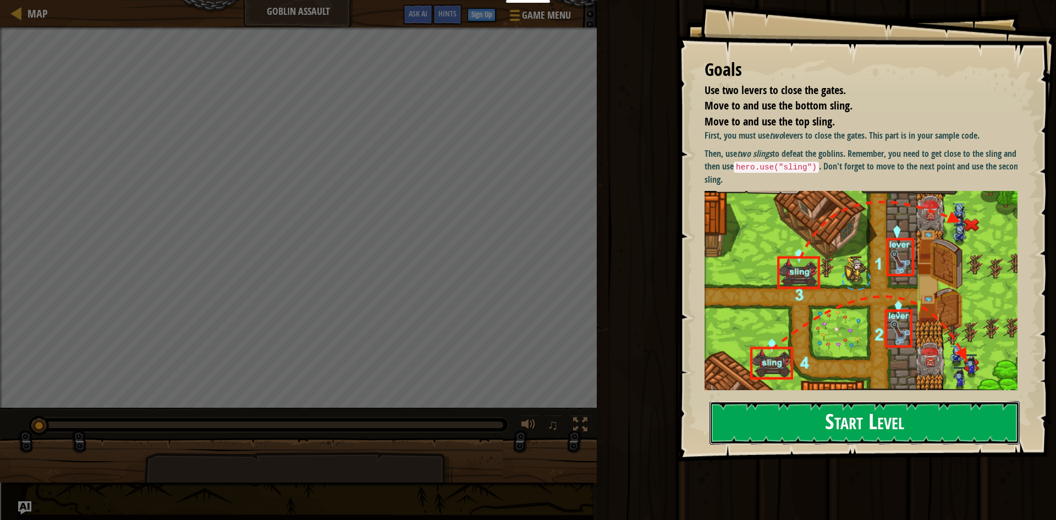
click at [761, 428] on button "Start Level" at bounding box center [864, 422] width 310 height 43
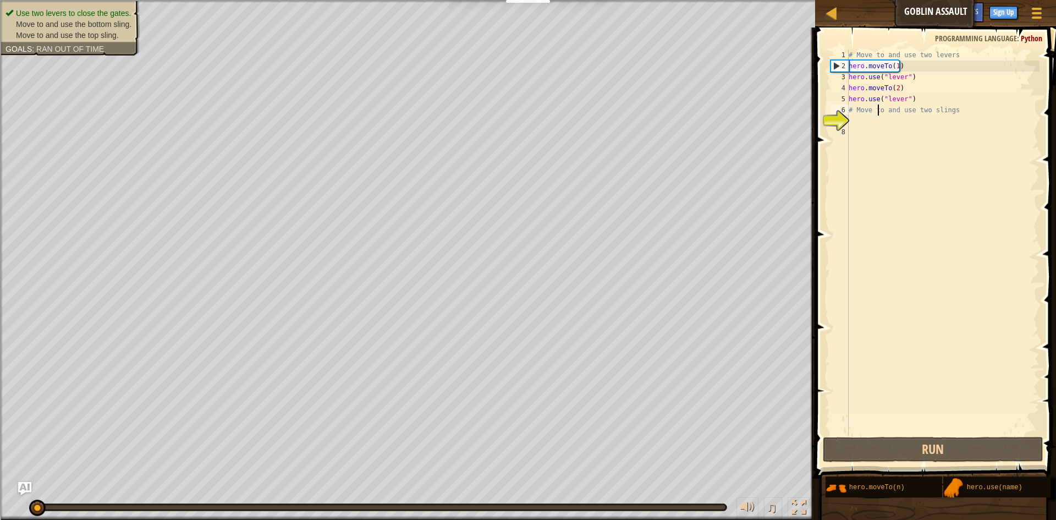
click at [878, 114] on div "# Move to and use two levers hero . moveTo ( 1 ) hero . use ( "lever" ) hero . …" at bounding box center [942, 252] width 193 height 407
type textarea "# Move to and use two slings"
click at [871, 124] on div "# Move to and use two levers hero . moveTo ( 1 ) hero . use ( "lever" ) hero . …" at bounding box center [942, 252] width 193 height 407
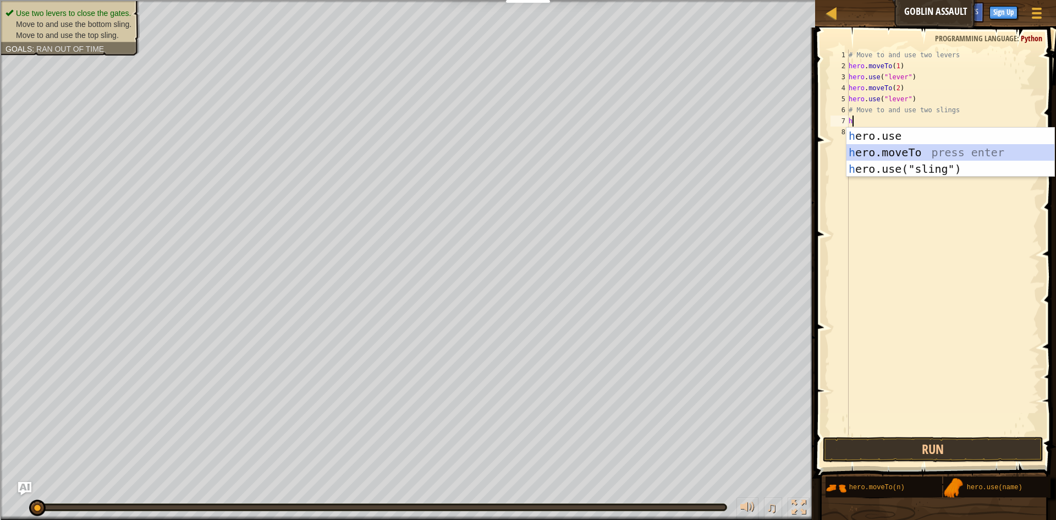
click at [882, 155] on div "h ero.use press enter h ero.moveTo press enter h ero.use("sling") press enter" at bounding box center [950, 169] width 208 height 82
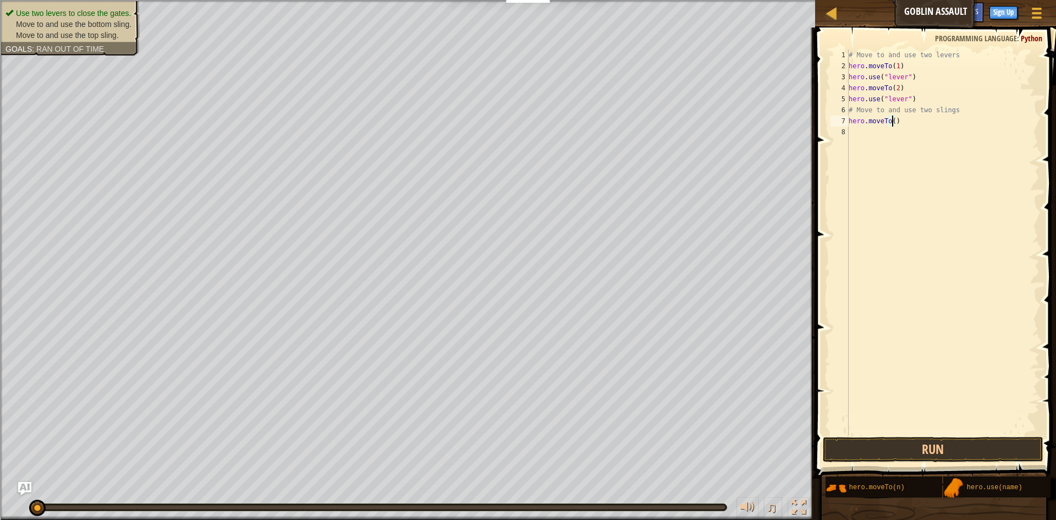
type textarea "hero.moveTo(3)"
click at [865, 145] on div "# Move to and use two levers hero . moveTo ( 1 ) hero . use ( "lever" ) hero . …" at bounding box center [942, 252] width 193 height 407
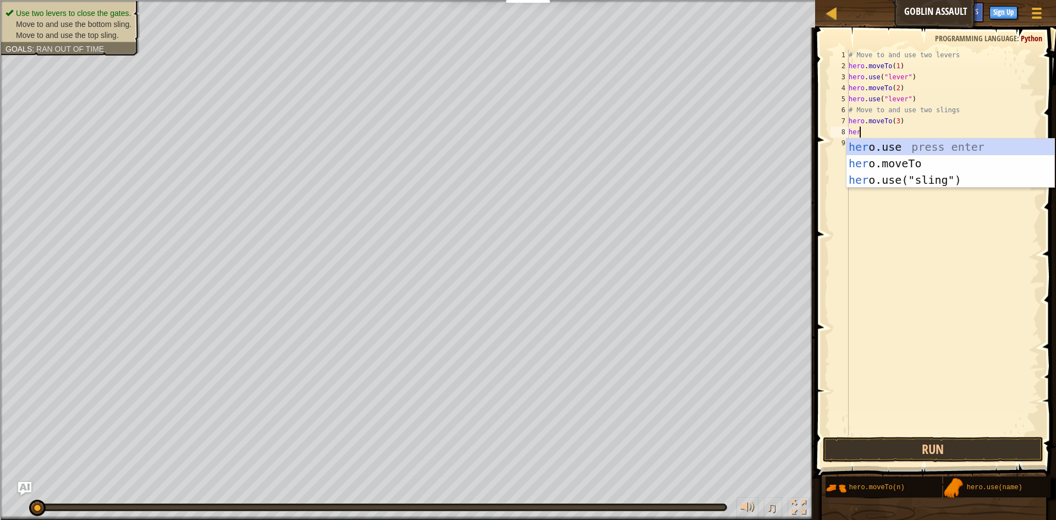
scroll to position [5, 1]
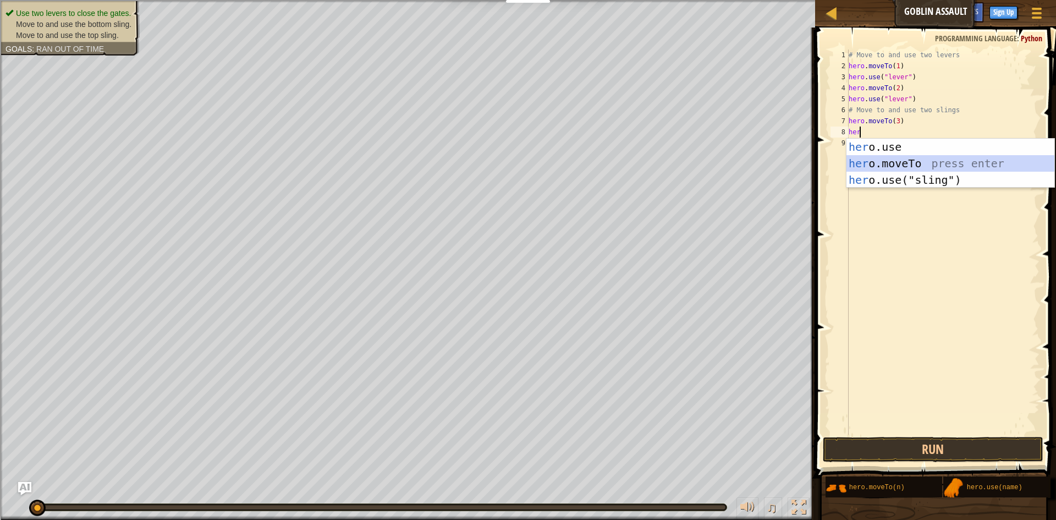
click at [886, 158] on div "her o.use press enter her o.moveTo press enter her o.use("sling") press enter" at bounding box center [950, 180] width 208 height 82
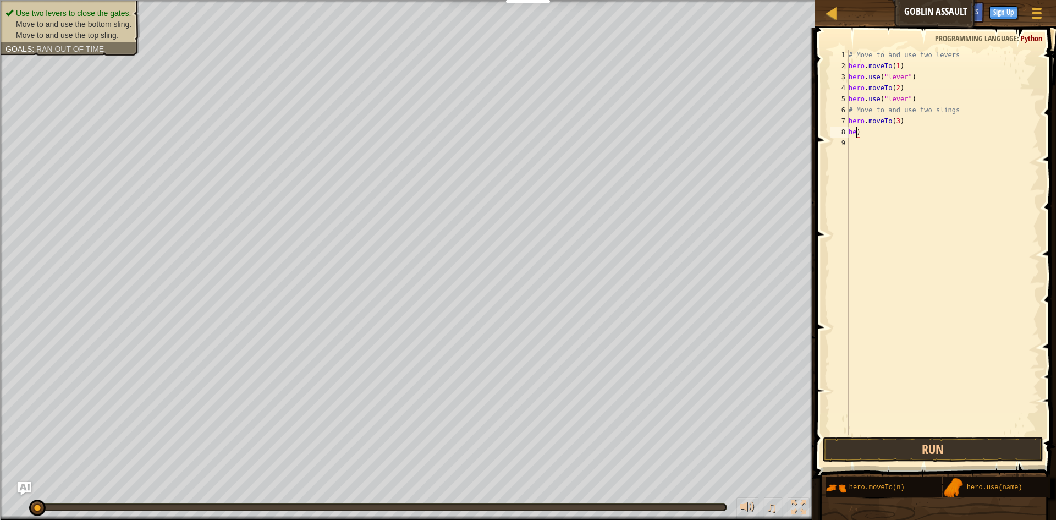
scroll to position [5, 0]
type textarea ")"
click at [885, 133] on div "# Move to and use two levers hero . moveTo ( 1 ) hero . use ( "lever" ) hero . …" at bounding box center [942, 252] width 193 height 407
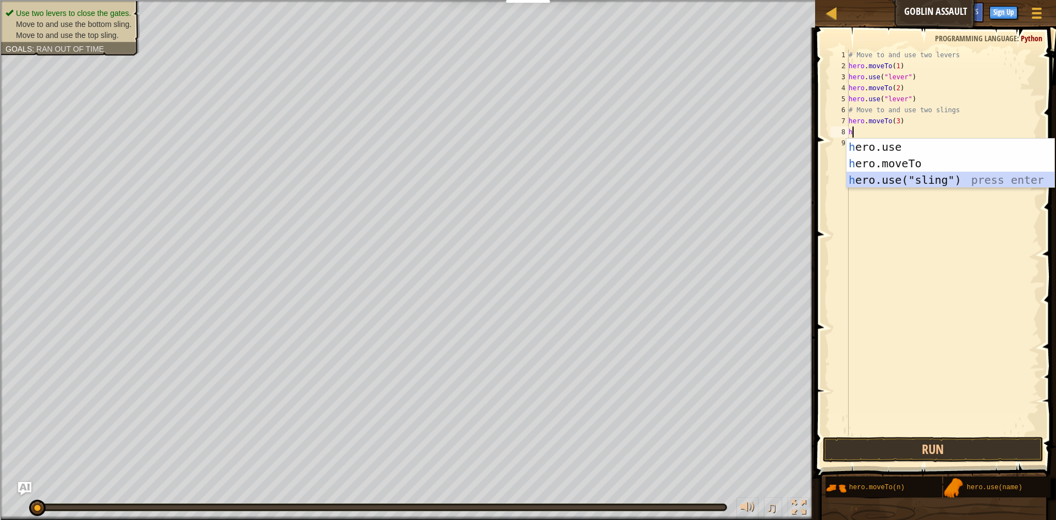
click at [906, 174] on div "h ero.use press enter h ero.moveTo press enter h ero.use("sling") press enter" at bounding box center [950, 180] width 208 height 82
type textarea "hero.use("sling")"
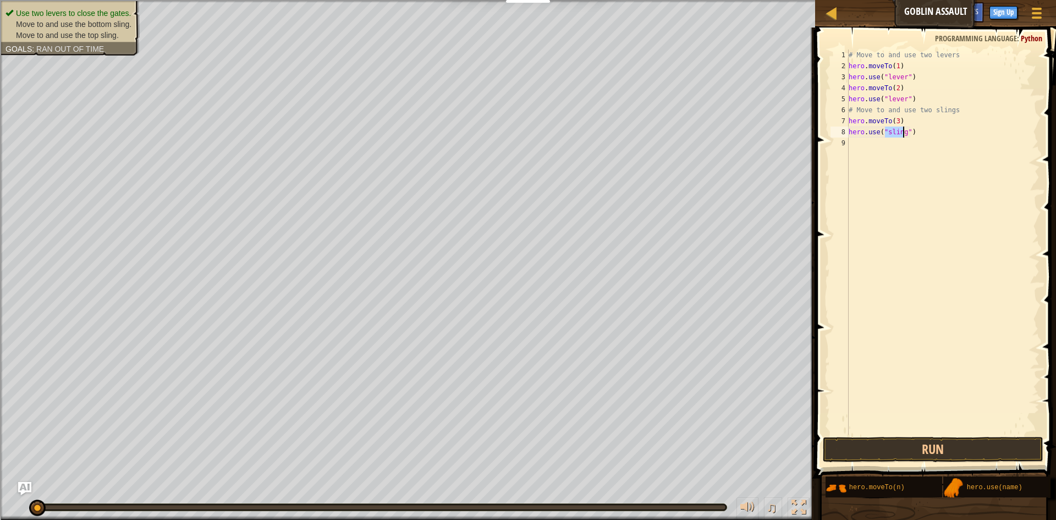
click at [885, 153] on div "# Move to and use two levers hero . moveTo ( 1 ) hero . use ( "lever" ) hero . …" at bounding box center [942, 252] width 193 height 407
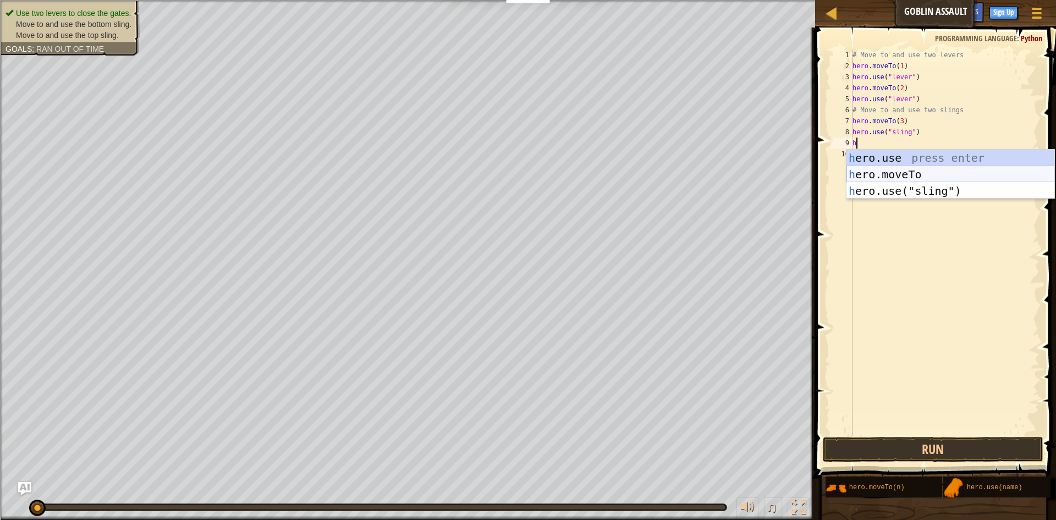
click at [895, 168] on div "h ero.use press enter h ero.moveTo press enter h ero.use("sling") press enter" at bounding box center [950, 191] width 208 height 82
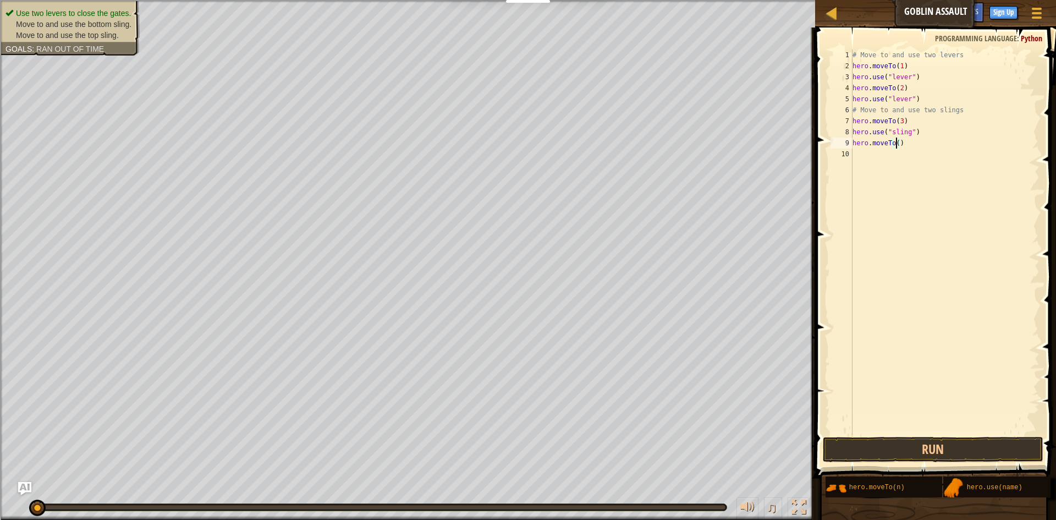
type textarea "hero.moveTo(4)"
drag, startPoint x: 895, startPoint y: 169, endPoint x: 900, endPoint y: 172, distance: 5.9
click at [899, 172] on div "# Move to and use two levers hero . moveTo ( 1 ) hero . use ( "lever" ) hero . …" at bounding box center [945, 252] width 190 height 407
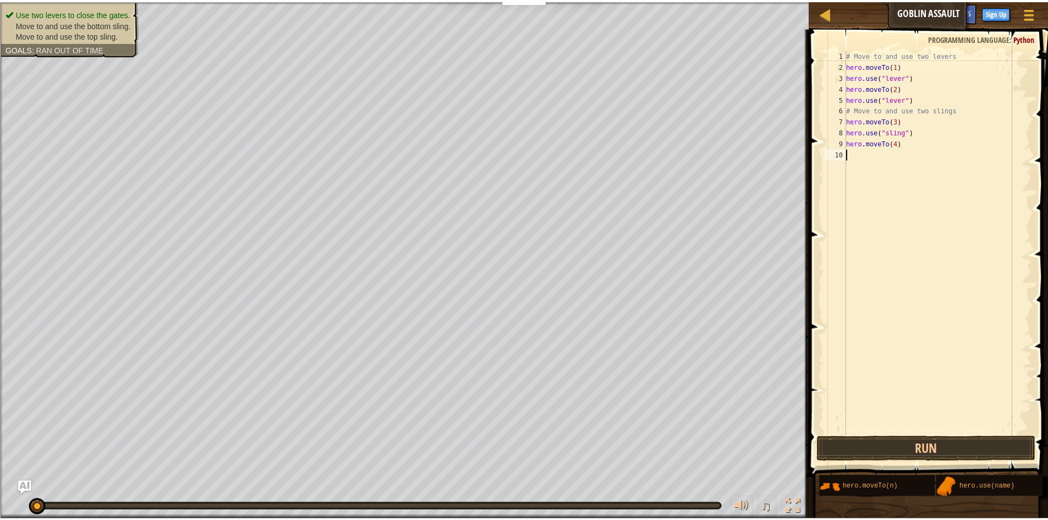
scroll to position [5, 0]
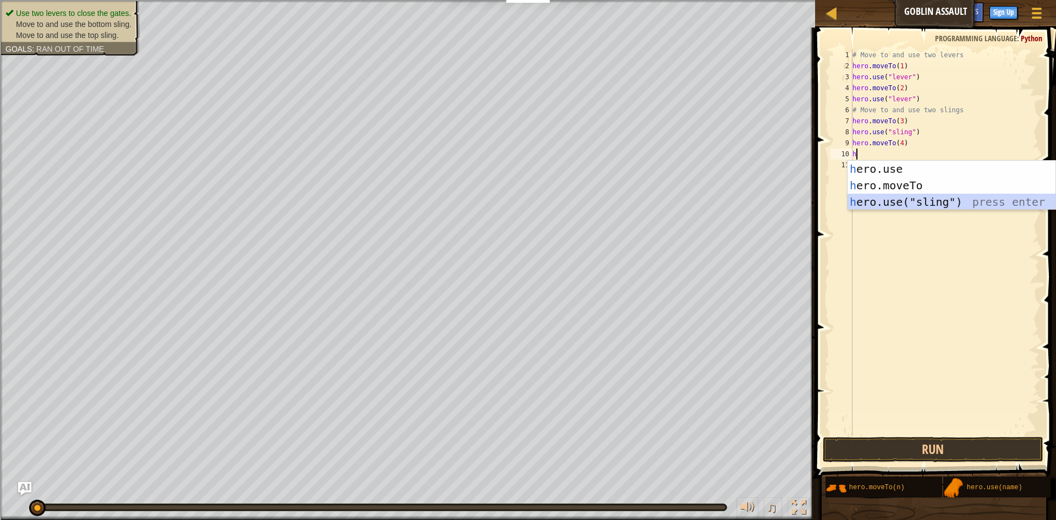
click at [909, 196] on div "h ero.use press enter h ero.moveTo press enter h ero.use("sling") press enter" at bounding box center [952, 202] width 208 height 82
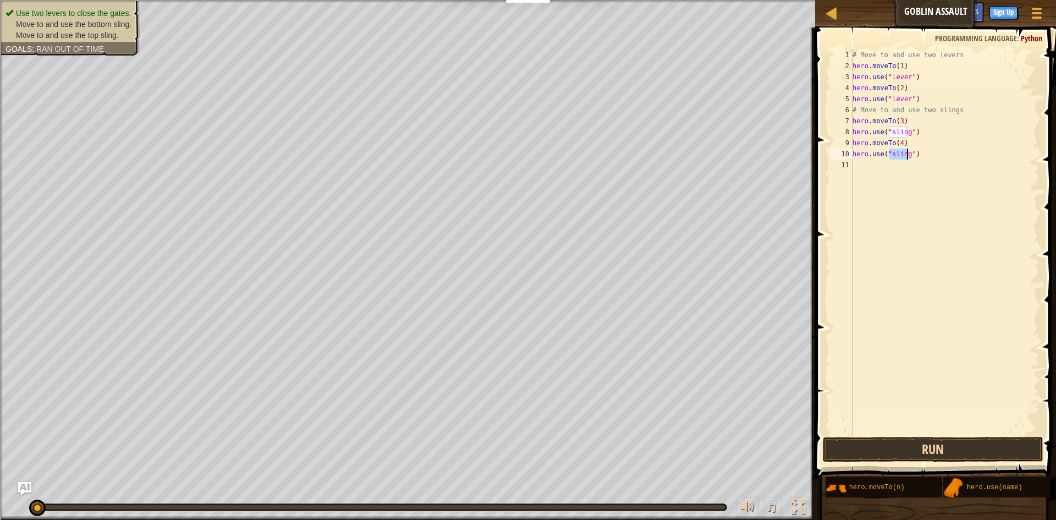
type textarea "hero.use("sling")"
click at [943, 447] on button "Run" at bounding box center [933, 449] width 221 height 25
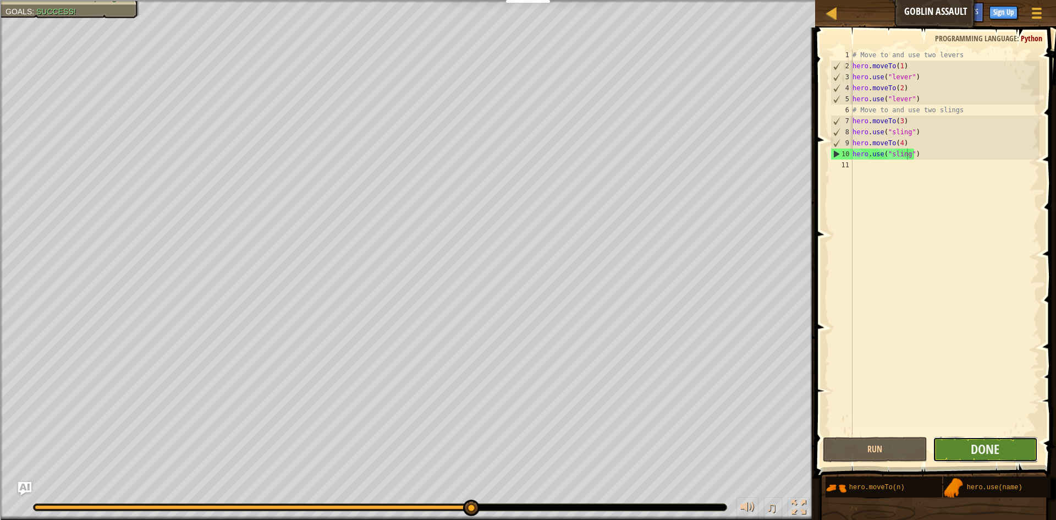
click at [981, 460] on button "Done" at bounding box center [985, 449] width 105 height 25
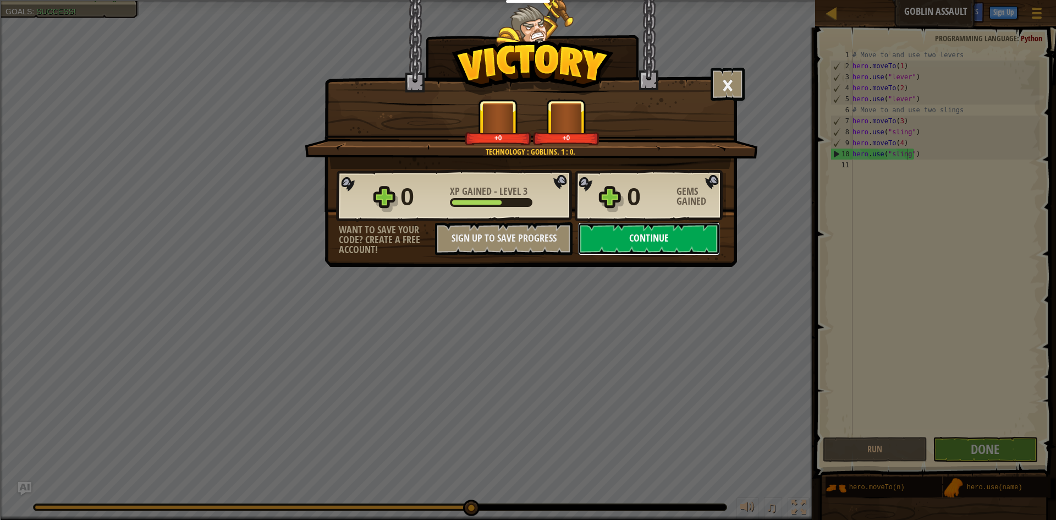
click at [607, 236] on button "Continue" at bounding box center [649, 238] width 142 height 33
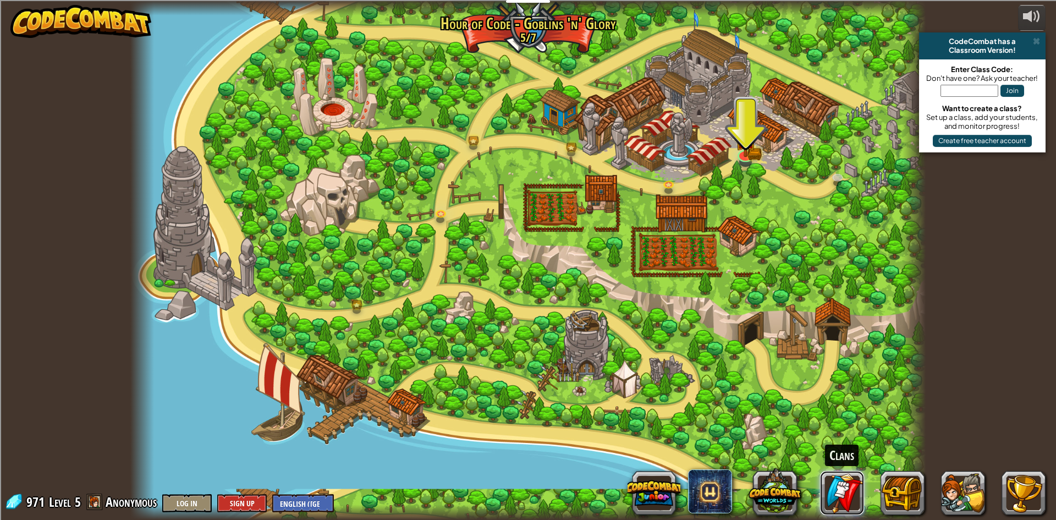
click at [832, 493] on link at bounding box center [842, 493] width 44 height 44
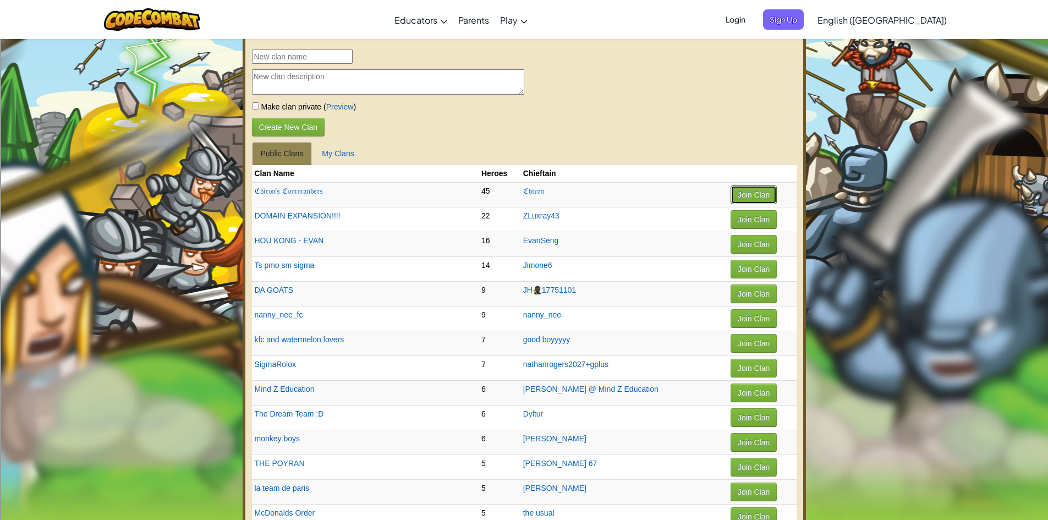
click at [730, 194] on button "Join Clan" at bounding box center [753, 194] width 46 height 19
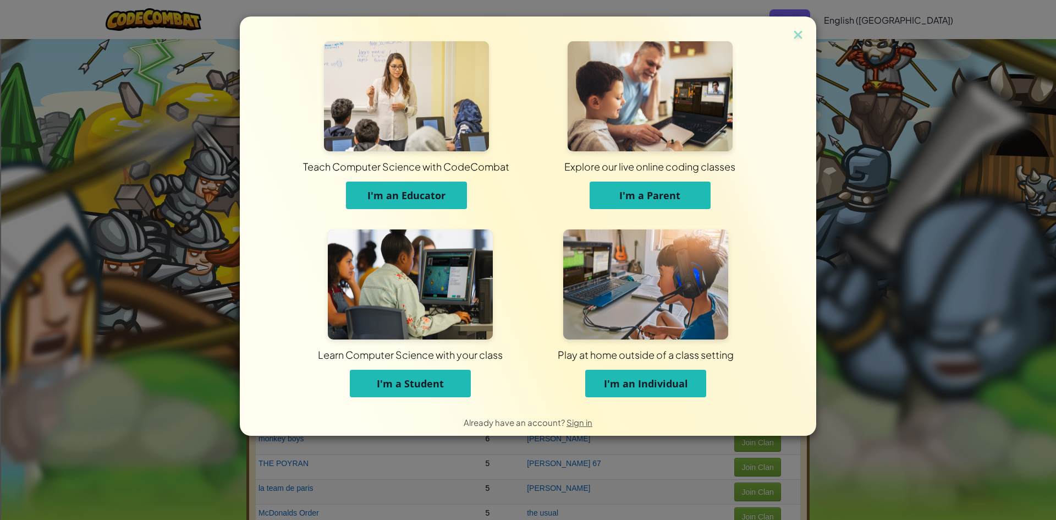
click at [922, 201] on div "Teach Computer Science with CodeCombat I'm an Educator Explore our live online …" at bounding box center [528, 260] width 1056 height 520
click at [805, 34] on div "Teach Computer Science with CodeCombat I'm an Educator Explore our live online …" at bounding box center [528, 212] width 576 height 392
click at [803, 34] on img at bounding box center [798, 35] width 14 height 16
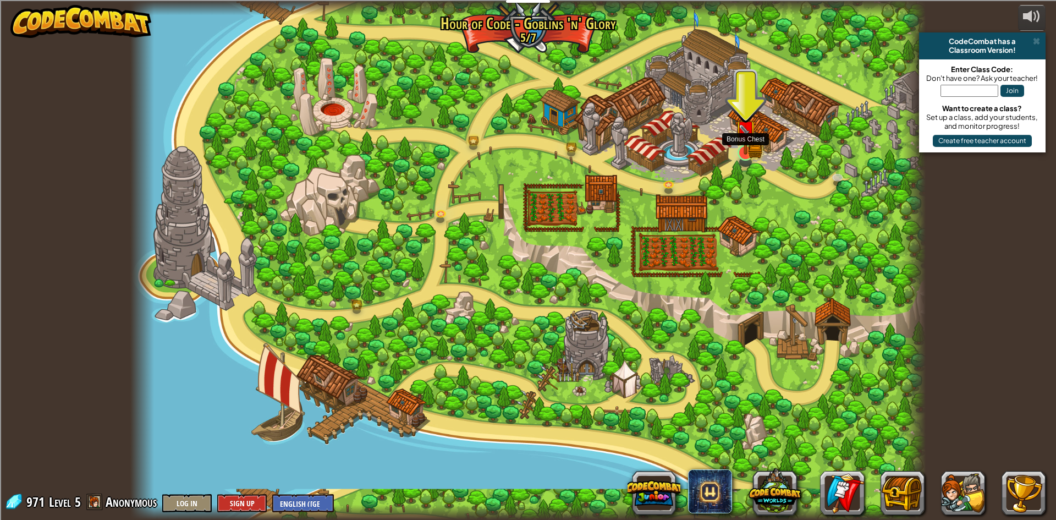
click at [745, 136] on img at bounding box center [745, 131] width 13 height 13
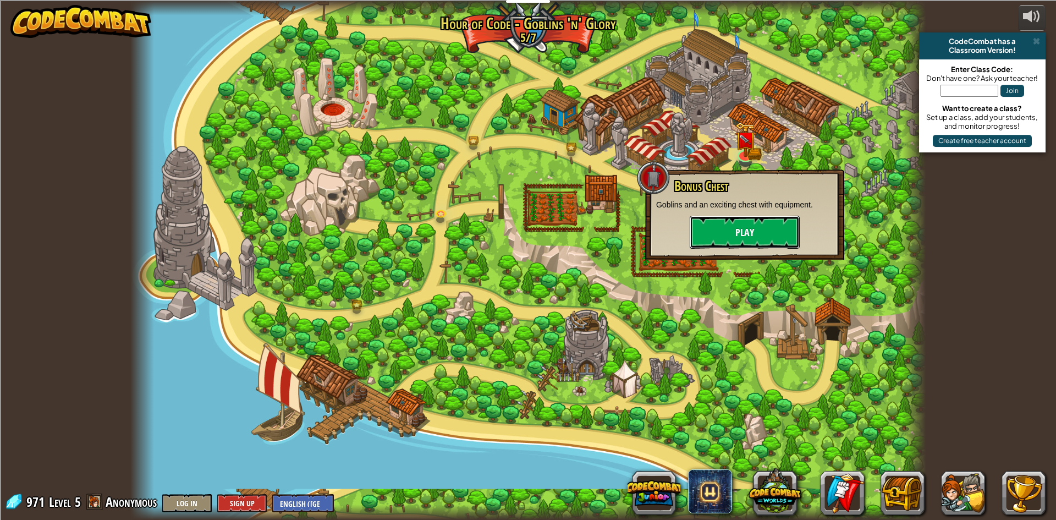
click at [709, 232] on button "Play" at bounding box center [745, 232] width 110 height 33
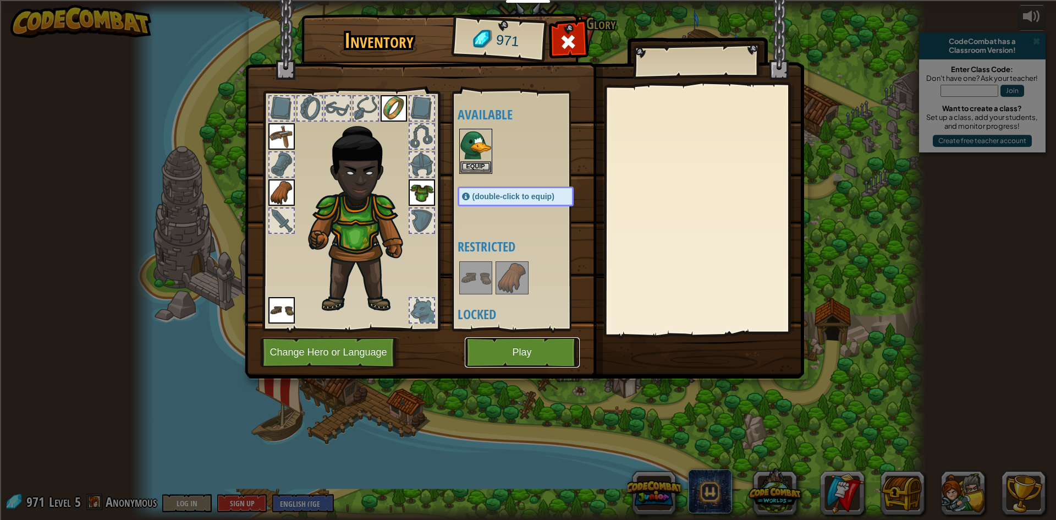
click at [488, 354] on button "Play" at bounding box center [522, 352] width 115 height 30
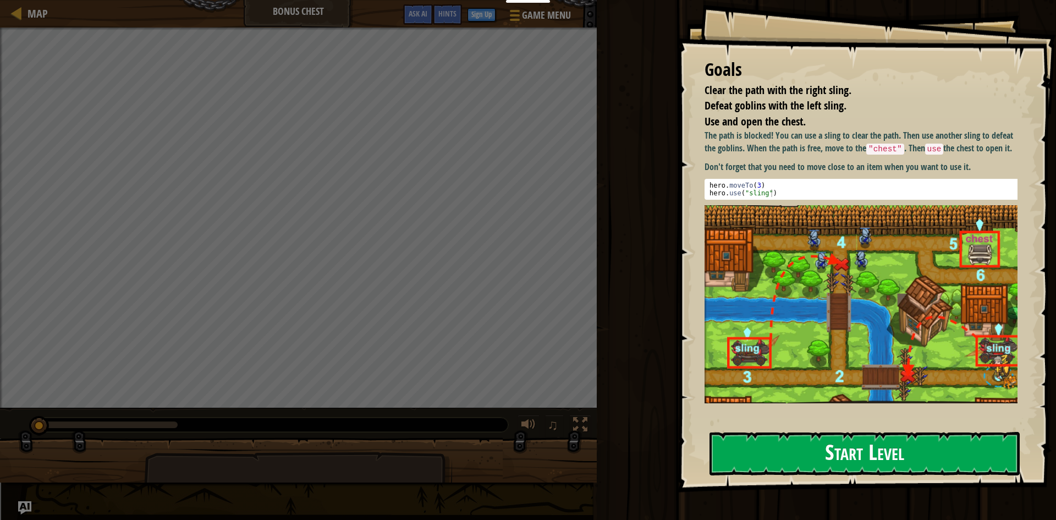
click at [779, 458] on button "Start Level" at bounding box center [864, 453] width 310 height 43
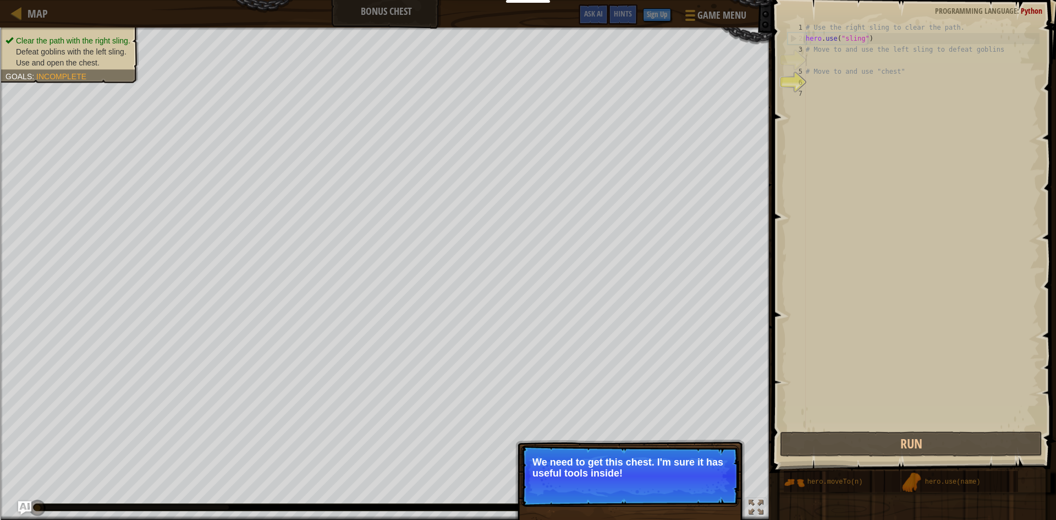
click at [817, 49] on div "# Use the right sling to clear the path. hero . use ( "sling" ) # Move to and u…" at bounding box center [922, 236] width 236 height 429
type textarea "# Move to and use the left sling to defeat goblins"
click at [828, 59] on div "# Use the right sling to clear the path. hero . use ( "sling" ) # Move to and u…" at bounding box center [922, 236] width 236 height 429
click at [828, 60] on div "# Use the right sling to clear the path. hero . use ( "sling" ) # Move to and u…" at bounding box center [922, 236] width 236 height 429
click at [839, 43] on div "# Use the right sling to clear the path. hero . use ( "sling" ) # Move to and u…" at bounding box center [922, 236] width 236 height 429
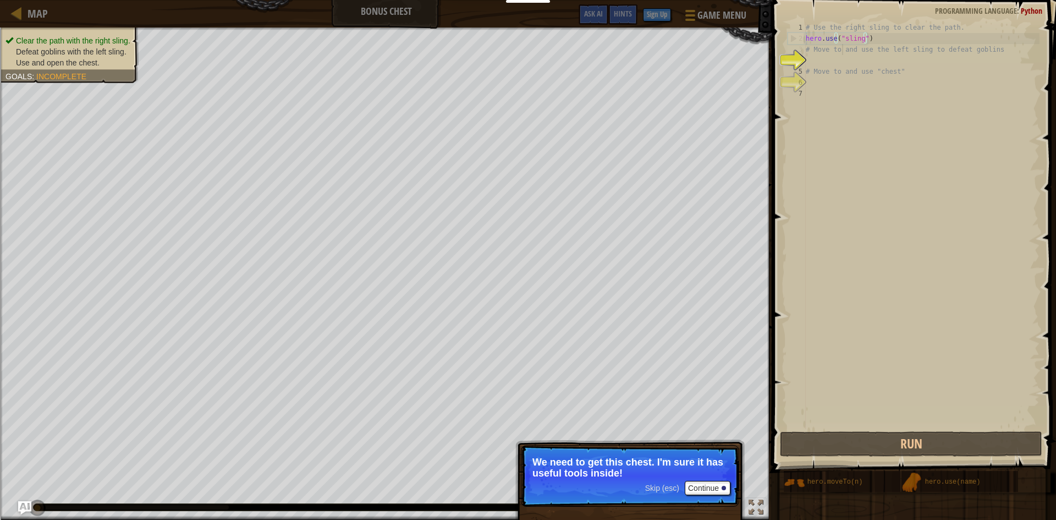
click at [843, 49] on div "# Use the right sling to clear the path. hero . use ( "sling" ) # Move to and u…" at bounding box center [922, 236] width 236 height 429
type textarea "# Move to and use the left sling to defeat goblins"
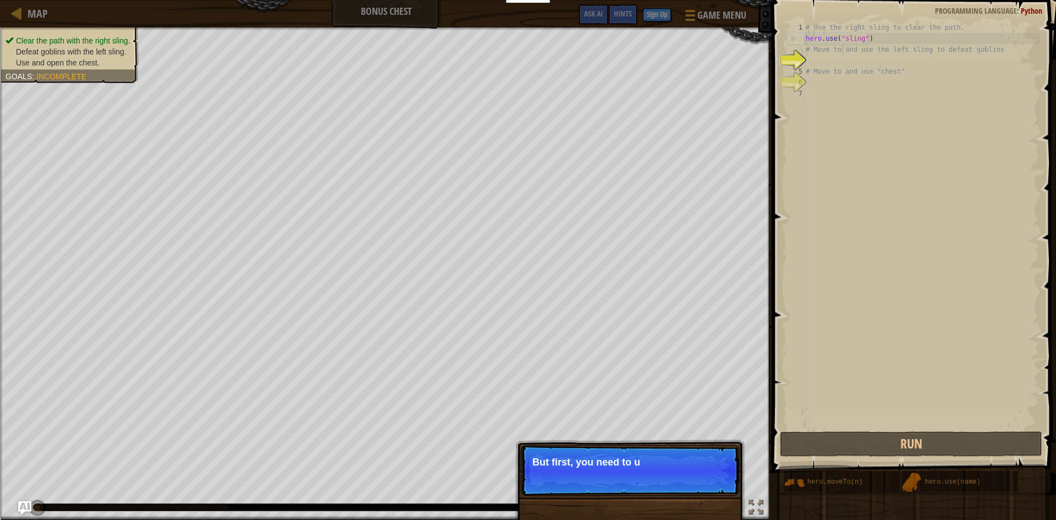
click at [694, 477] on p "Skip (esc) Continue But first, you need to u" at bounding box center [630, 470] width 218 height 51
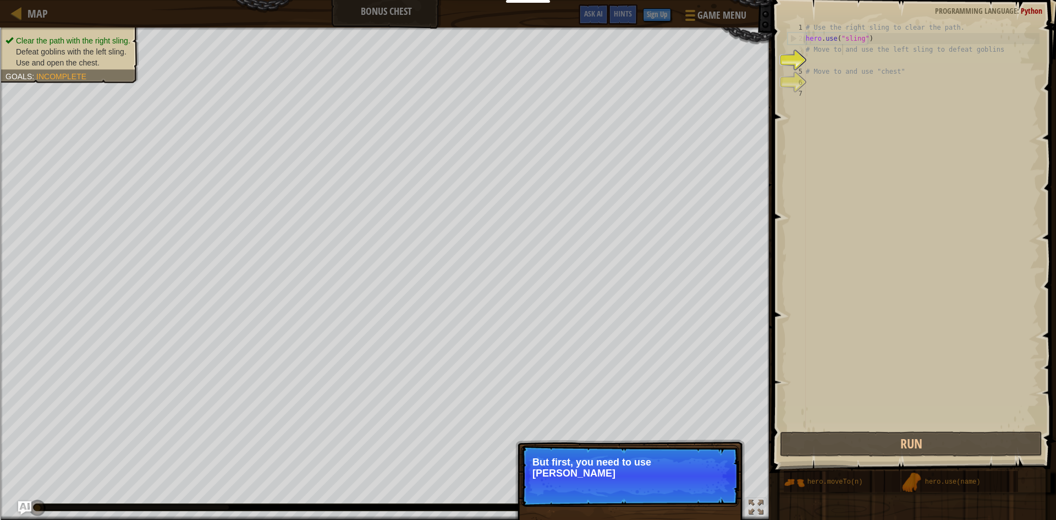
click at [694, 476] on p "Skip (esc) Continue But first, you need to use [PERSON_NAME]" at bounding box center [630, 476] width 218 height 62
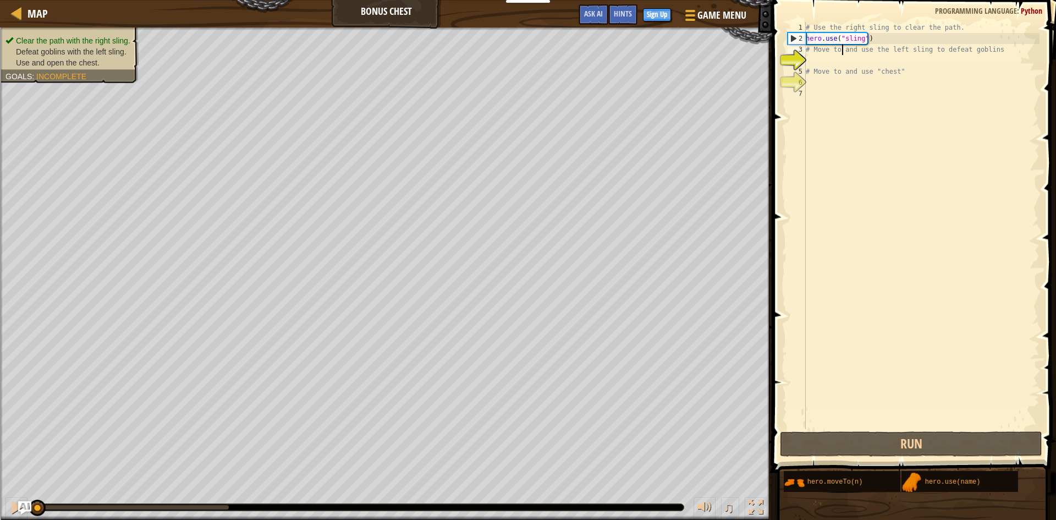
click at [816, 60] on div "# Use the right sling to clear the path. hero . use ( "sling" ) # Move to and u…" at bounding box center [922, 236] width 236 height 429
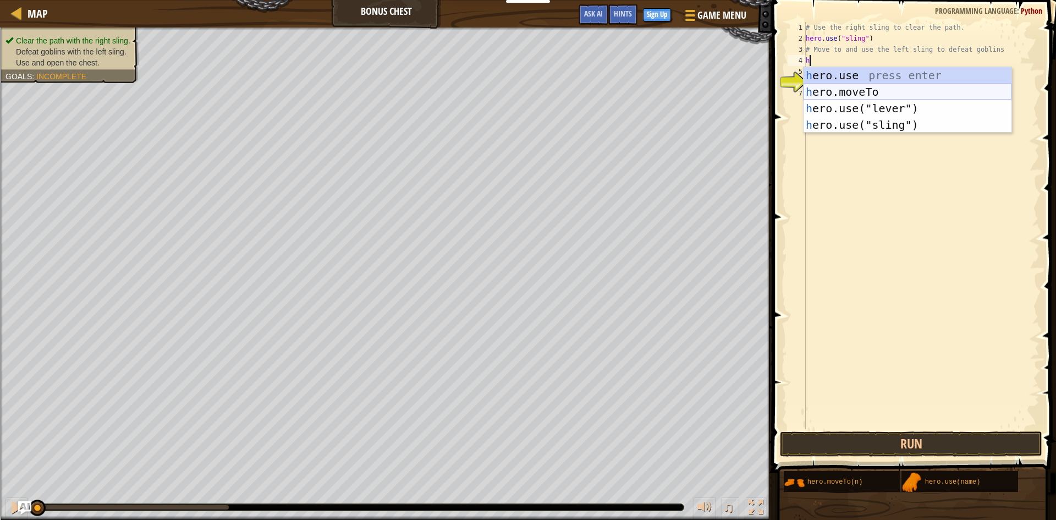
click at [871, 86] on div "h ero.use press enter h ero.moveTo press enter h ero.use("lever") press enter h…" at bounding box center [908, 116] width 208 height 99
type textarea "hero.moveTo(2)"
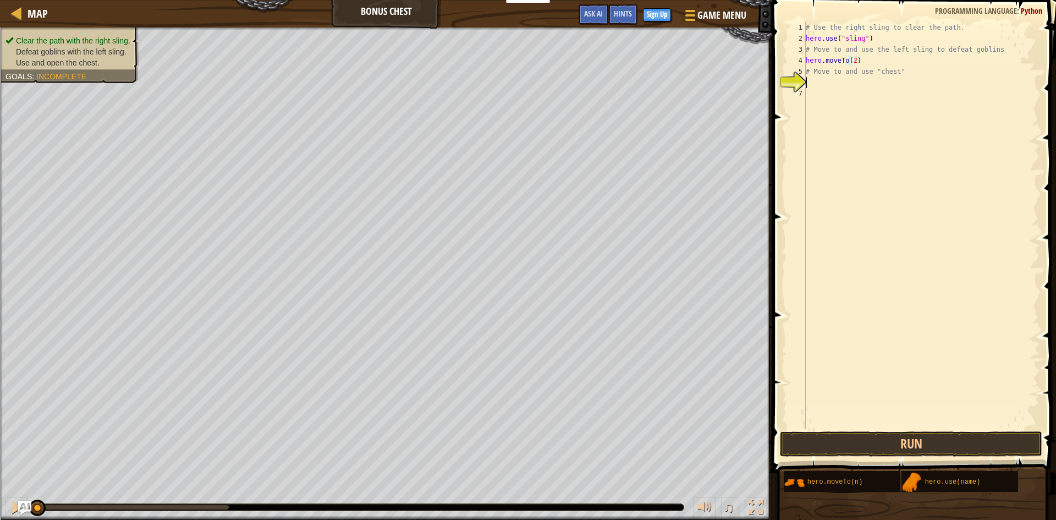
click at [827, 86] on div "# Use the right sling to clear the path. hero . use ( "sling" ) # Move to and u…" at bounding box center [922, 236] width 236 height 429
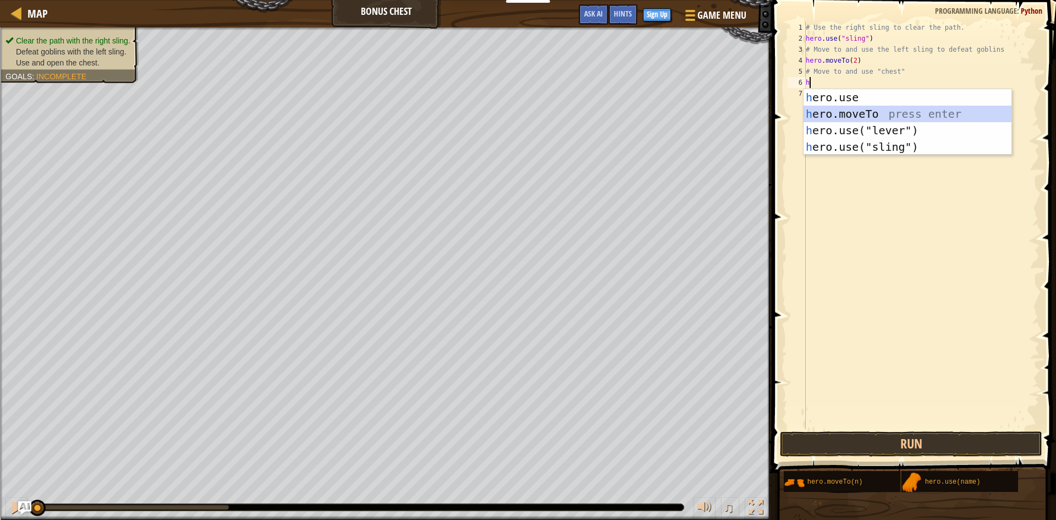
click at [839, 107] on div "h ero.use press enter h ero.moveTo press enter h ero.use("lever") press enter h…" at bounding box center [908, 138] width 208 height 99
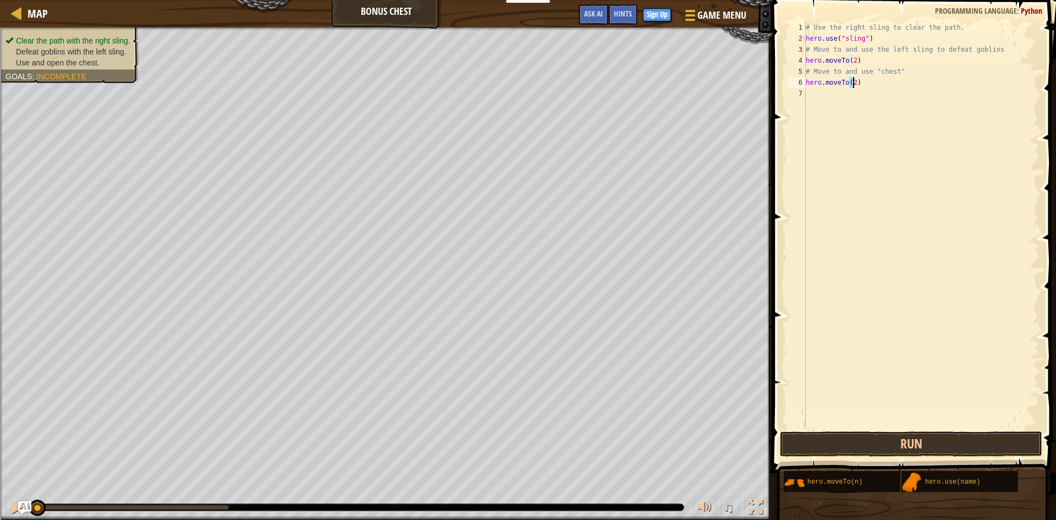
type textarea "hero.moveTo(3)"
click at [852, 92] on div "# Use the right sling to clear the path. hero . use ( "sling" ) # Move to and u…" at bounding box center [922, 236] width 236 height 429
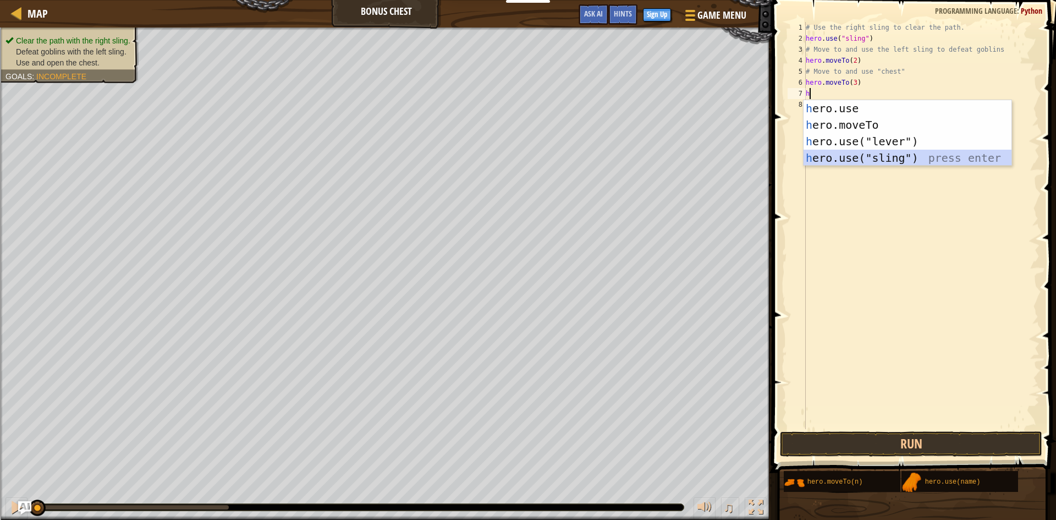
click at [863, 152] on div "h ero.use press enter h ero.moveTo press enter h ero.use("lever") press enter h…" at bounding box center [908, 149] width 208 height 99
type textarea "hero.use("sling")"
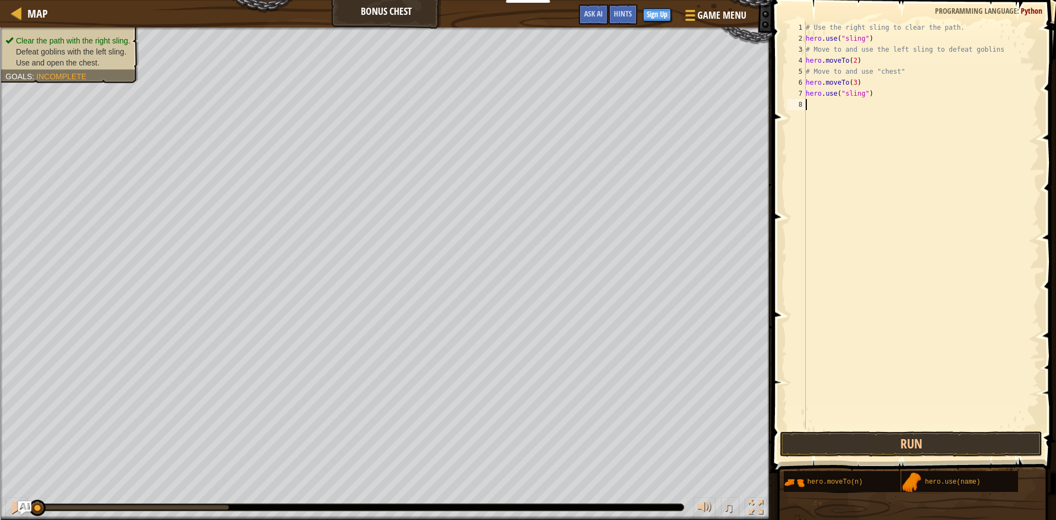
click at [840, 104] on div "# Use the right sling to clear the path. hero . use ( "sling" ) # Move to and u…" at bounding box center [922, 236] width 236 height 429
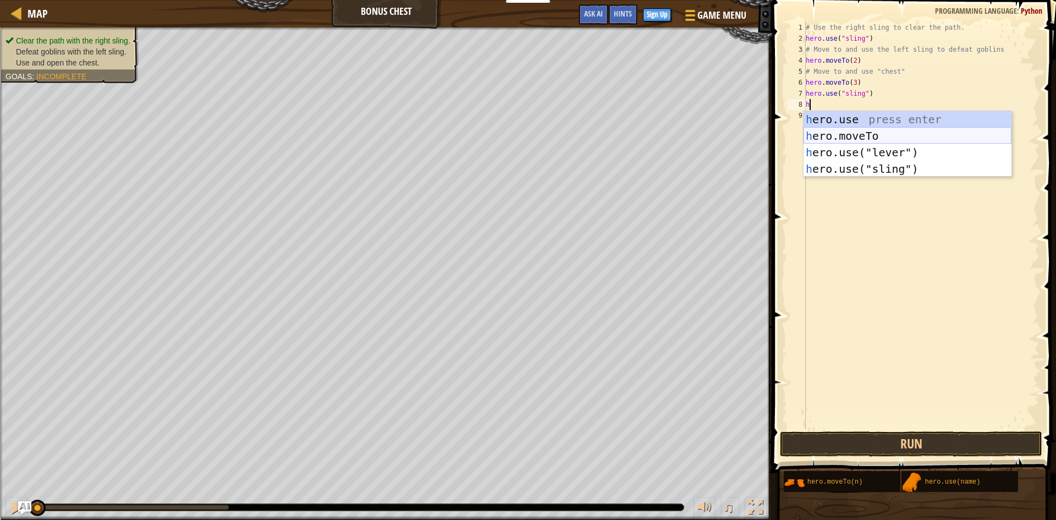
click at [866, 135] on div "h ero.use press enter h ero.moveTo press enter h ero.use("lever") press enter h…" at bounding box center [908, 160] width 208 height 99
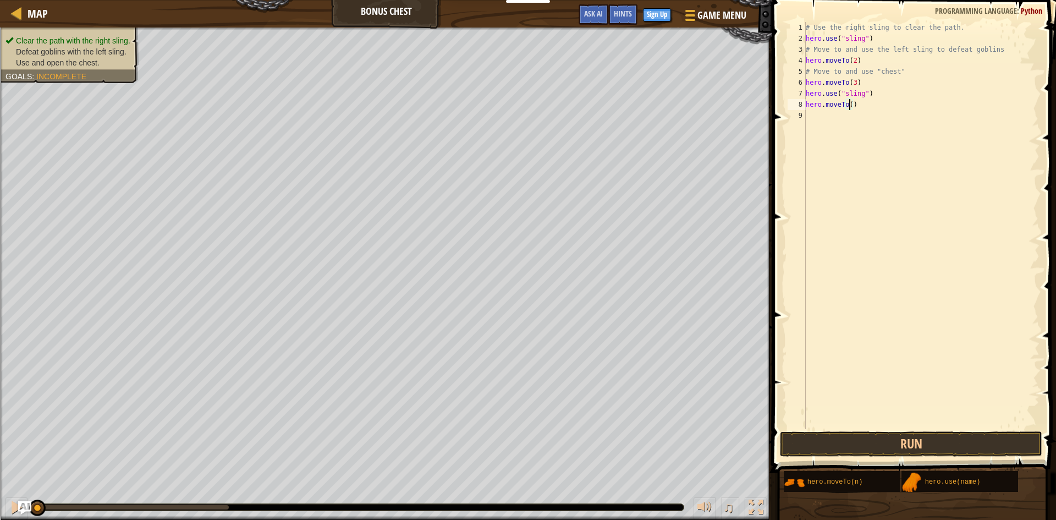
type textarea "hero.moveTo(4)"
click at [863, 120] on div "# Use the right sling to clear the path. hero . use ( "sling" ) # Move to and u…" at bounding box center [922, 236] width 236 height 429
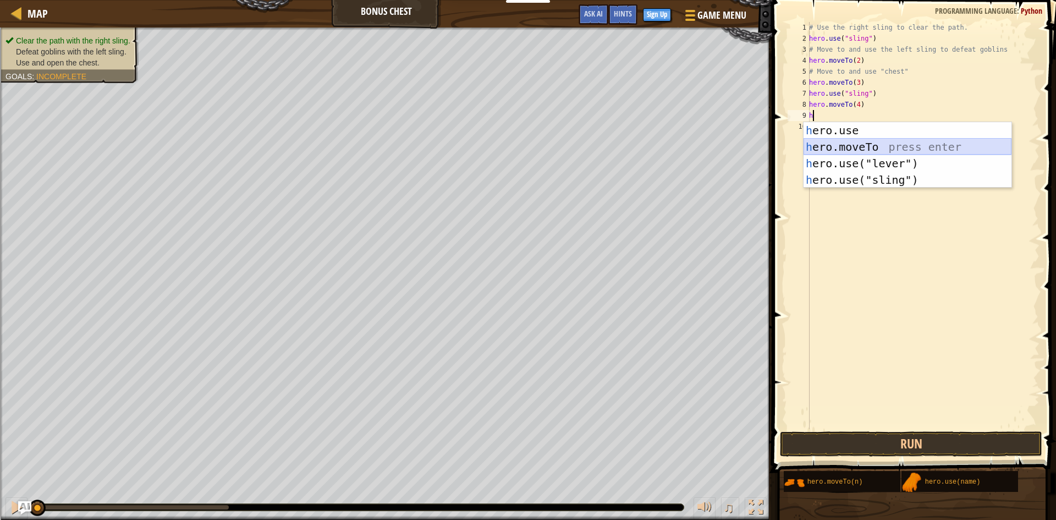
click at [871, 148] on div "h ero.use press enter h ero.moveTo press enter h ero.use("lever") press enter h…" at bounding box center [908, 171] width 208 height 99
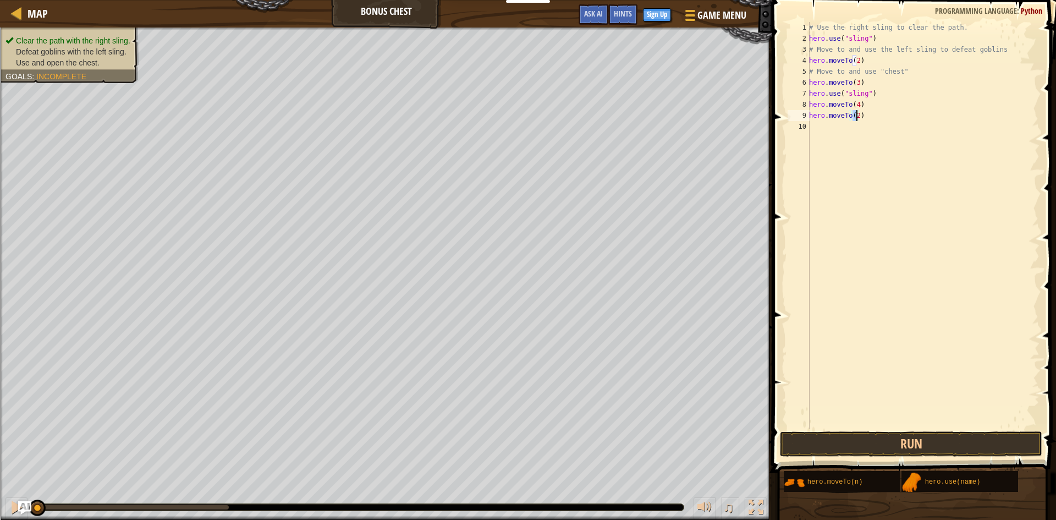
type textarea "hero.moveTo(5)"
click at [863, 128] on div "# Use the right sling to clear the path. hero . use ( "sling" ) # Move to and u…" at bounding box center [923, 236] width 233 height 429
type textarea "j"
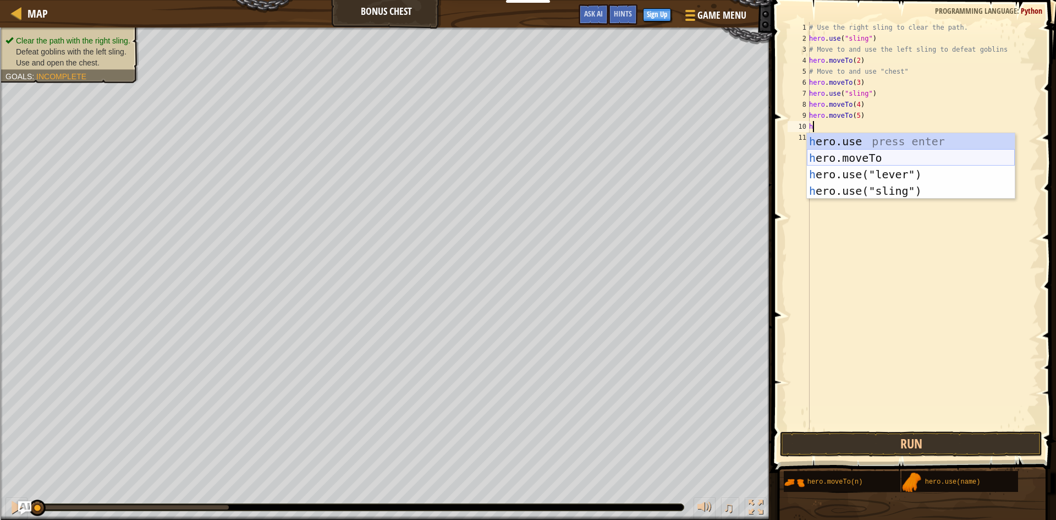
click at [844, 155] on div "h ero.use press enter h ero.moveTo press enter h ero.use("lever") press enter h…" at bounding box center [911, 182] width 208 height 99
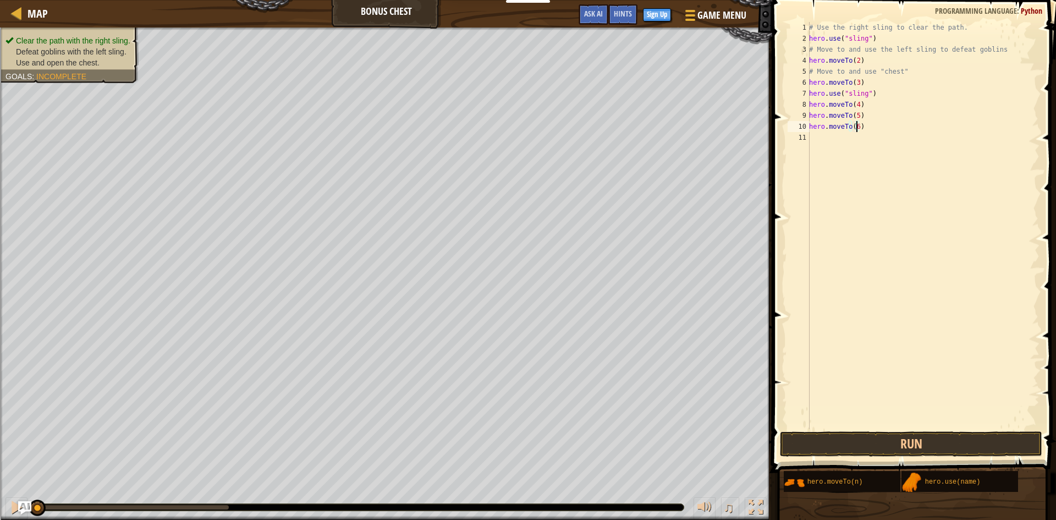
scroll to position [5, 4]
click at [898, 442] on button "Run" at bounding box center [911, 443] width 262 height 25
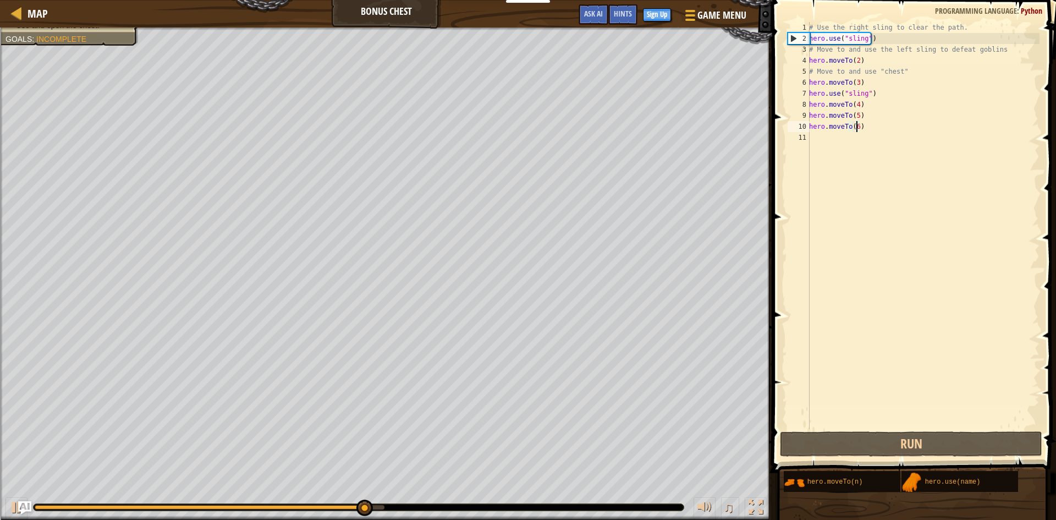
click at [855, 82] on div "# Use the right sling to clear the path. hero . use ( "sling" ) # Move to and u…" at bounding box center [923, 236] width 233 height 429
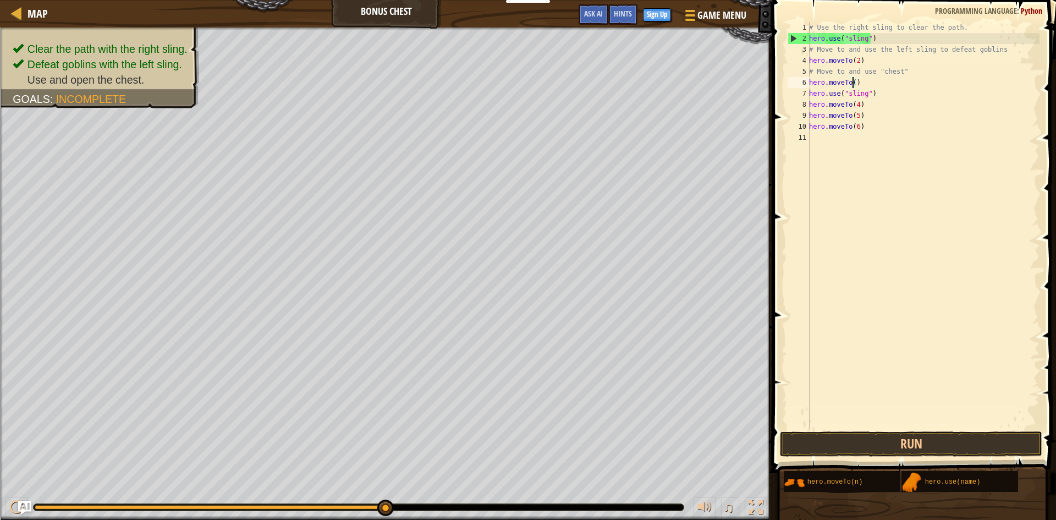
type textarea "hero.moveTo(2)"
click at [866, 83] on div "# Use the right sling to clear the path. hero . use ( "sling" ) # Move to and u…" at bounding box center [923, 236] width 233 height 429
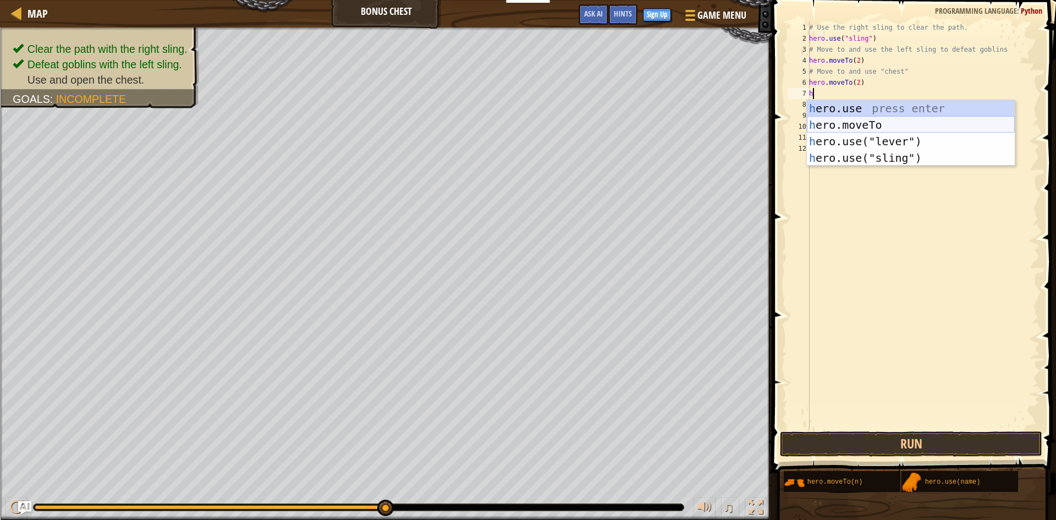
click at [849, 123] on div "h ero.use press enter h ero.moveTo press enter h ero.use("lever") press enter h…" at bounding box center [911, 149] width 208 height 99
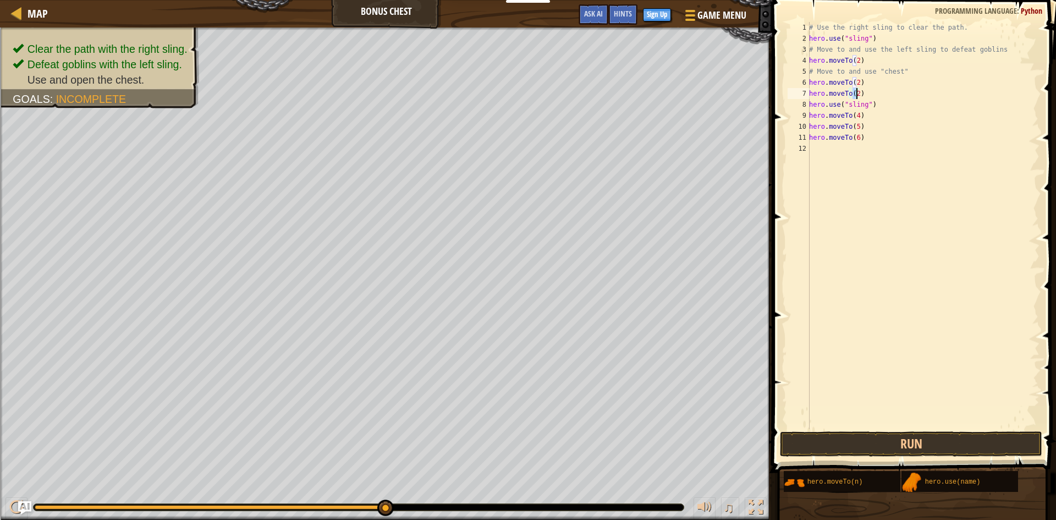
scroll to position [5, 4]
click at [968, 436] on button "Run" at bounding box center [911, 443] width 262 height 25
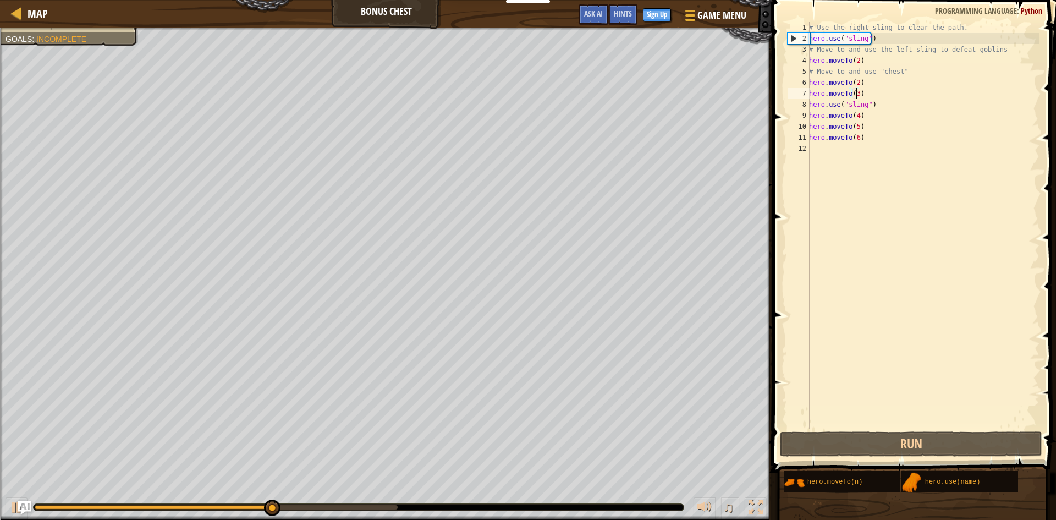
click at [855, 81] on div "# Use the right sling to clear the path. hero . use ( "sling" ) # Move to and u…" at bounding box center [923, 236] width 233 height 429
drag, startPoint x: 863, startPoint y: 81, endPoint x: 811, endPoint y: 81, distance: 51.7
click at [811, 81] on div "# Use the right sling to clear the path. hero . use ( "sling" ) # Move to and u…" at bounding box center [923, 236] width 233 height 429
type textarea "h"
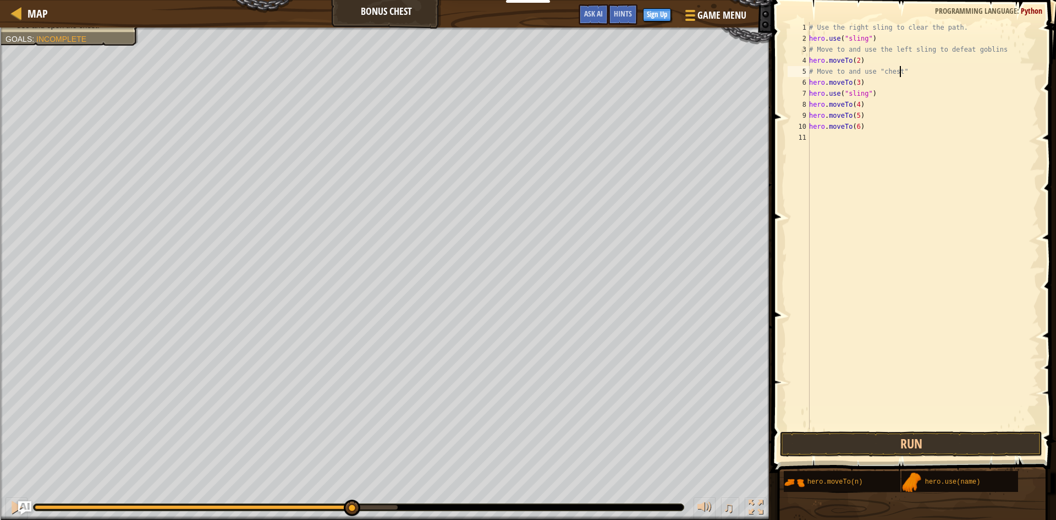
click at [859, 84] on div "# Use the right sling to clear the path. hero . use ( "sling" ) # Move to and u…" at bounding box center [923, 236] width 233 height 429
type textarea "hero.moveTo(3)"
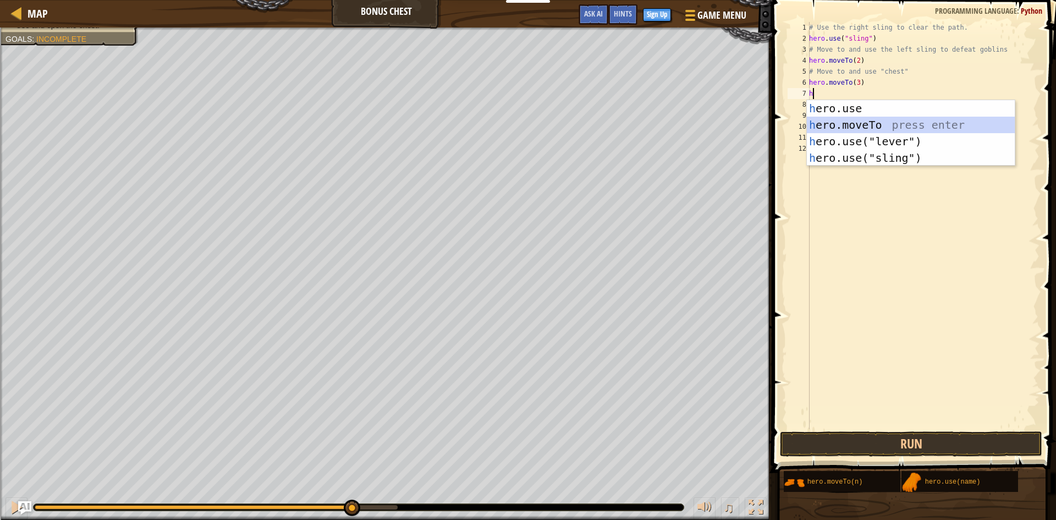
click at [887, 119] on div "h ero.use press enter h ero.moveTo press enter h ero.use("lever") press enter h…" at bounding box center [911, 149] width 208 height 99
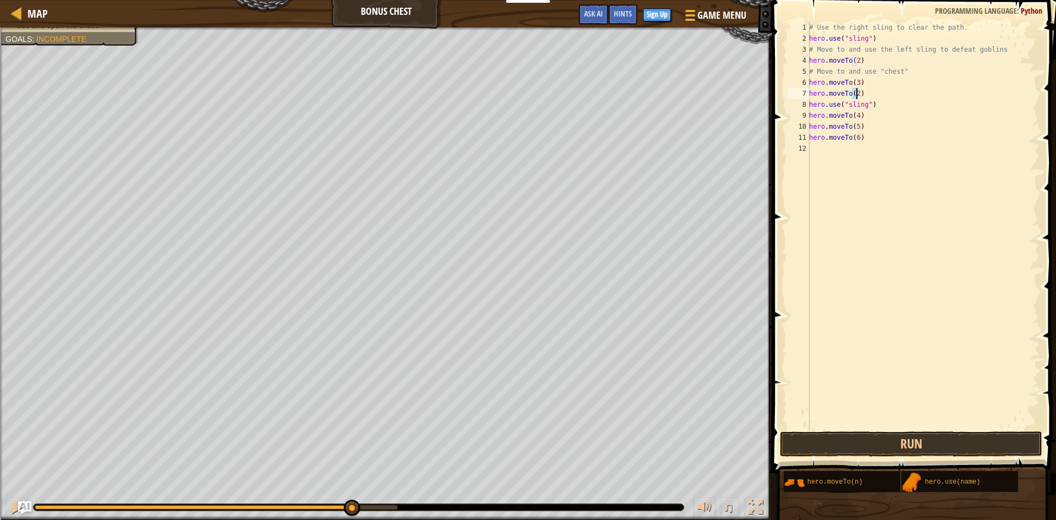
click at [894, 107] on div "# Use the right sling to clear the path. hero . use ( "sling" ) # Move to and u…" at bounding box center [923, 236] width 233 height 429
type textarea "hero.use("sling")"
click at [871, 158] on div "# Use the right sling to clear the path. hero . use ( "sling" ) # Move to and u…" at bounding box center [923, 236] width 233 height 429
click at [842, 437] on button "Run" at bounding box center [911, 443] width 262 height 25
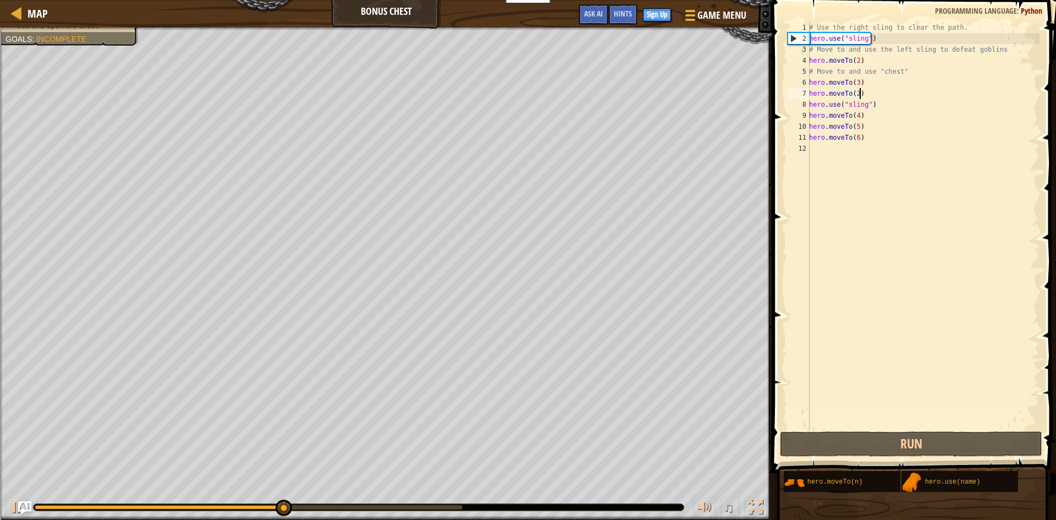
click at [862, 92] on div "# Use the right sling to clear the path. hero . use ( "sling" ) # Move to and u…" at bounding box center [923, 236] width 233 height 429
type textarea "hero.moveTo(2)"
drag, startPoint x: 866, startPoint y: 92, endPoint x: 807, endPoint y: 93, distance: 58.9
click at [807, 93] on div "hero.moveTo(2) 1 2 3 4 5 6 7 8 9 10 11 12 # Use the right sling to clear the pa…" at bounding box center [912, 225] width 254 height 407
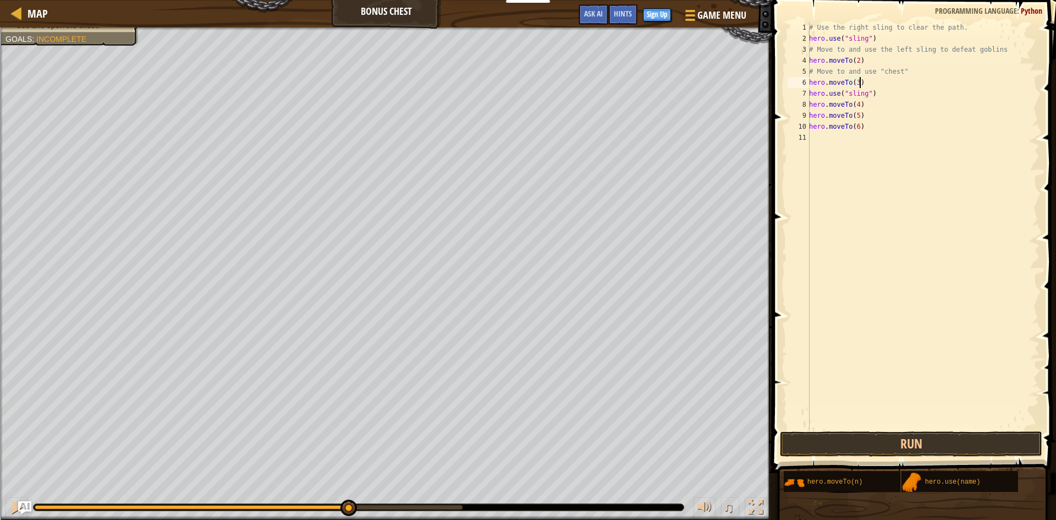
click at [871, 95] on div "# Use the right sling to clear the path. hero . use ( "sling" ) # Move to and u…" at bounding box center [923, 236] width 233 height 429
type textarea "hero.use("sling")"
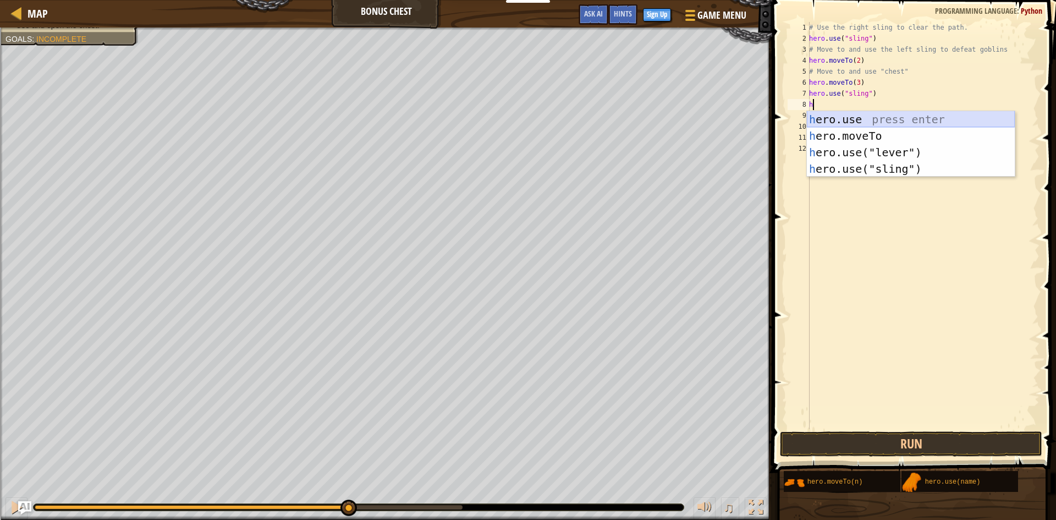
click at [874, 125] on div "h ero.use press enter h ero.moveTo press enter h ero.use("lever") press enter h…" at bounding box center [911, 160] width 208 height 99
type textarea "hero.use("sling")"
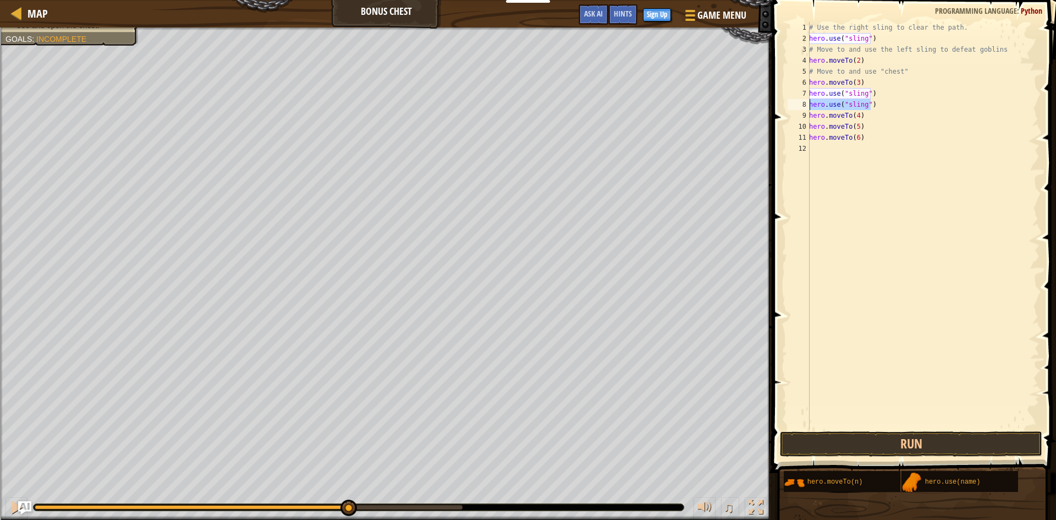
drag, startPoint x: 869, startPoint y: 103, endPoint x: 810, endPoint y: 106, distance: 59.5
click at [810, 106] on div "# Use the right sling to clear the path. hero . use ( "sling" ) # Move to and u…" at bounding box center [923, 236] width 233 height 429
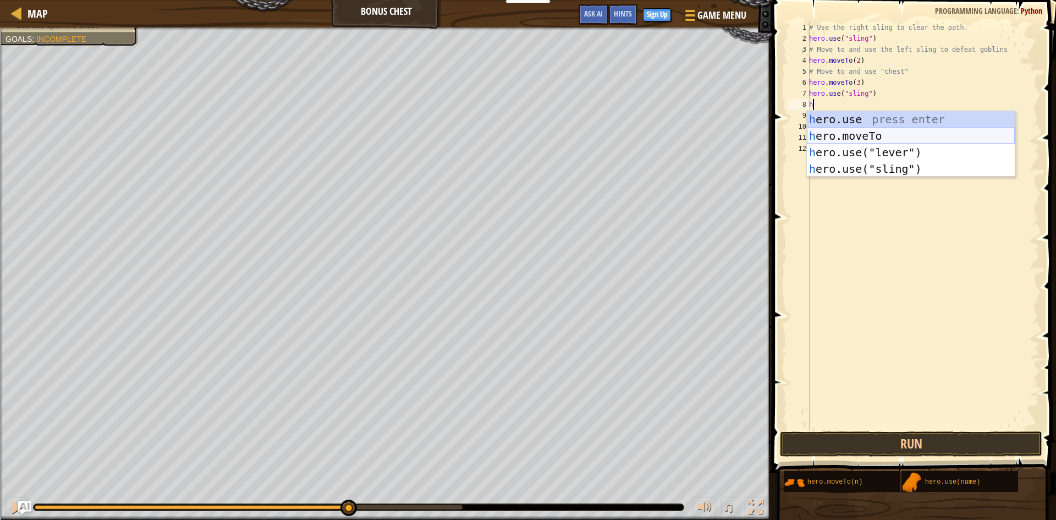
click at [867, 133] on div "h ero.use press enter h ero.moveTo press enter h ero.use("lever") press enter h…" at bounding box center [911, 160] width 208 height 99
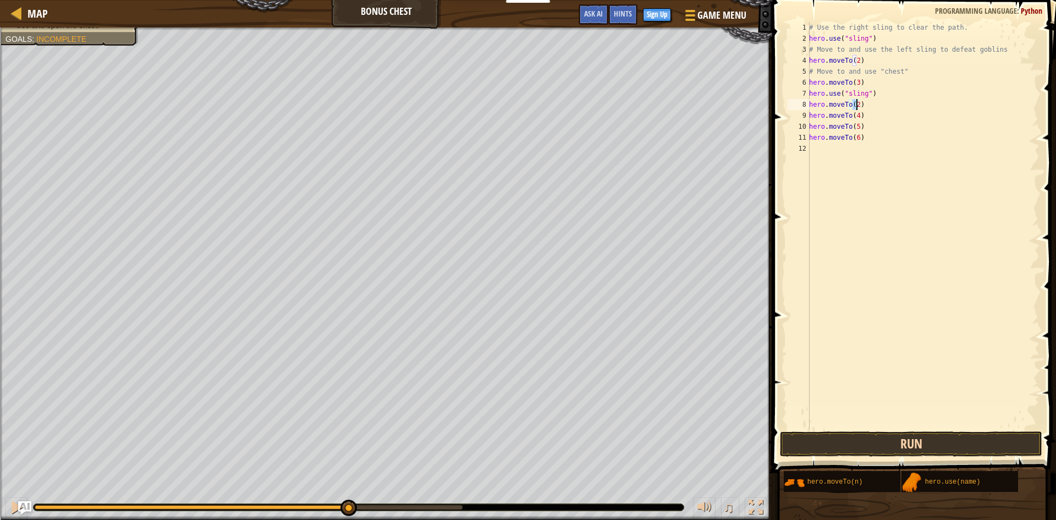
type textarea "hero.moveTo(2)"
click at [896, 438] on button "Run" at bounding box center [911, 443] width 262 height 25
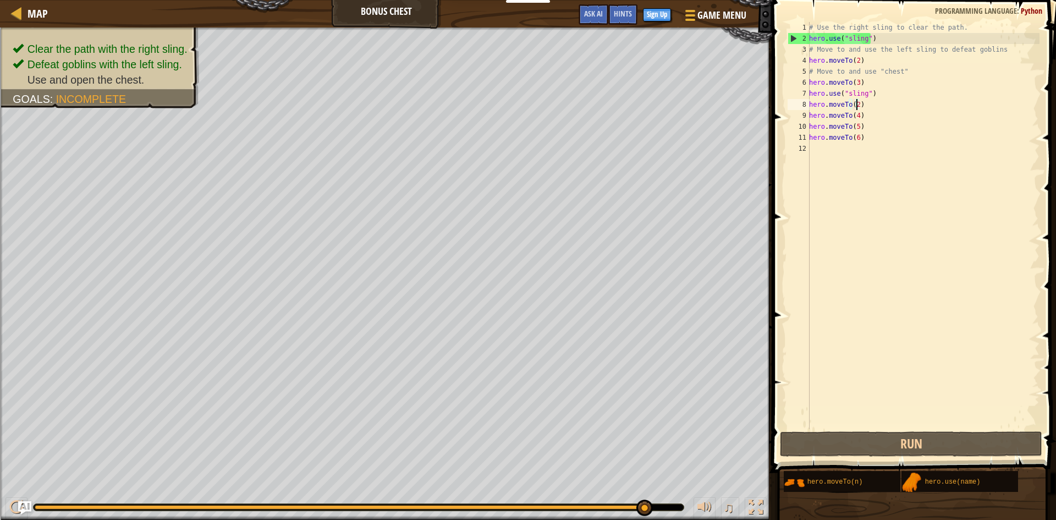
drag, startPoint x: 598, startPoint y: 504, endPoint x: 675, endPoint y: 504, distance: 77.0
click at [675, 504] on div at bounding box center [359, 507] width 650 height 7
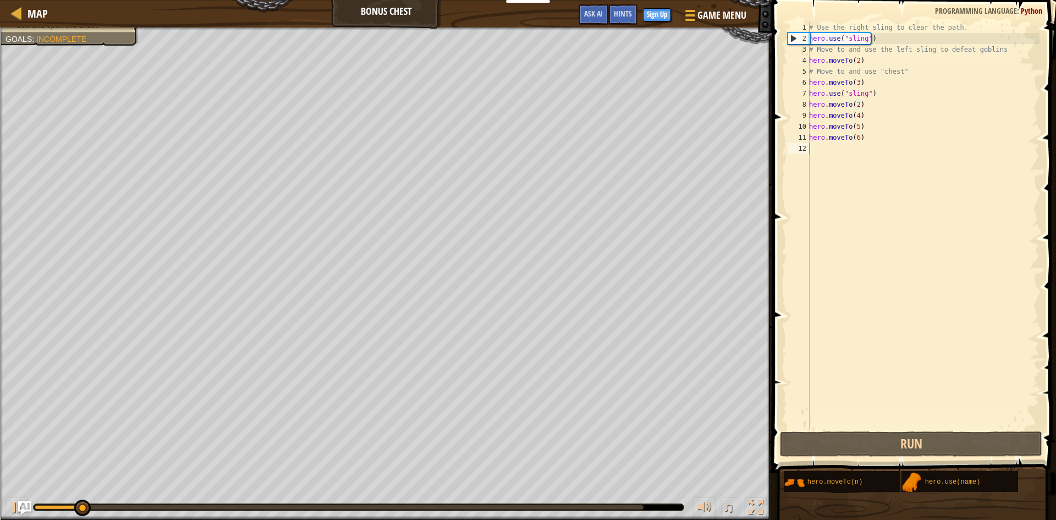
click at [835, 151] on div "# Use the right sling to clear the path. hero . use ( "sling" ) # Move to and u…" at bounding box center [923, 236] width 233 height 429
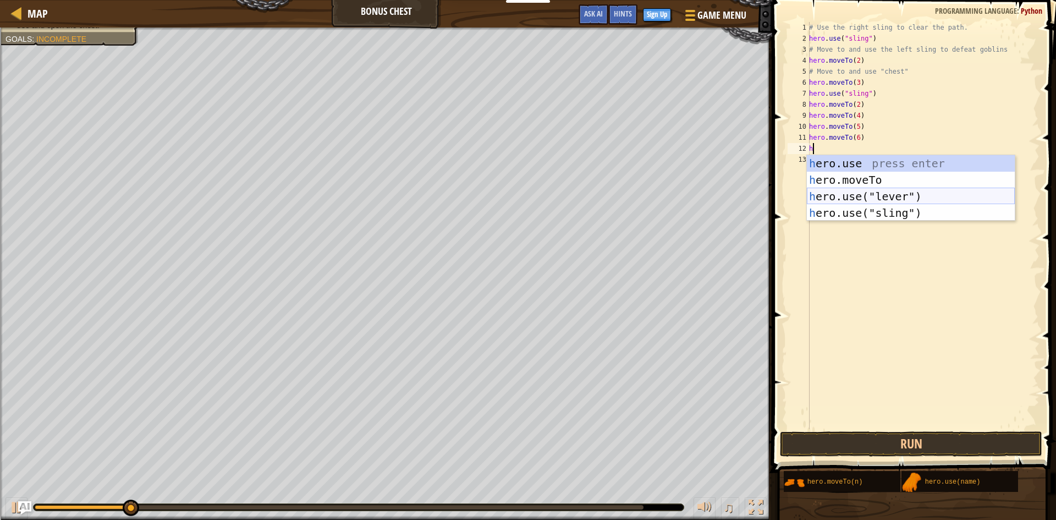
click at [863, 199] on div "h ero.use press enter h ero.moveTo press enter h ero.use("lever") press enter h…" at bounding box center [911, 204] width 208 height 99
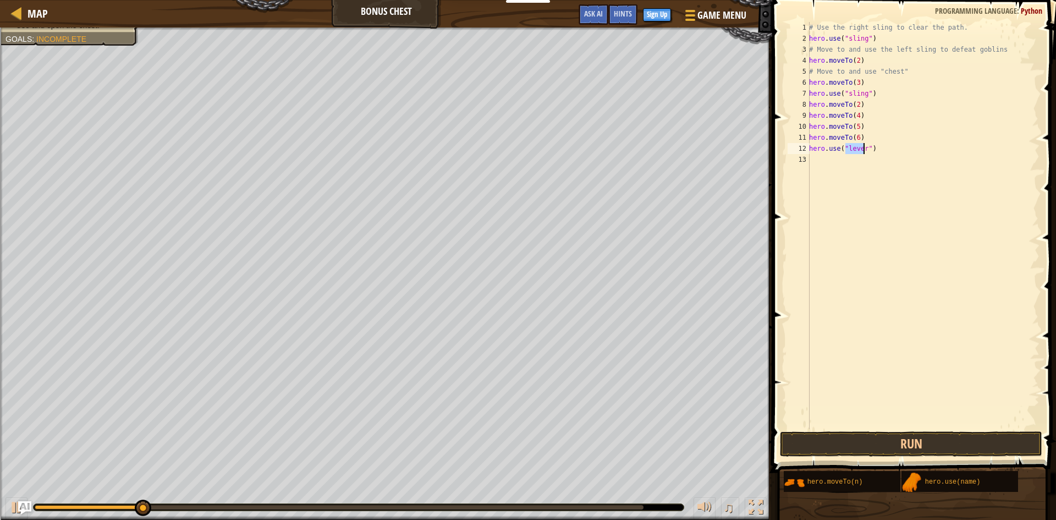
click at [869, 152] on div "# Use the right sling to clear the path. hero . use ( "sling" ) # Move to and u…" at bounding box center [923, 236] width 233 height 429
type textarea "hero.use("lever")"
click at [866, 437] on button "Run" at bounding box center [911, 443] width 262 height 25
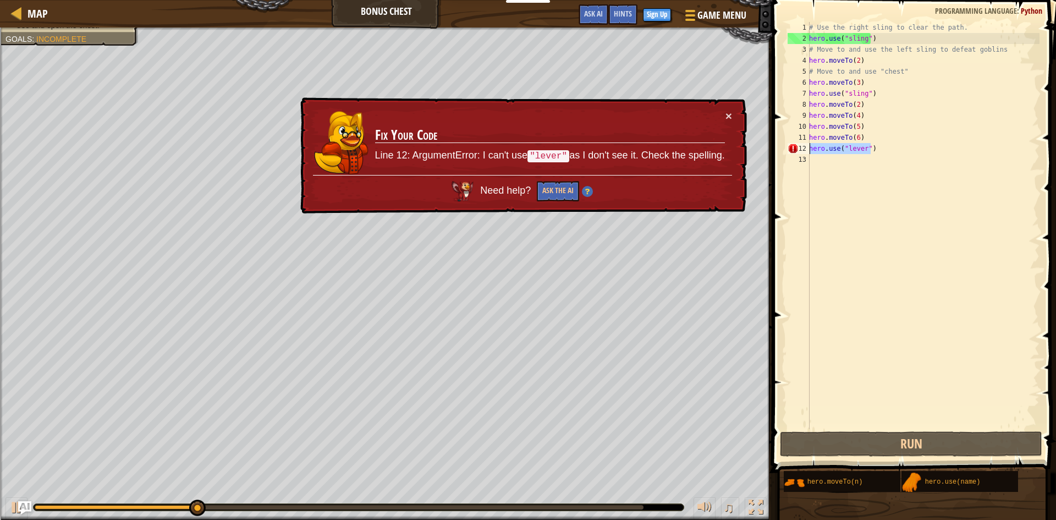
drag, startPoint x: 879, startPoint y: 151, endPoint x: 808, endPoint y: 148, distance: 71.5
click at [808, 148] on div "hero.use("lever") 1 2 3 4 5 6 7 8 9 10 11 12 13 # Use the right sling to clear …" at bounding box center [912, 225] width 254 height 407
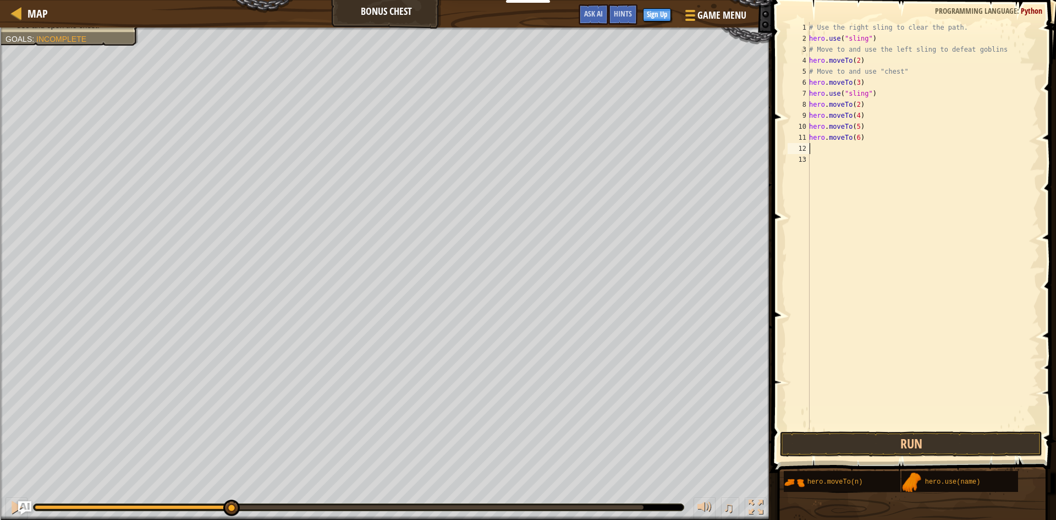
click at [837, 145] on div "# Use the right sling to clear the path. hero . use ( "sling" ) # Move to and u…" at bounding box center [923, 236] width 233 height 429
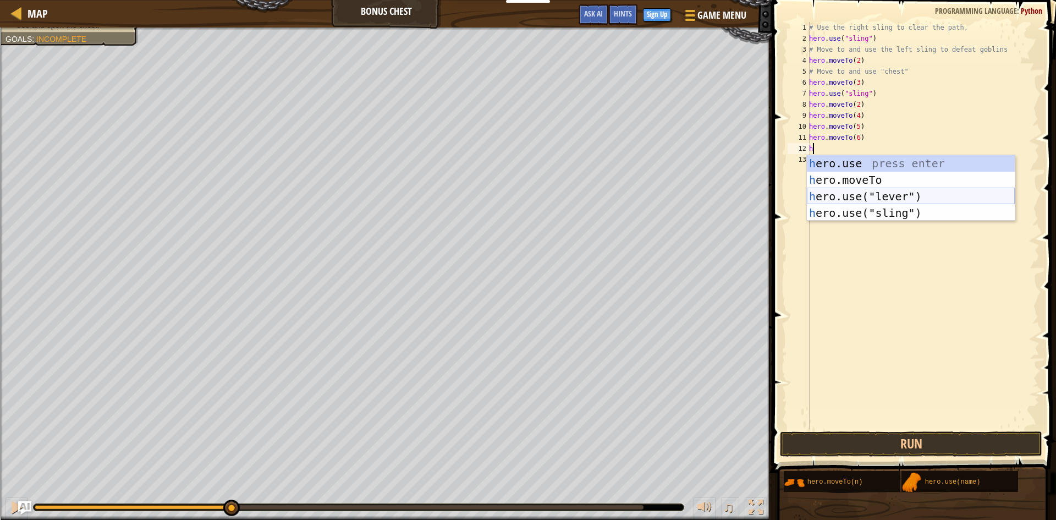
click at [887, 196] on div "h ero.use press enter h ero.moveTo press enter h ero.use("lever") press enter h…" at bounding box center [911, 204] width 208 height 99
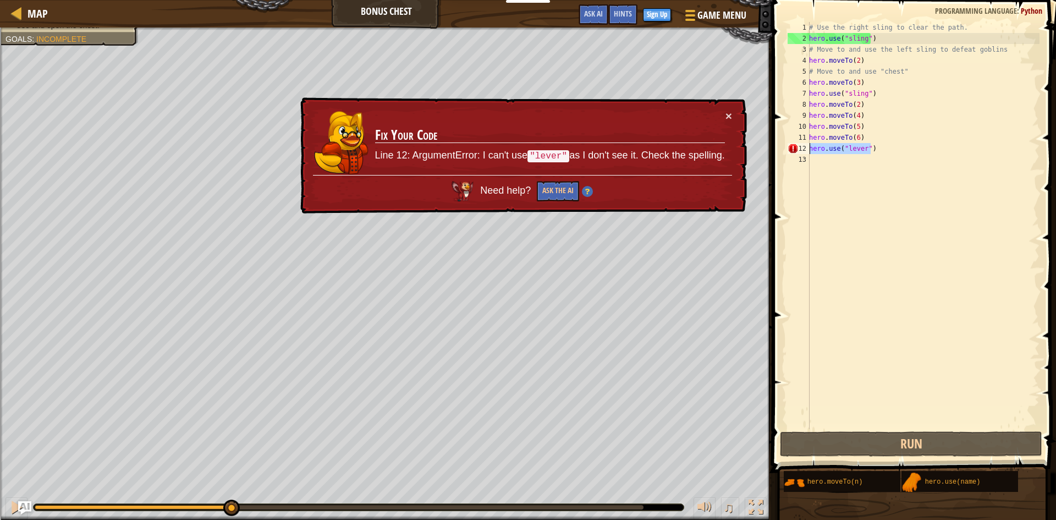
drag, startPoint x: 892, startPoint y: 151, endPoint x: 799, endPoint y: 149, distance: 93.5
click at [799, 149] on div "hero.use("lever") 1 2 3 4 5 6 7 8 9 10 11 12 13 # Use the right sling to clear …" at bounding box center [912, 225] width 254 height 407
type textarea "hero.use("lever")"
click at [562, 198] on button "Ask the AI" at bounding box center [558, 191] width 42 height 21
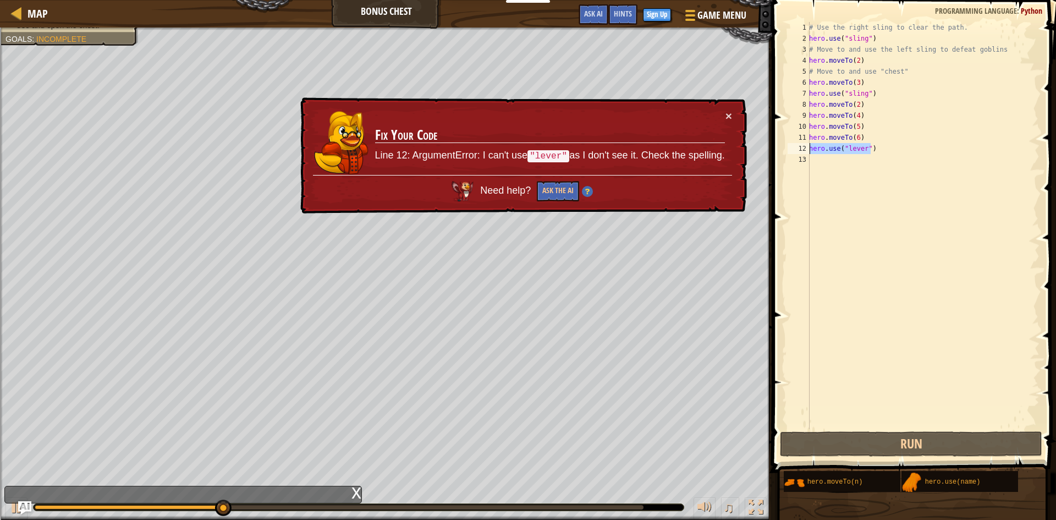
drag, startPoint x: 871, startPoint y: 147, endPoint x: 811, endPoint y: 153, distance: 60.3
click at [811, 153] on div "# Use the right sling to clear the path. hero . use ( "sling" ) # Move to and u…" at bounding box center [923, 236] width 233 height 429
type textarea "hero.use("lever")"
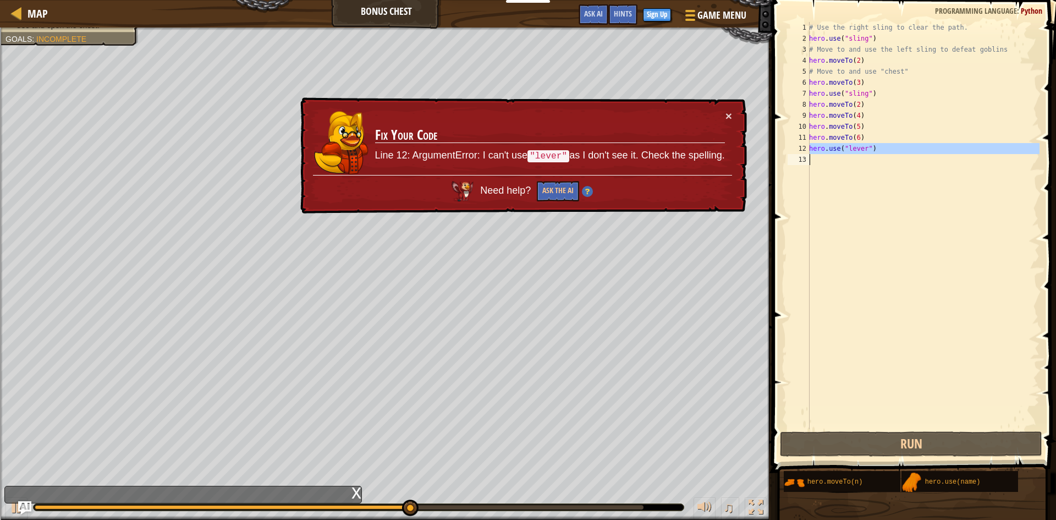
drag, startPoint x: 809, startPoint y: 148, endPoint x: 866, endPoint y: 150, distance: 57.2
click at [866, 150] on div "hero.use("lever") 1 2 3 4 5 6 7 8 9 10 11 12 13 # Use the right sling to clear …" at bounding box center [912, 225] width 254 height 407
type textarea "hero.use("lever")"
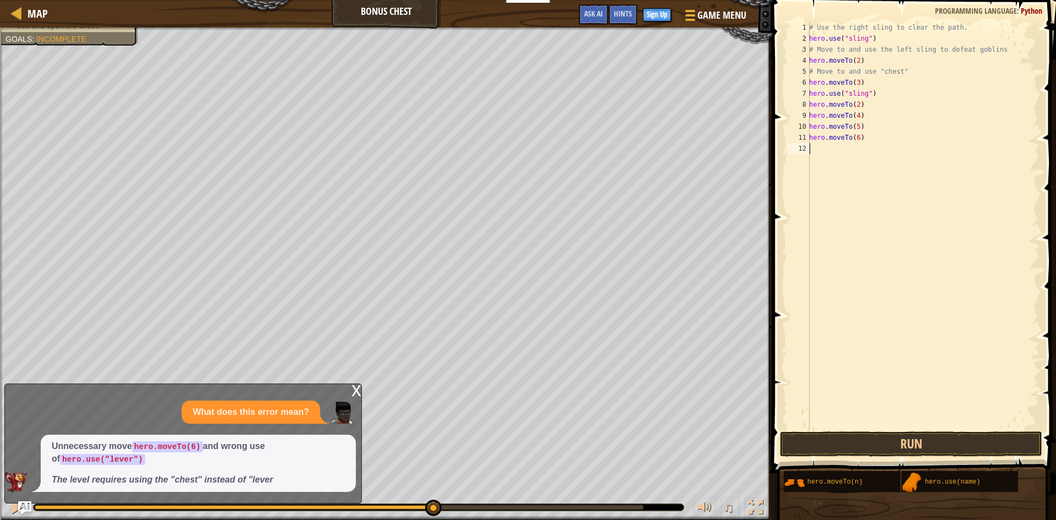
click at [349, 388] on div "x What does this error mean? Unnecessary move hero.moveTo(6) and wrong use of h…" at bounding box center [182, 443] width 357 height 120
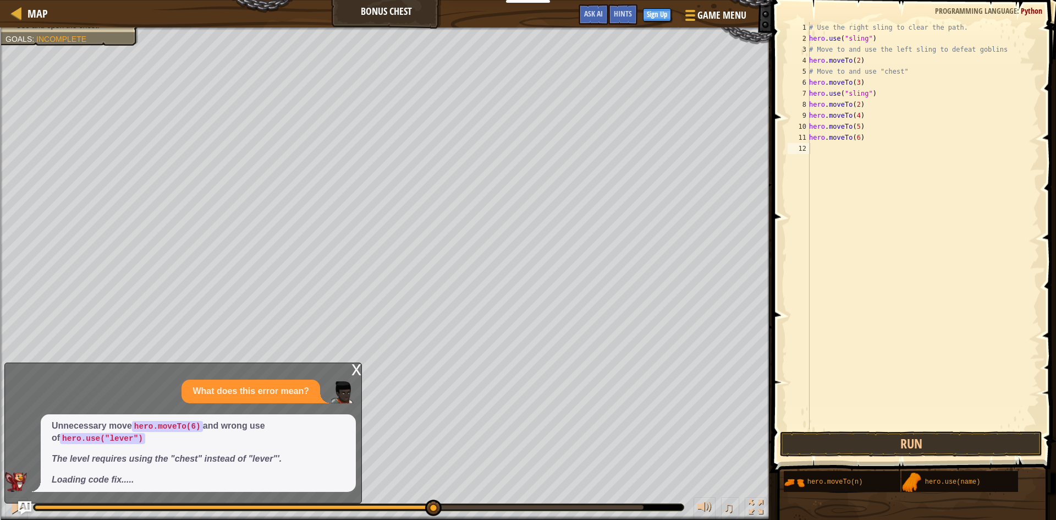
click at [353, 366] on div "x" at bounding box center [356, 368] width 10 height 11
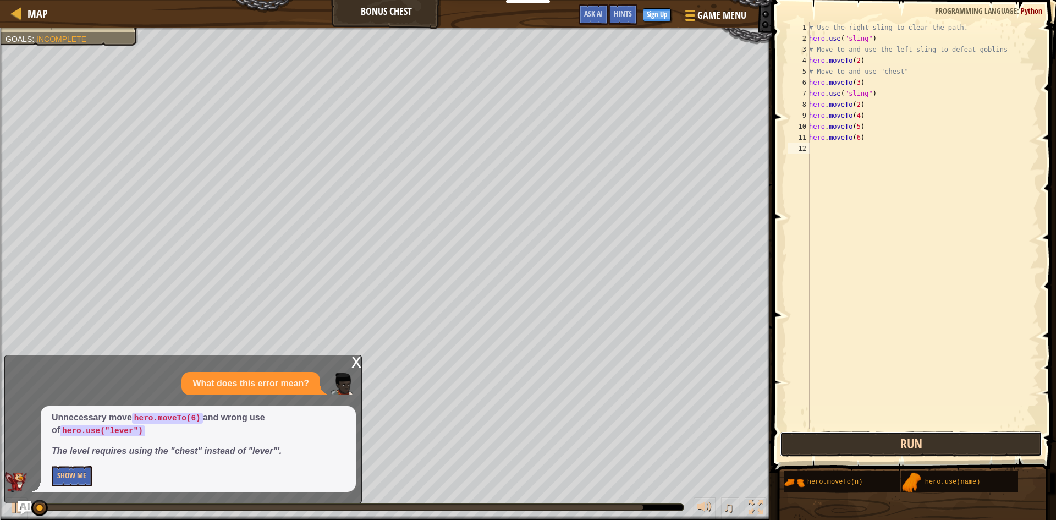
click at [868, 448] on button "Run" at bounding box center [911, 443] width 262 height 25
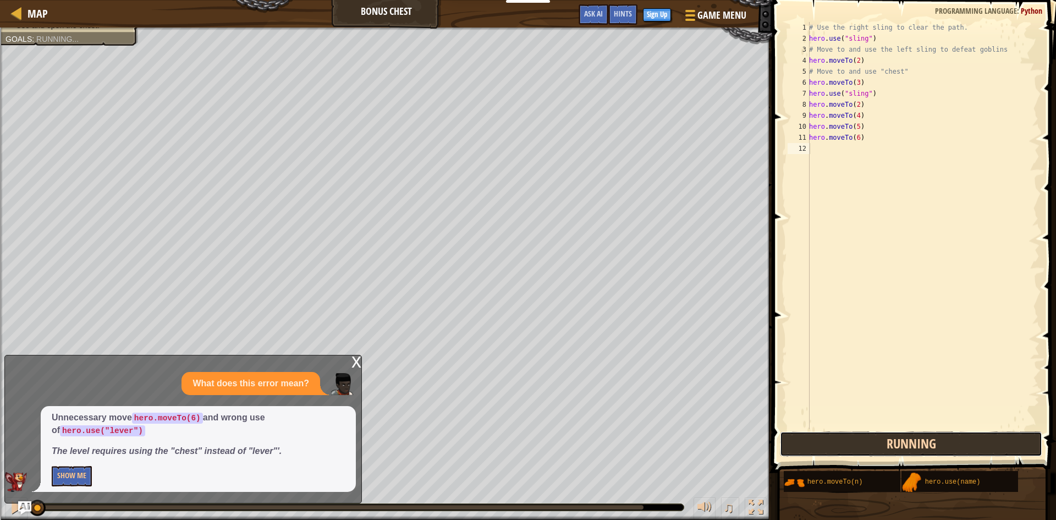
click at [868, 448] on button "Running" at bounding box center [911, 443] width 262 height 25
click at [867, 448] on button "Running" at bounding box center [911, 443] width 262 height 25
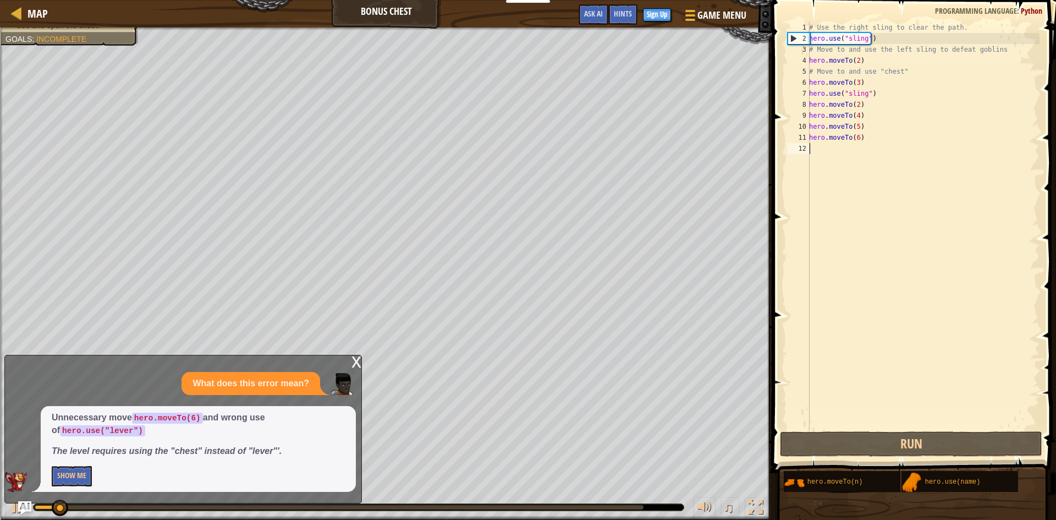
click at [354, 360] on div "x" at bounding box center [356, 360] width 10 height 11
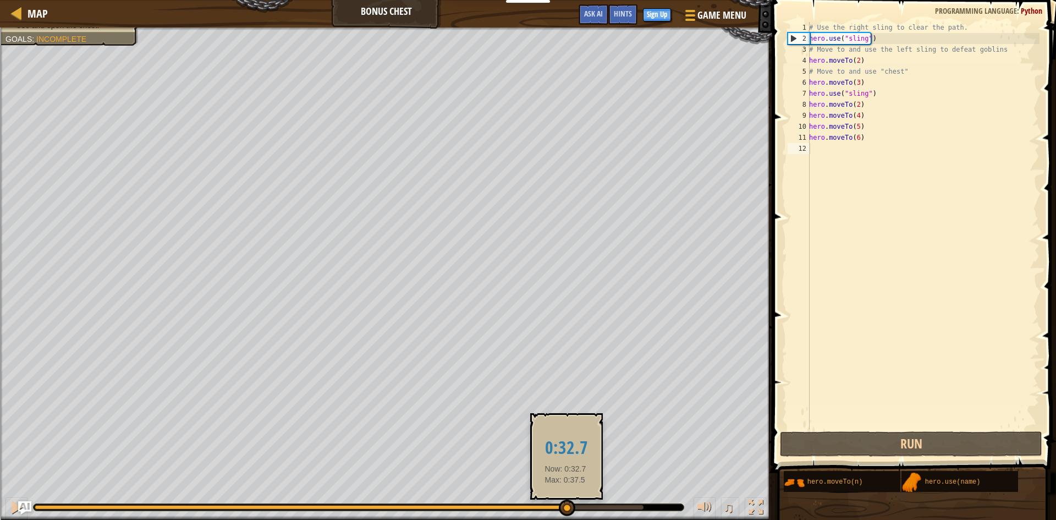
drag, startPoint x: 388, startPoint y: 509, endPoint x: 565, endPoint y: 500, distance: 177.9
click at [565, 500] on div at bounding box center [567, 507] width 16 height 16
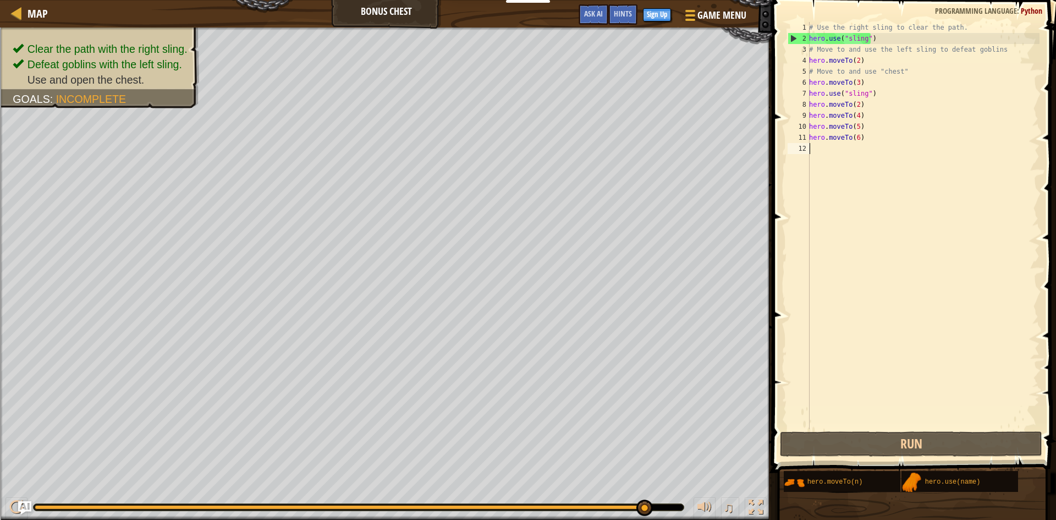
click at [813, 143] on div "# Use the right sling to clear the path. hero . use ( "sling" ) # Move to and u…" at bounding box center [923, 236] width 233 height 429
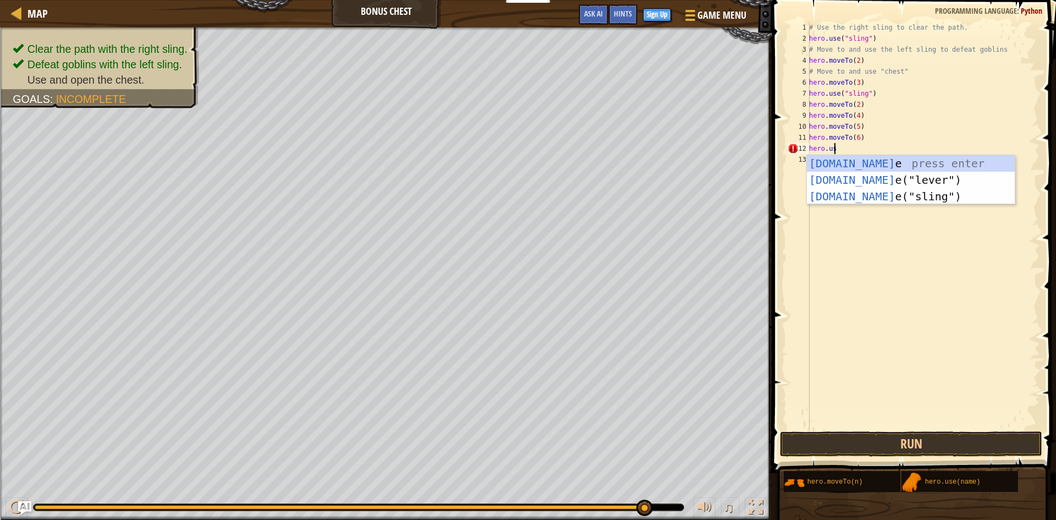
scroll to position [5, 2]
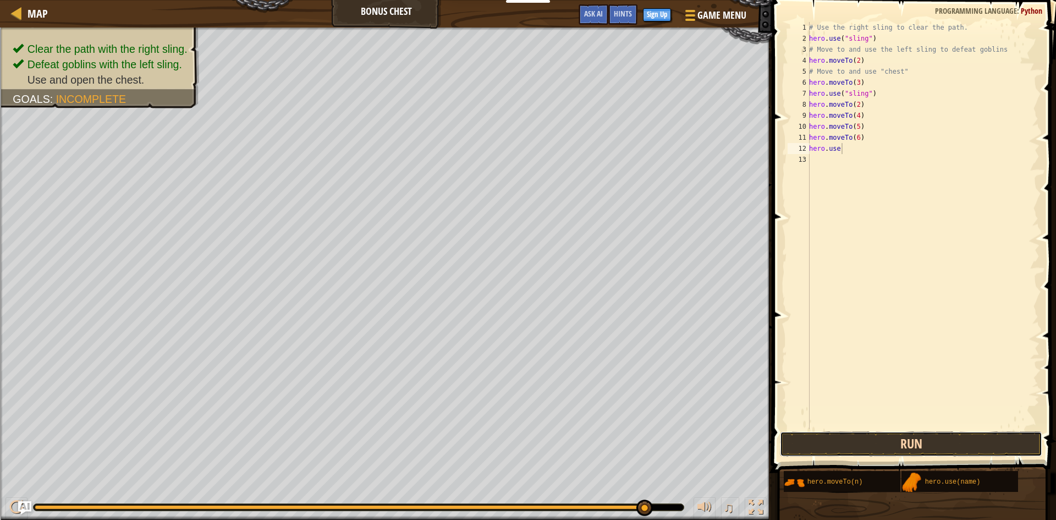
click at [866, 443] on button "Run" at bounding box center [911, 443] width 262 height 25
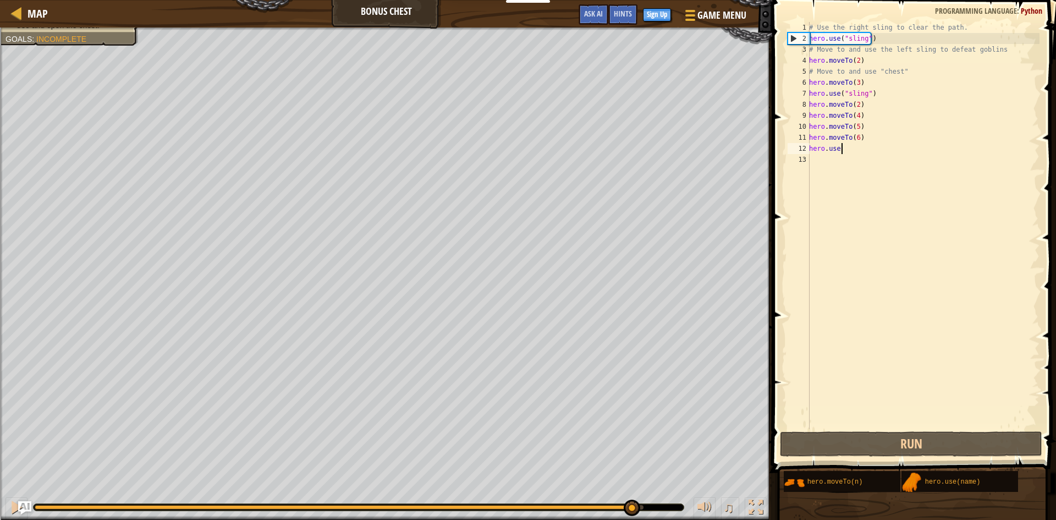
click at [640, 476] on div "Clear the path with the right sling. Defeat goblins with the left sling. Use an…" at bounding box center [528, 273] width 1056 height 492
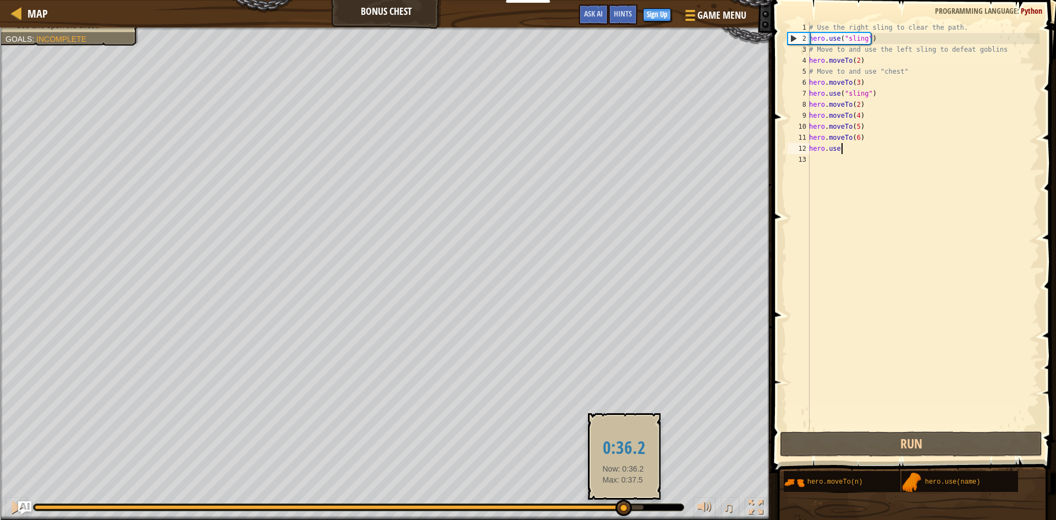
drag, startPoint x: 629, startPoint y: 509, endPoint x: 623, endPoint y: 508, distance: 5.5
click at [623, 508] on div at bounding box center [339, 507] width 609 height 4
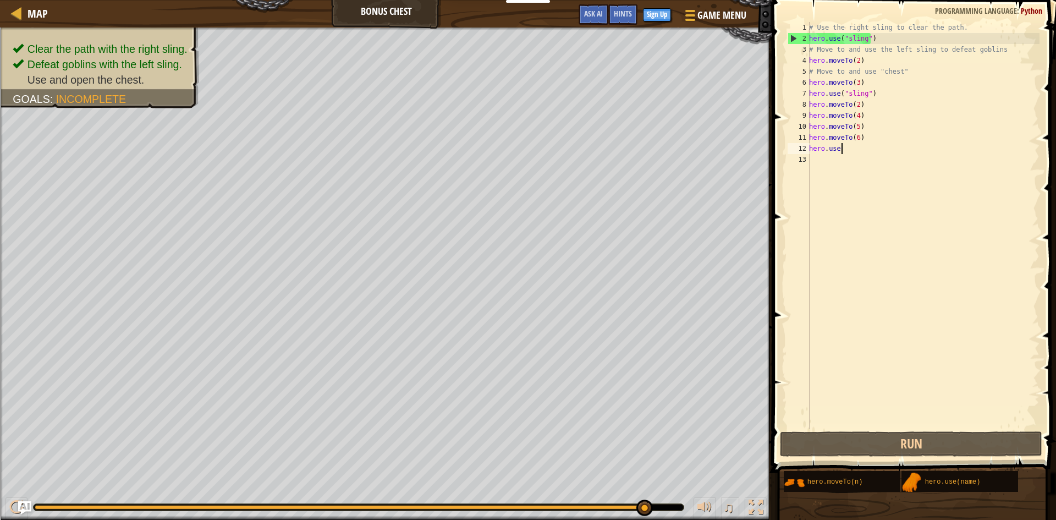
click at [841, 148] on div "# Use the right sling to clear the path. hero . use ( "sling" ) # Move to and u…" at bounding box center [923, 236] width 233 height 429
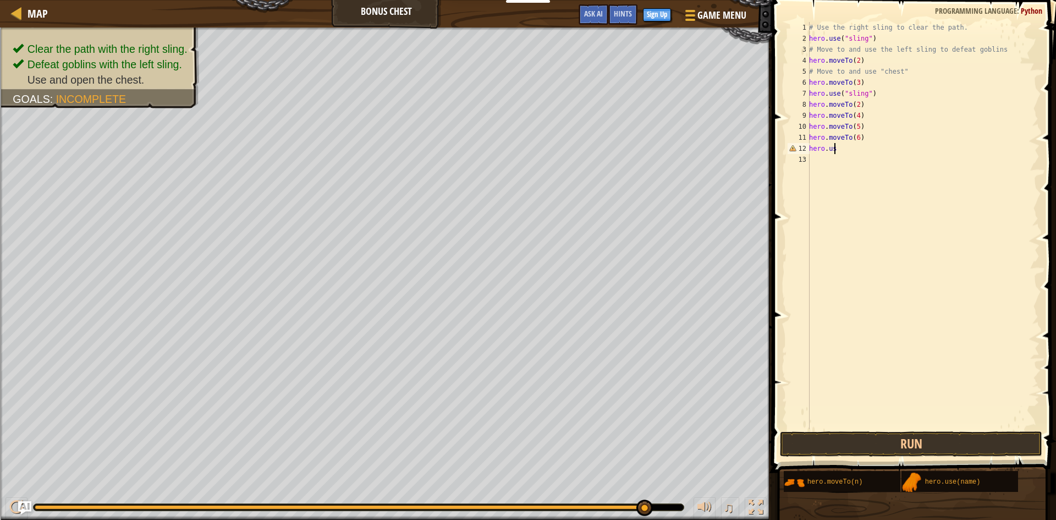
scroll to position [5, 1]
type textarea "h"
type textarea "hero.moveTo(6)"
drag, startPoint x: 827, startPoint y: 145, endPoint x: 833, endPoint y: 145, distance: 6.0
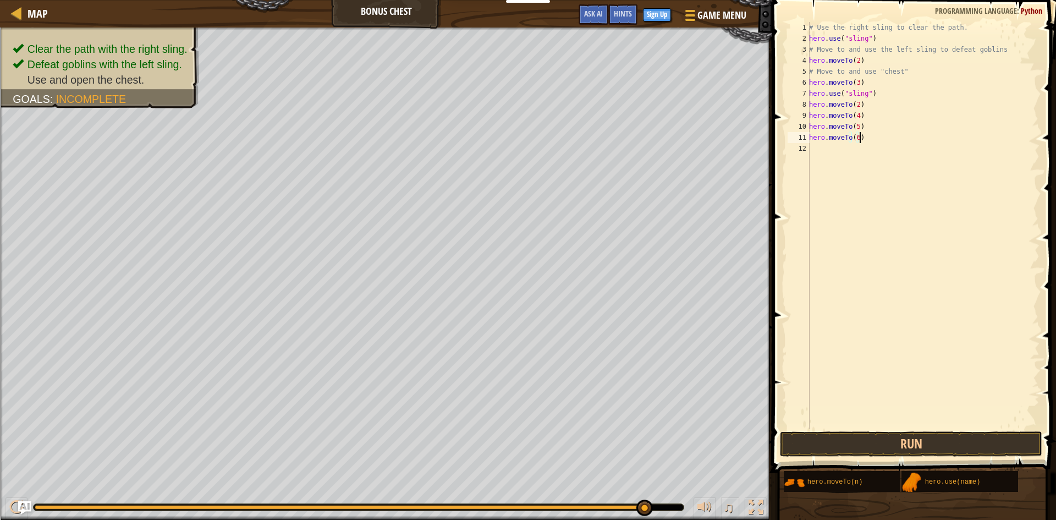
click at [832, 145] on div "# Use the right sling to clear the path. hero . use ( "sling" ) # Move to and u…" at bounding box center [923, 236] width 233 height 429
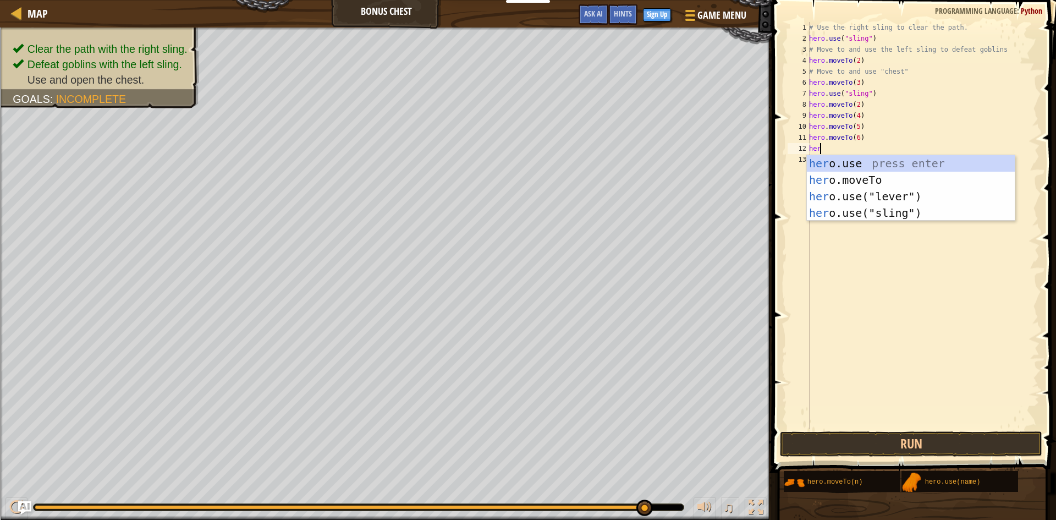
scroll to position [5, 1]
click at [878, 193] on div "hero .use press enter hero .moveTo press enter hero .use("lever") press enter h…" at bounding box center [911, 204] width 208 height 99
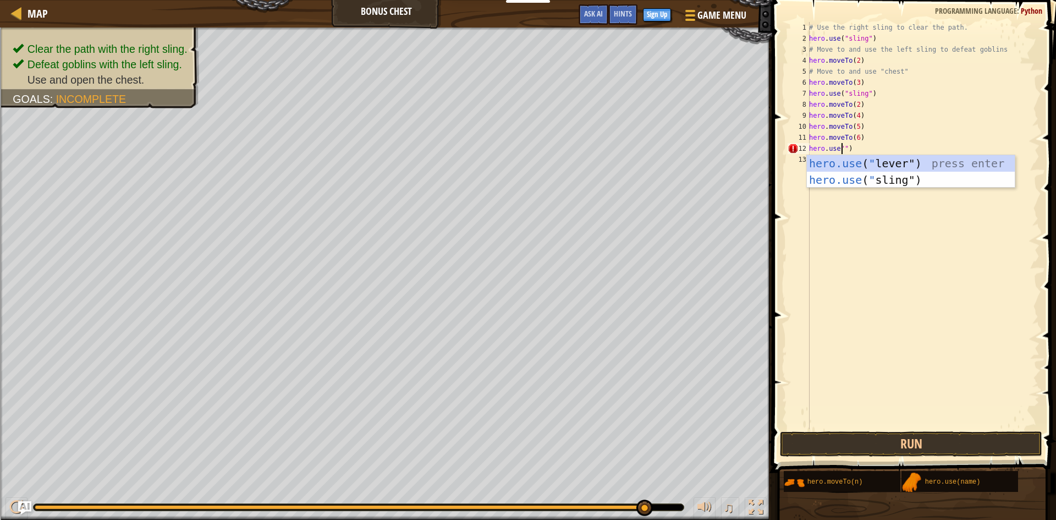
scroll to position [5, 3]
type textarea "hero.use"chest")"
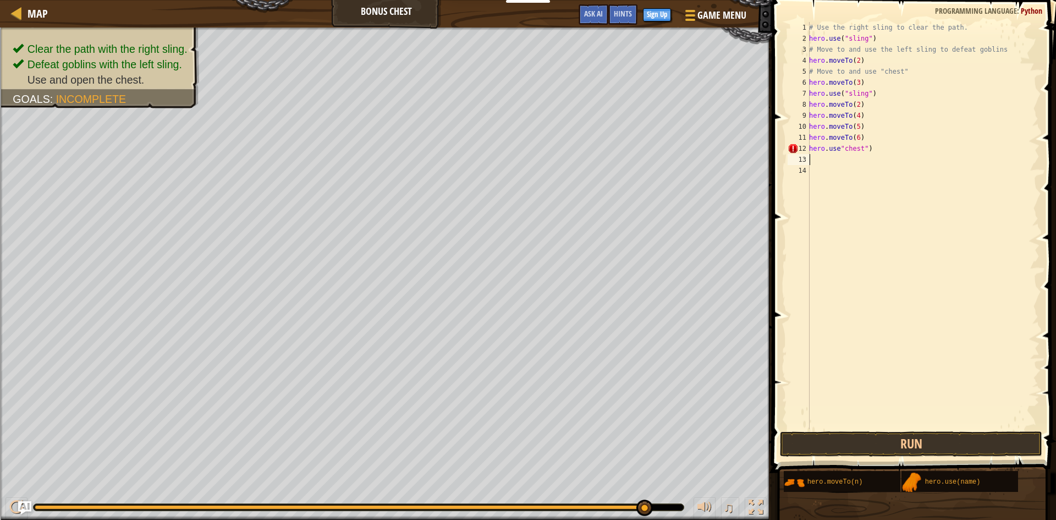
click at [837, 148] on div "# Use the right sling to clear the path. hero . use ( "sling" ) # Move to and u…" at bounding box center [923, 236] width 233 height 429
type textarea "hero.use("chest")"
click at [871, 450] on button "Run" at bounding box center [911, 443] width 262 height 25
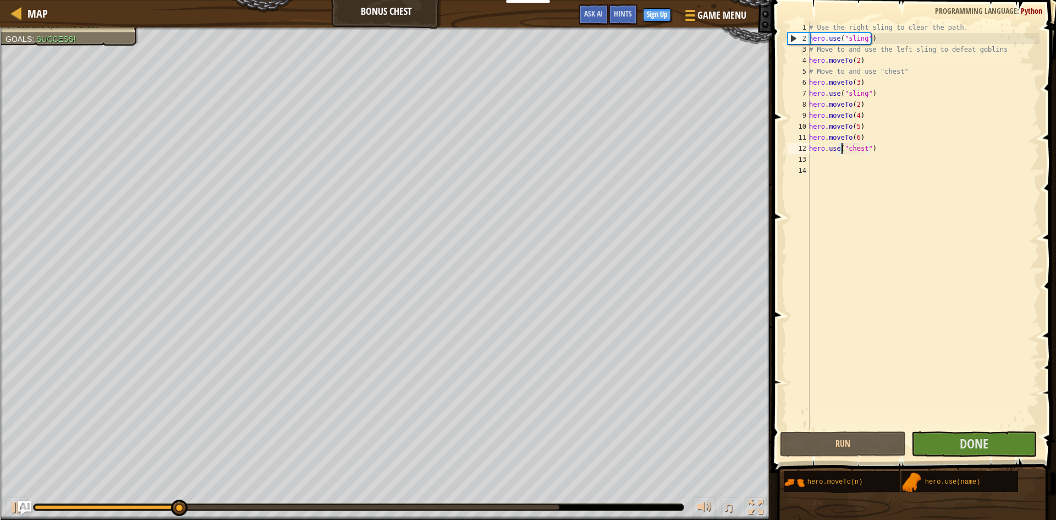
click at [520, 504] on div at bounding box center [359, 507] width 650 height 7
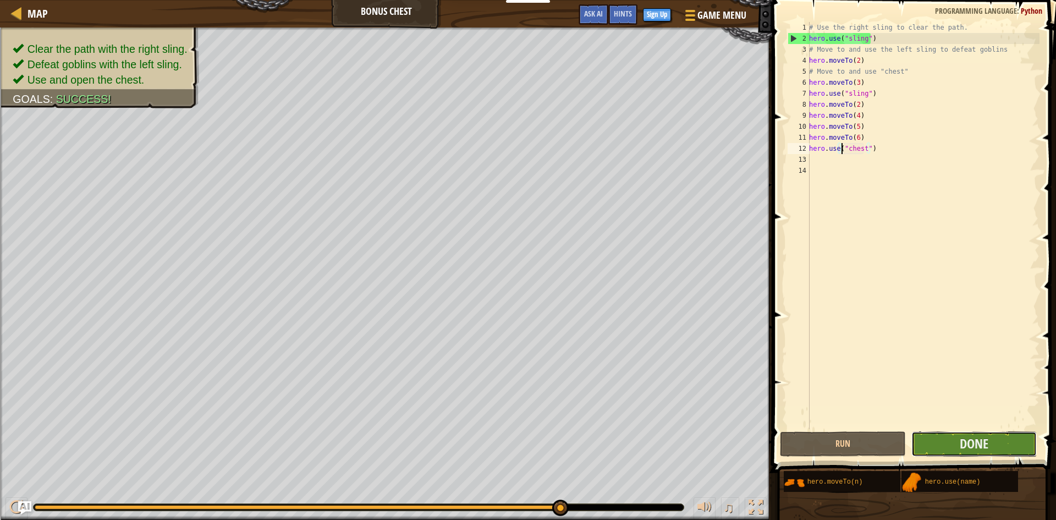
click at [989, 452] on button "Done" at bounding box center [974, 443] width 126 height 25
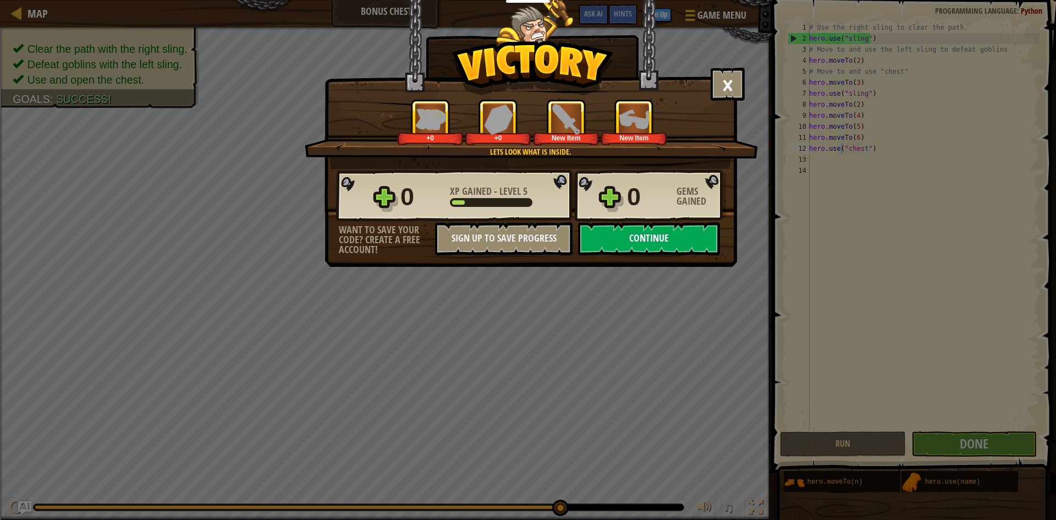
click at [600, 233] on button "Continue" at bounding box center [649, 238] width 142 height 33
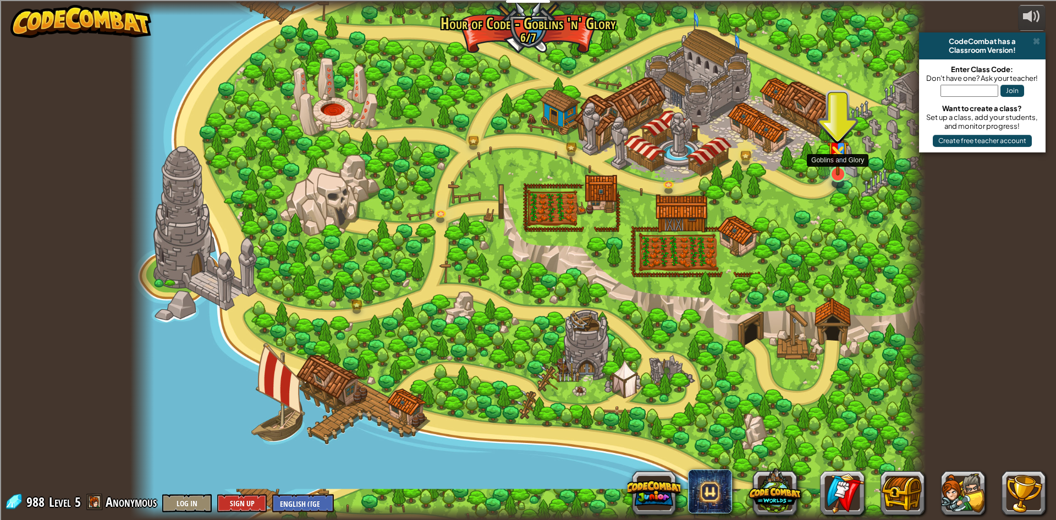
click at [840, 167] on img at bounding box center [837, 147] width 21 height 57
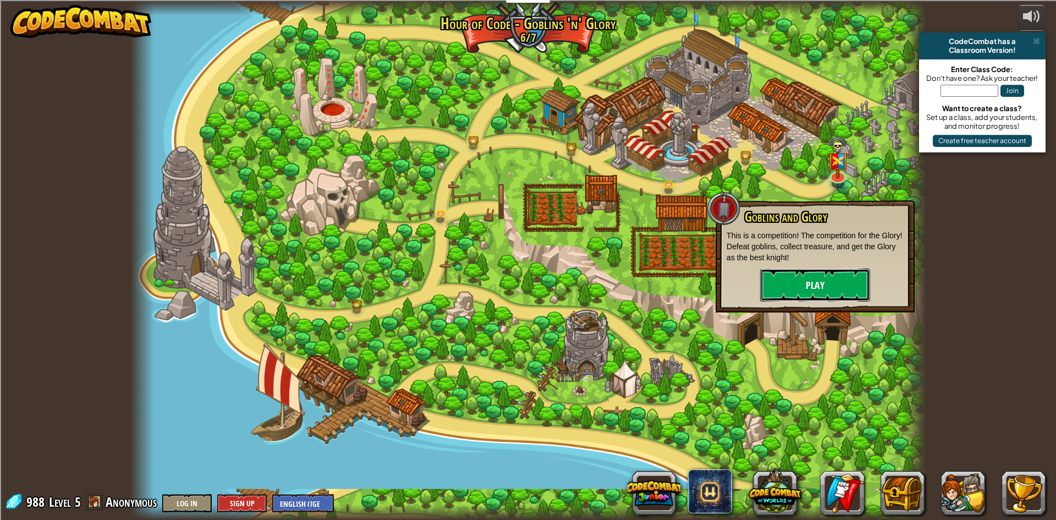
click at [827, 290] on button "Play" at bounding box center [815, 284] width 110 height 33
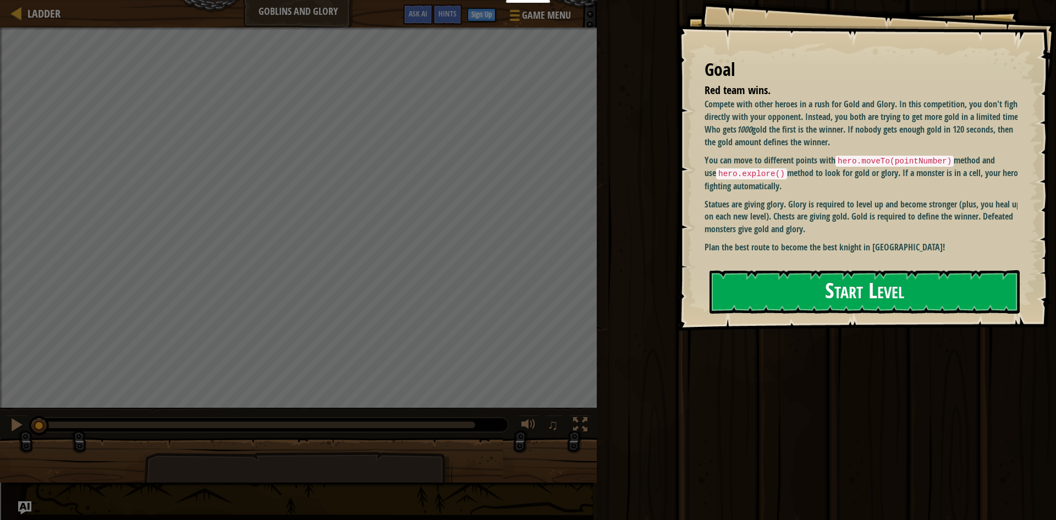
click at [763, 225] on p "Statues are giving glory. Glory is required to level up and become stronger (pl…" at bounding box center [865, 217] width 321 height 38
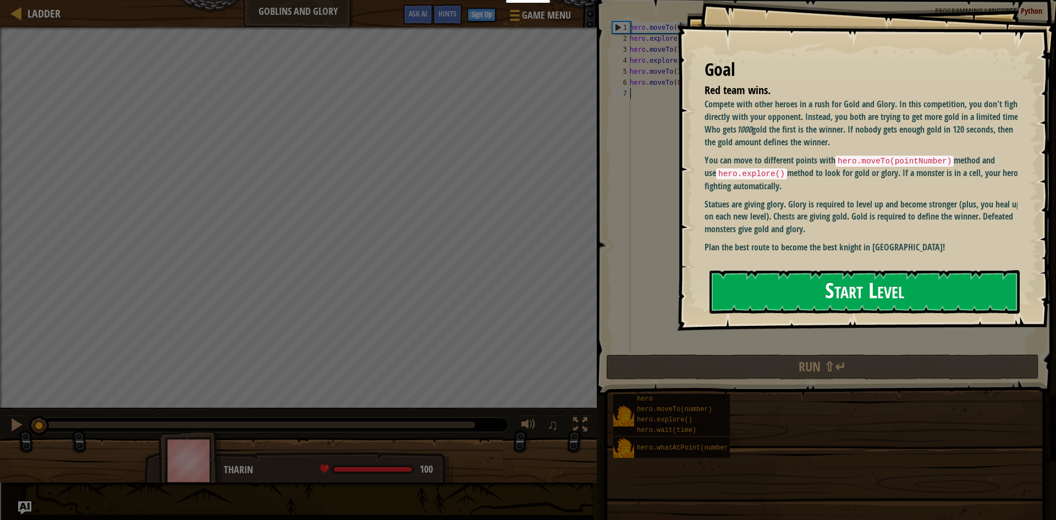
click at [767, 270] on button "Start Level" at bounding box center [864, 291] width 310 height 43
